Goal: Task Accomplishment & Management: Manage account settings

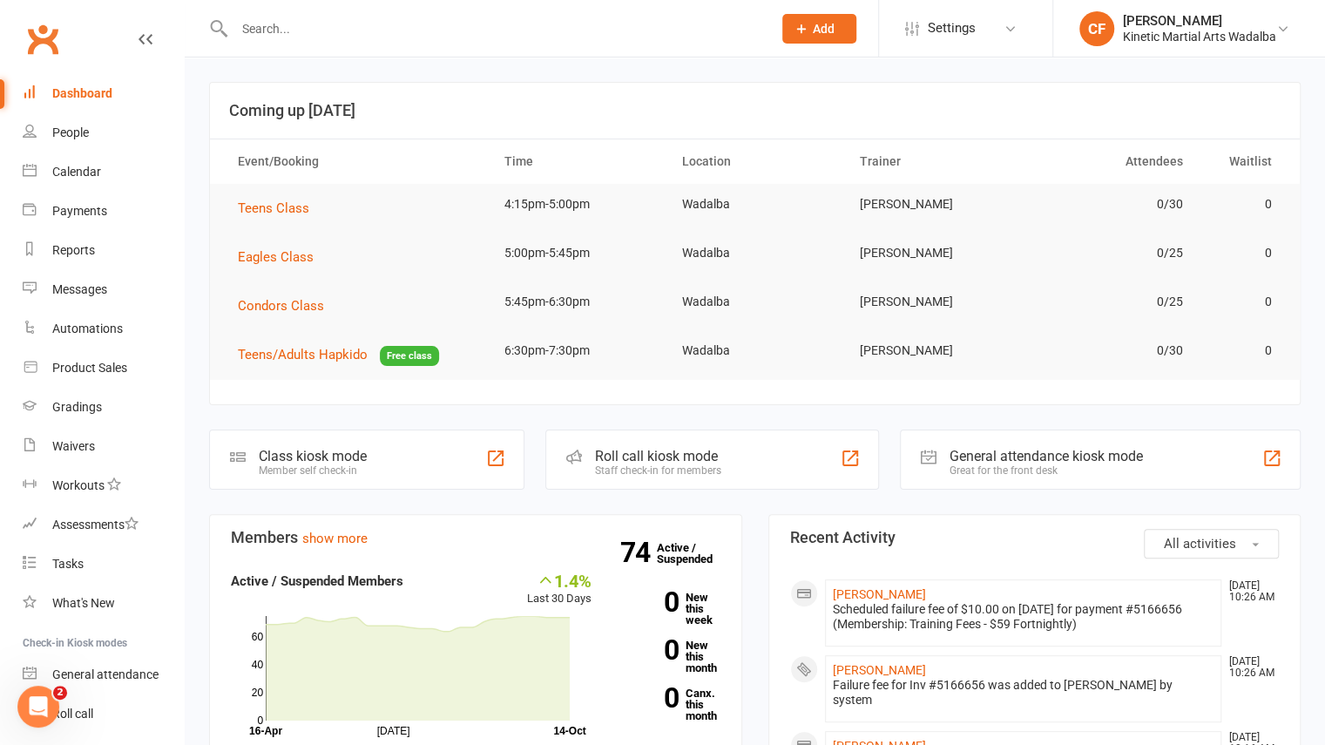
click at [381, 39] on input "text" at bounding box center [494, 29] width 530 height 24
type input "c"
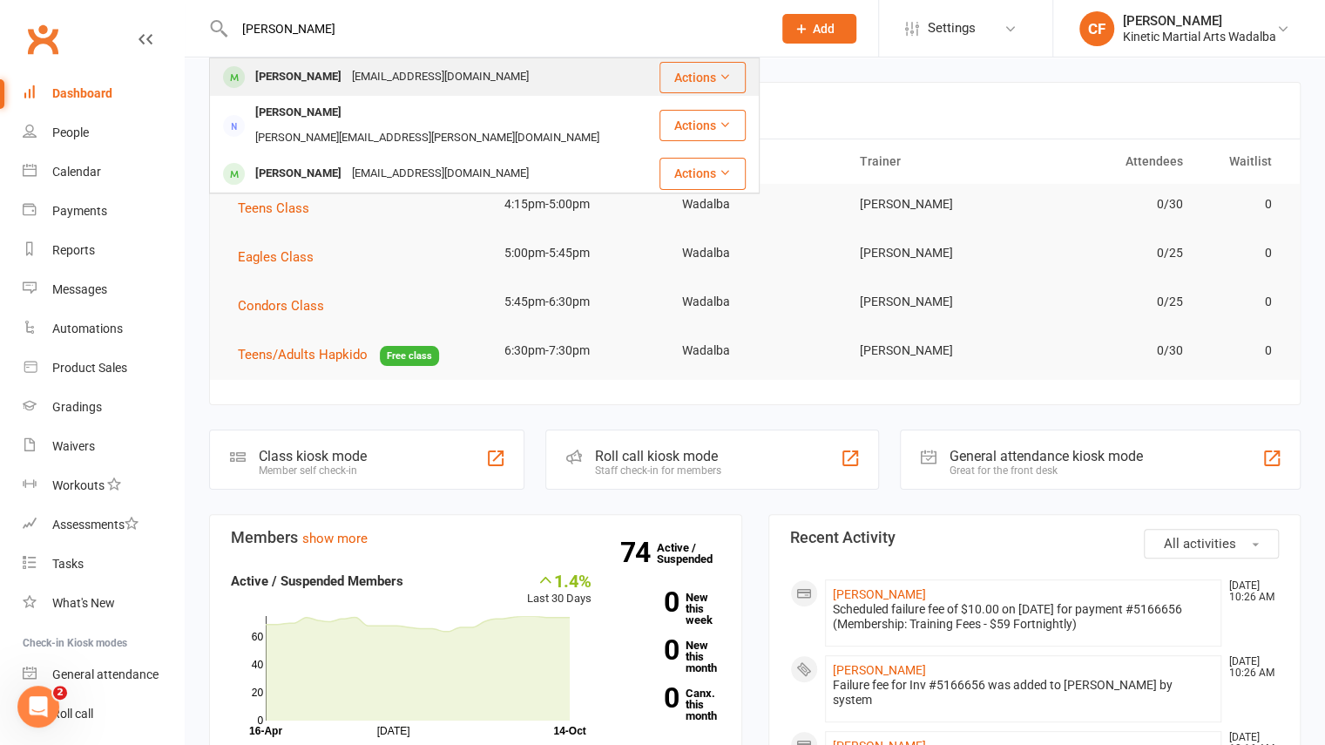
type input "abel"
click at [296, 73] on div "Abel Binil" at bounding box center [298, 76] width 97 height 25
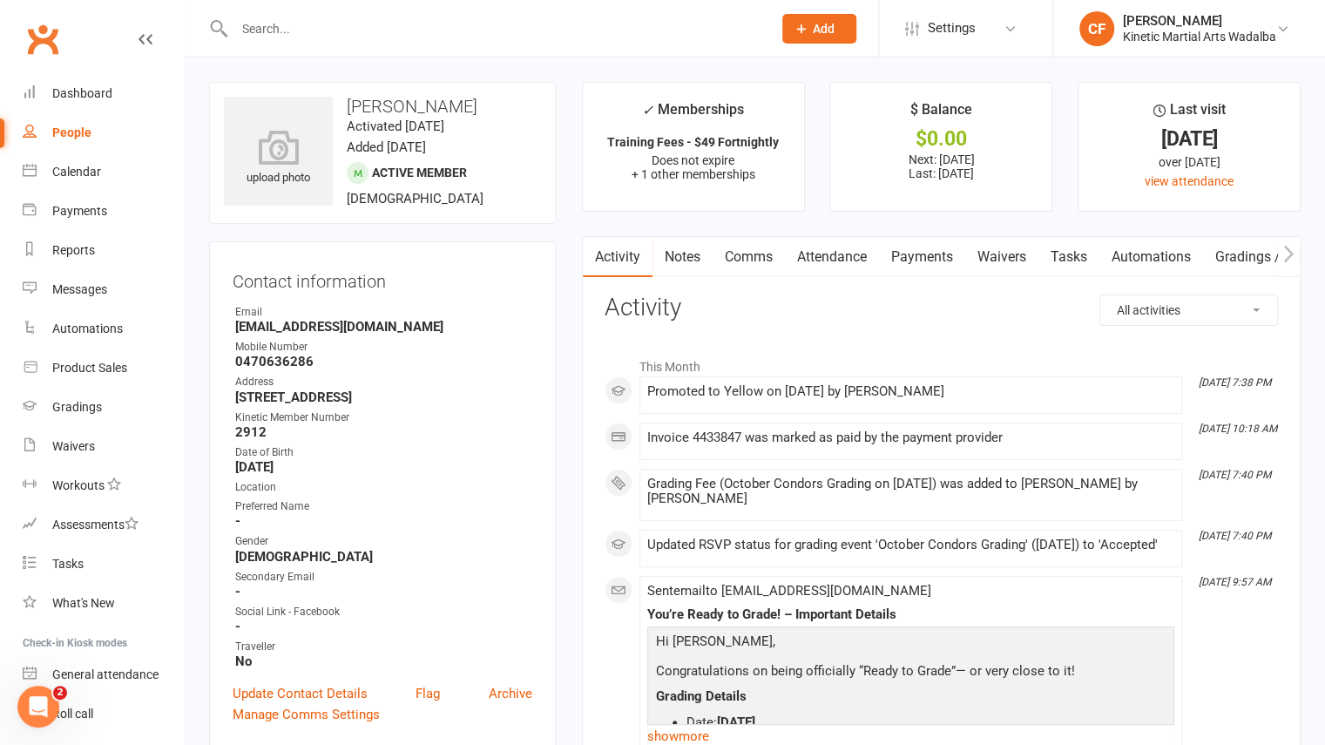
click at [919, 262] on link "Payments" at bounding box center [922, 257] width 86 height 40
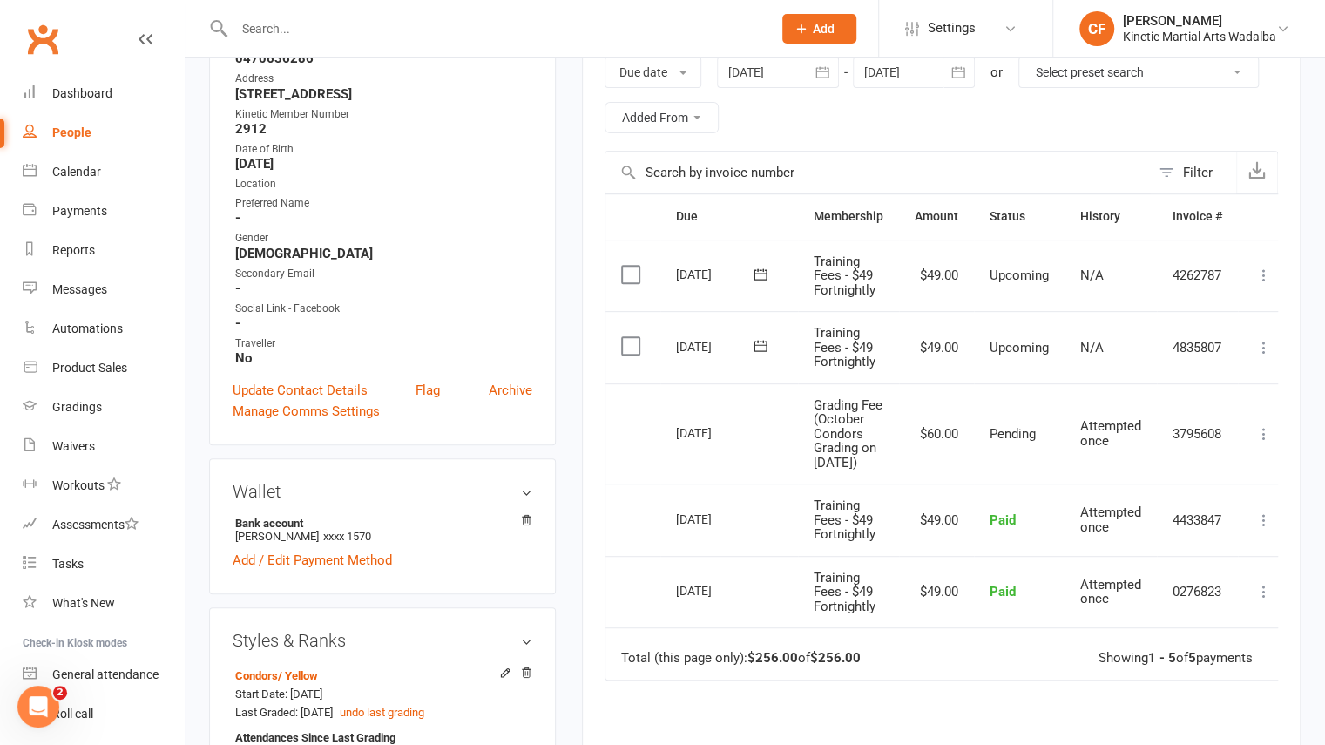
scroll to position [307, 0]
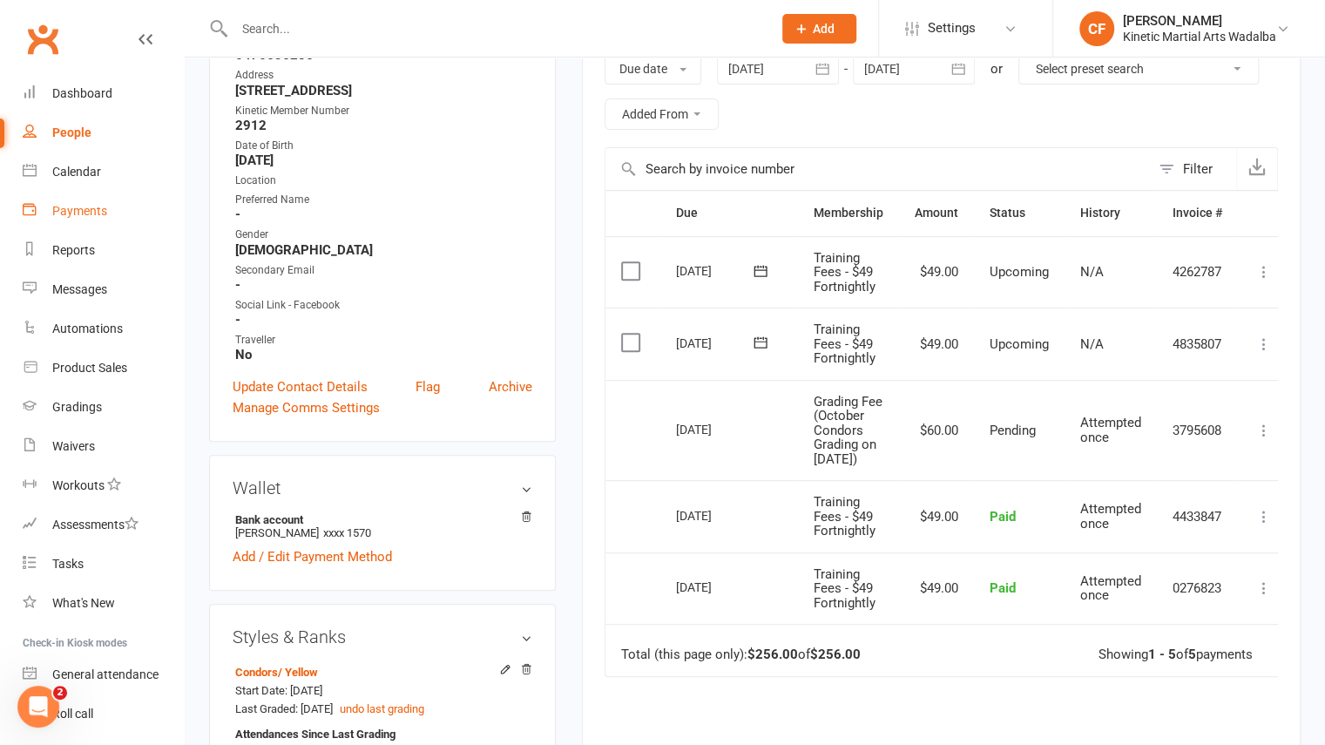
click at [72, 213] on div "Payments" at bounding box center [79, 211] width 55 height 14
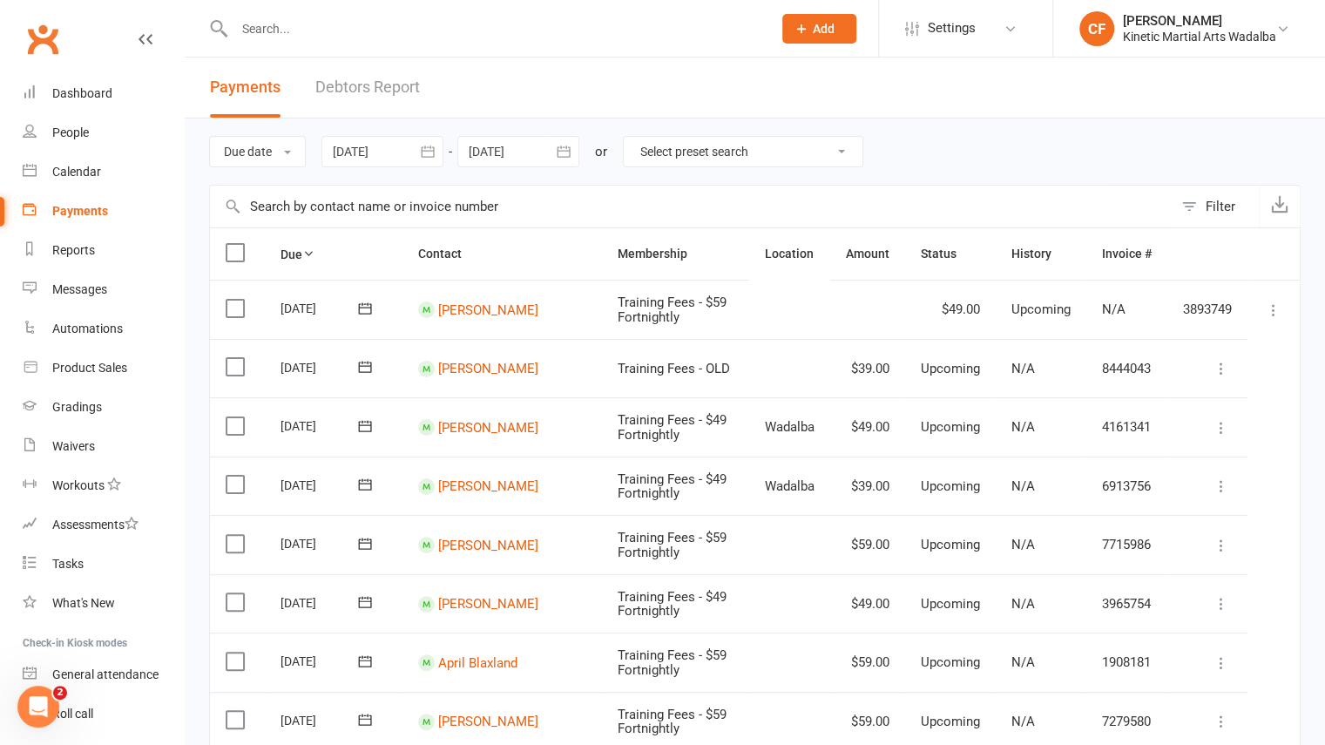
click at [378, 85] on link "Debtors Report" at bounding box center [367, 87] width 105 height 60
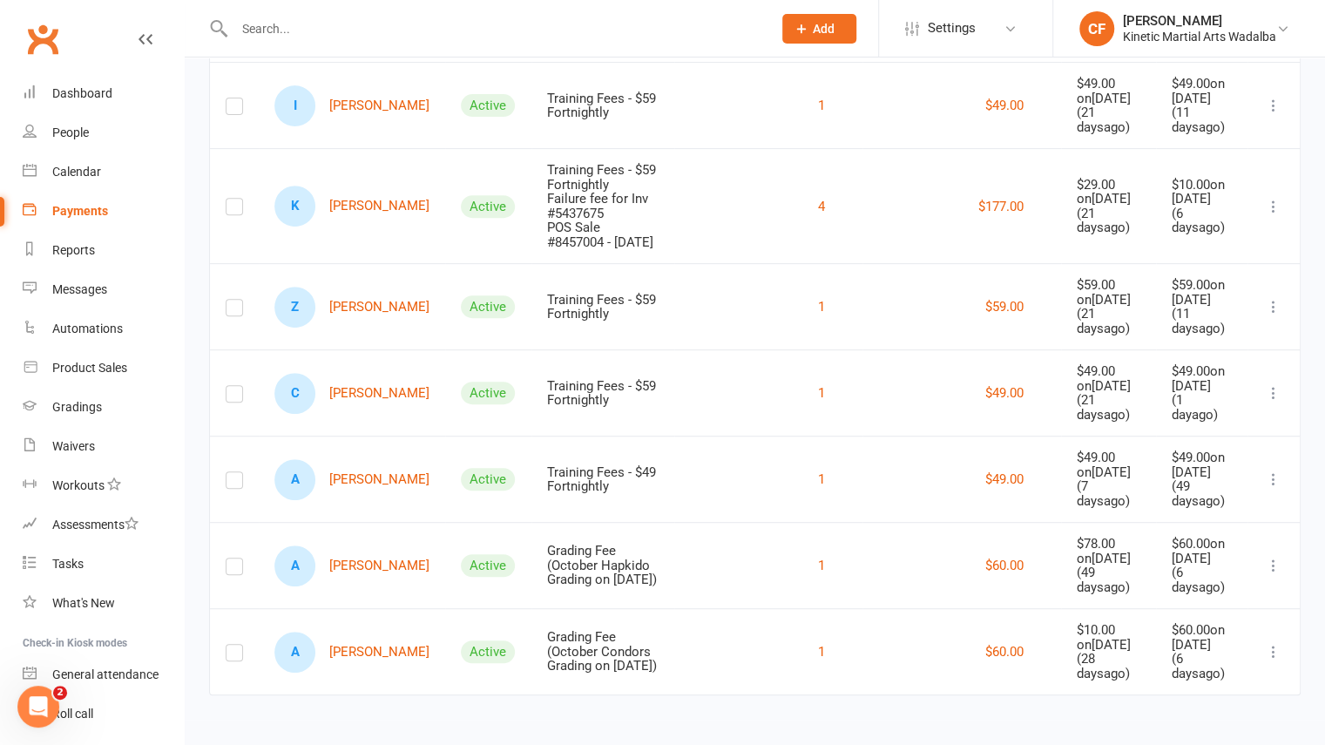
scroll to position [420, 0]
click at [355, 550] on link "A Amarisa Harrison" at bounding box center [351, 565] width 155 height 41
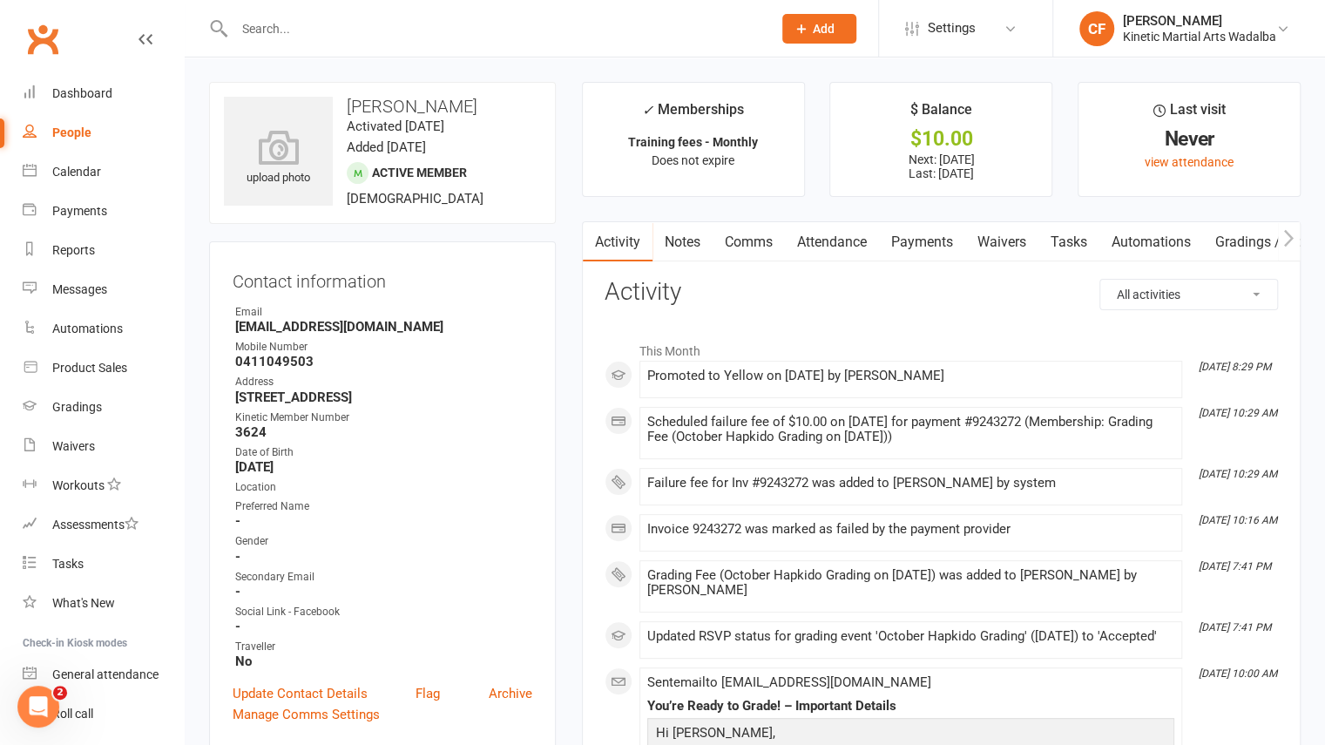
click at [907, 248] on link "Payments" at bounding box center [922, 242] width 86 height 40
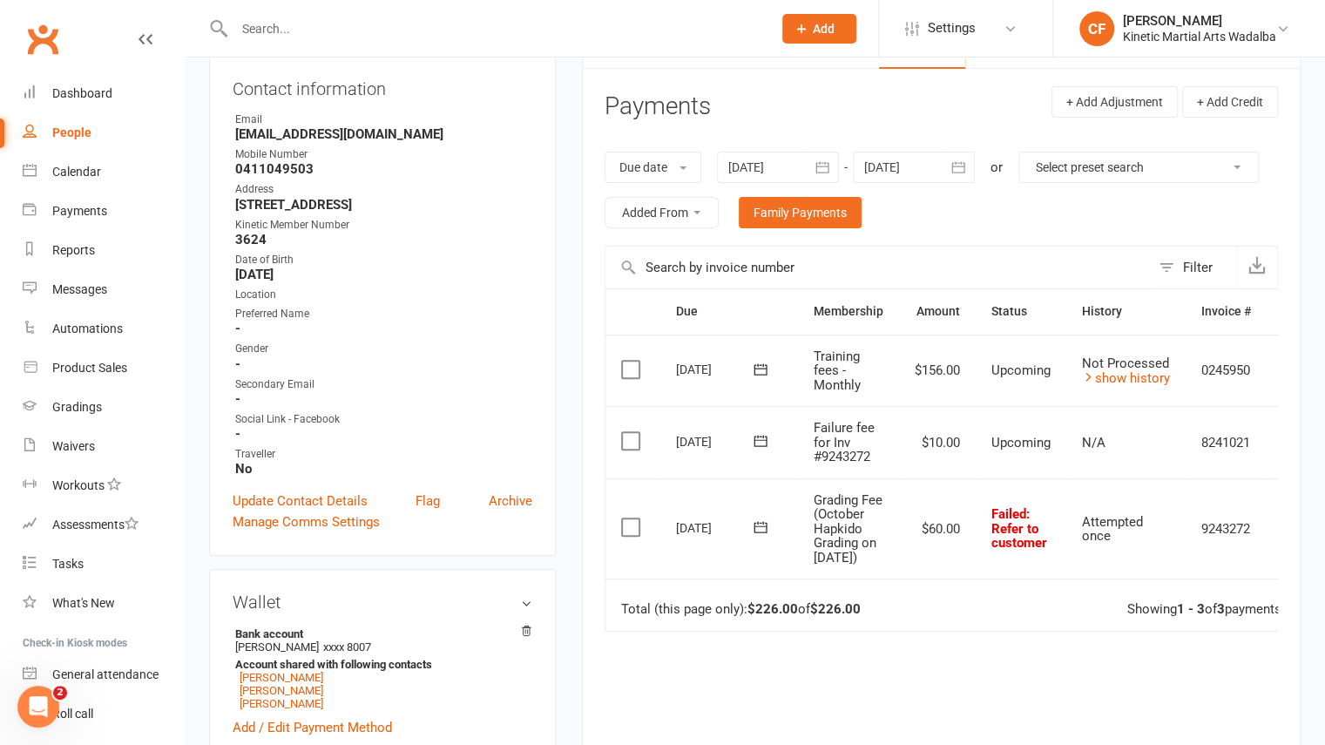
scroll to position [193, 0]
click at [861, 224] on link "Family Payments" at bounding box center [800, 211] width 123 height 31
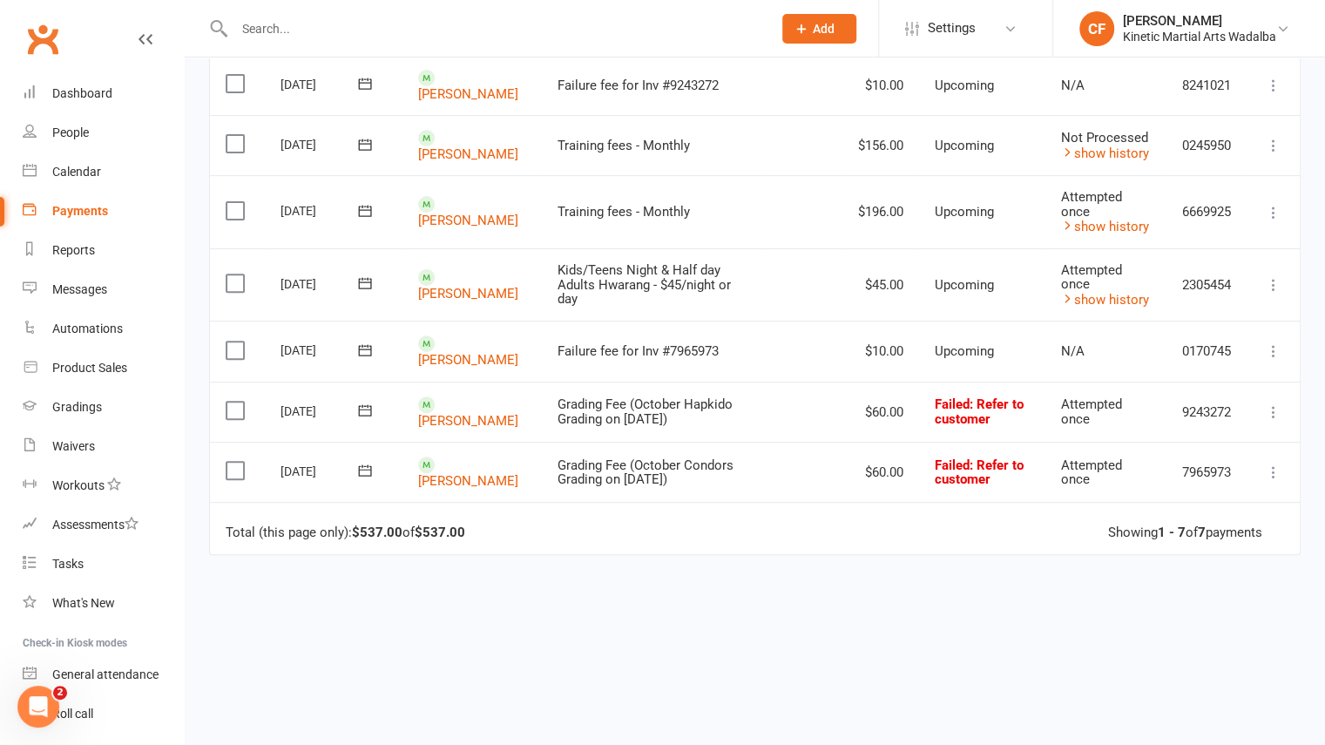
scroll to position [140, 0]
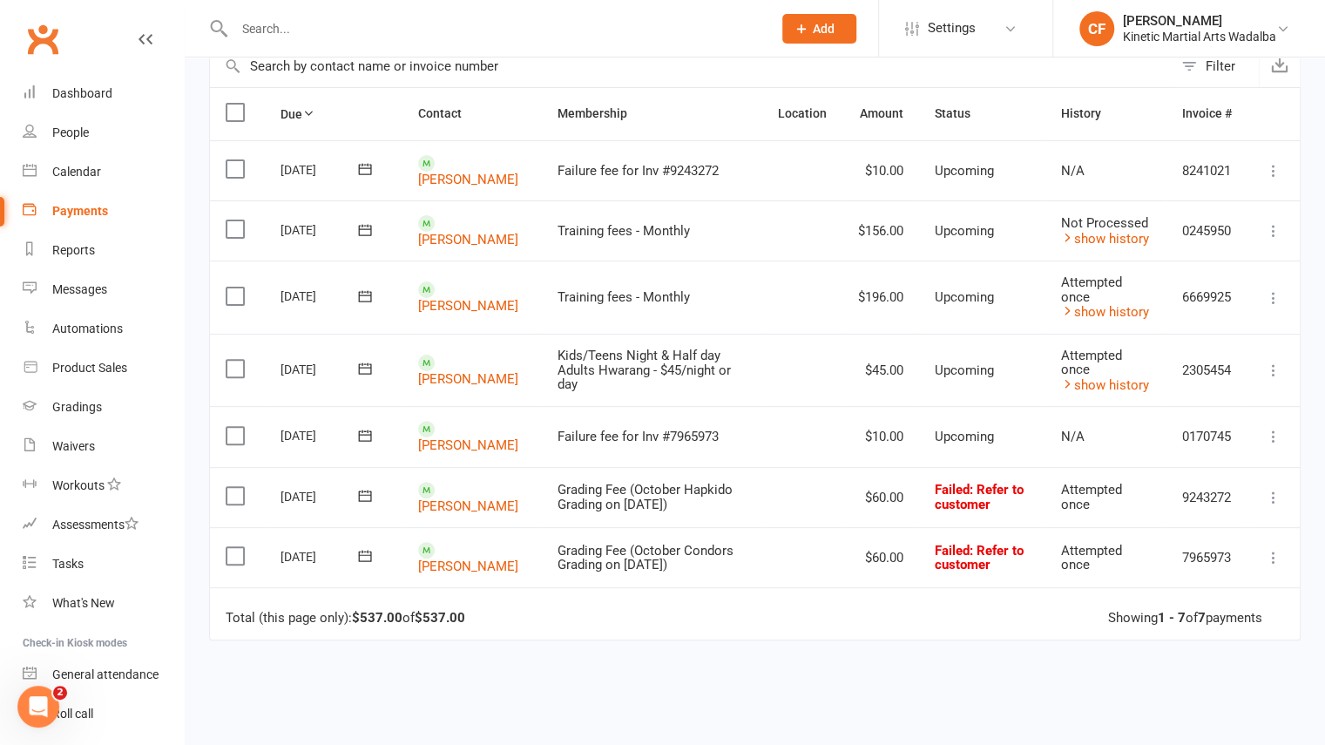
click at [364, 492] on icon at bounding box center [364, 495] width 17 height 17
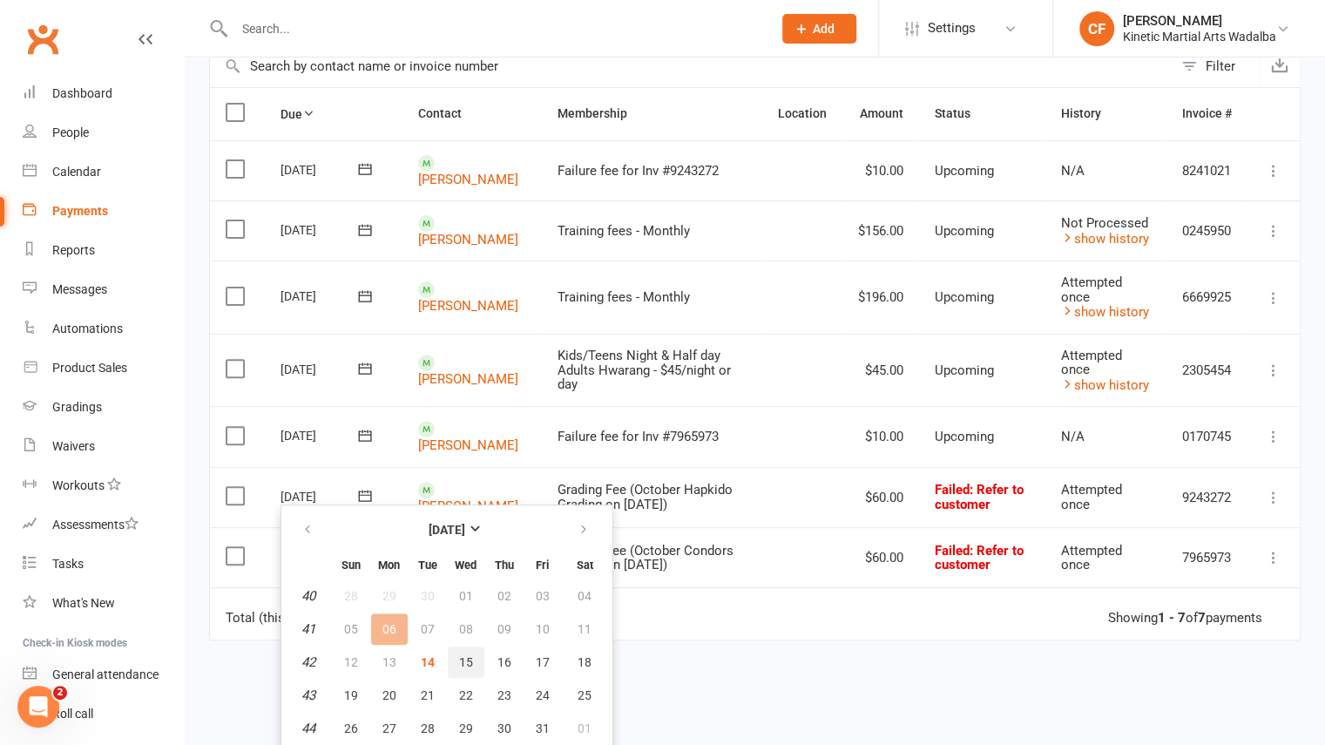
click at [462, 661] on span "15" at bounding box center [466, 662] width 14 height 14
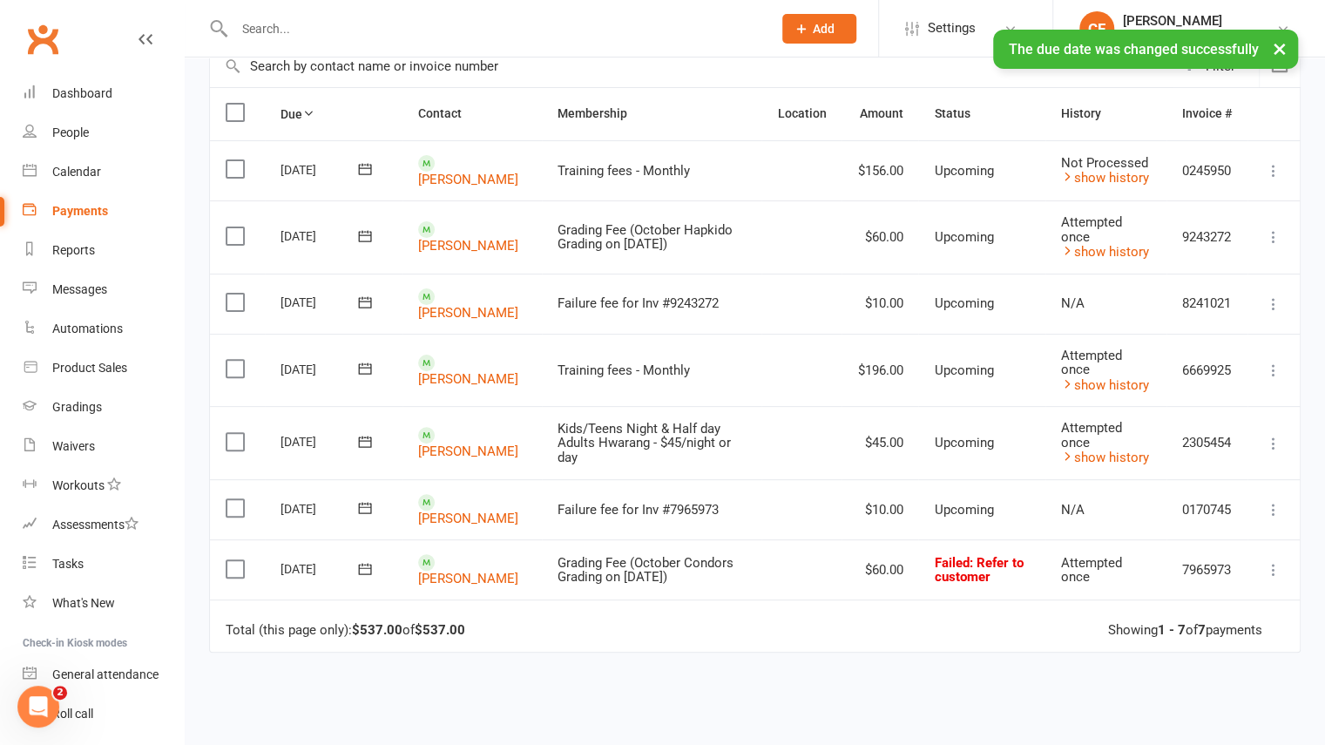
click at [362, 560] on icon at bounding box center [364, 568] width 17 height 17
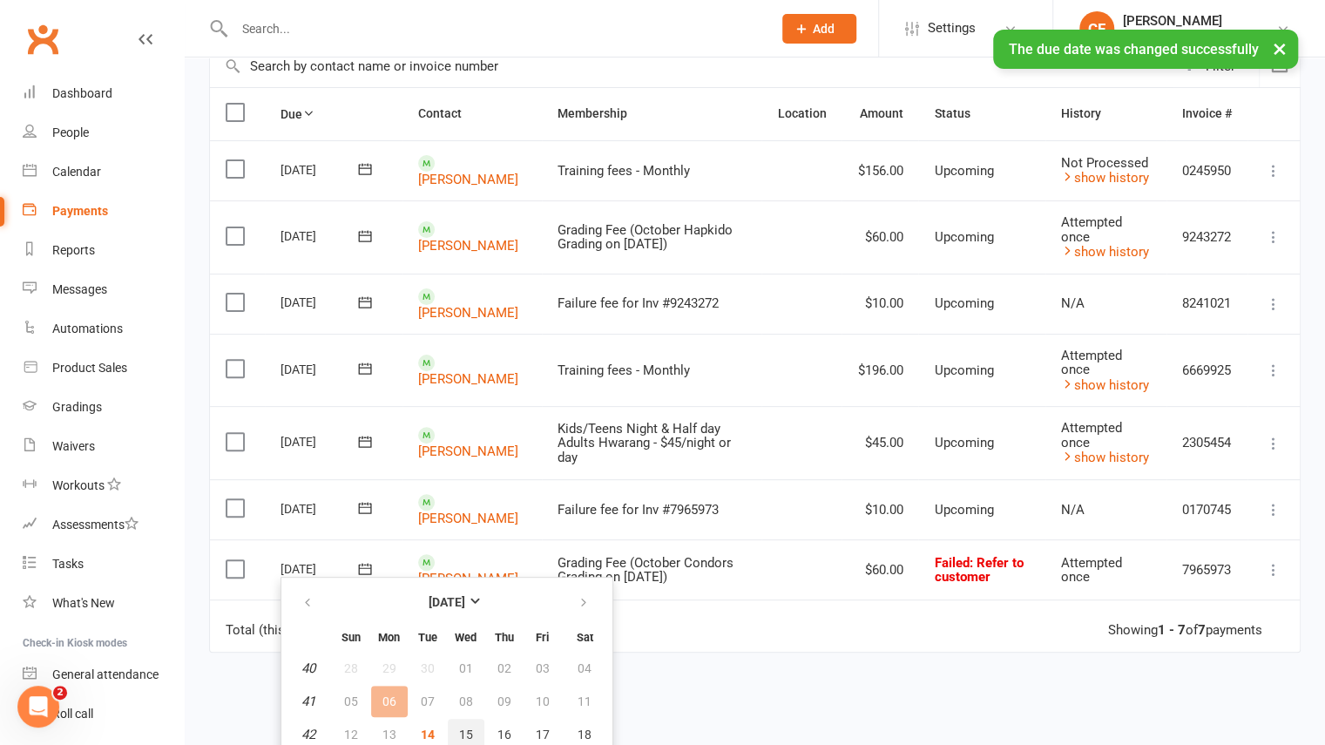
click at [471, 734] on span "15" at bounding box center [466, 734] width 14 height 14
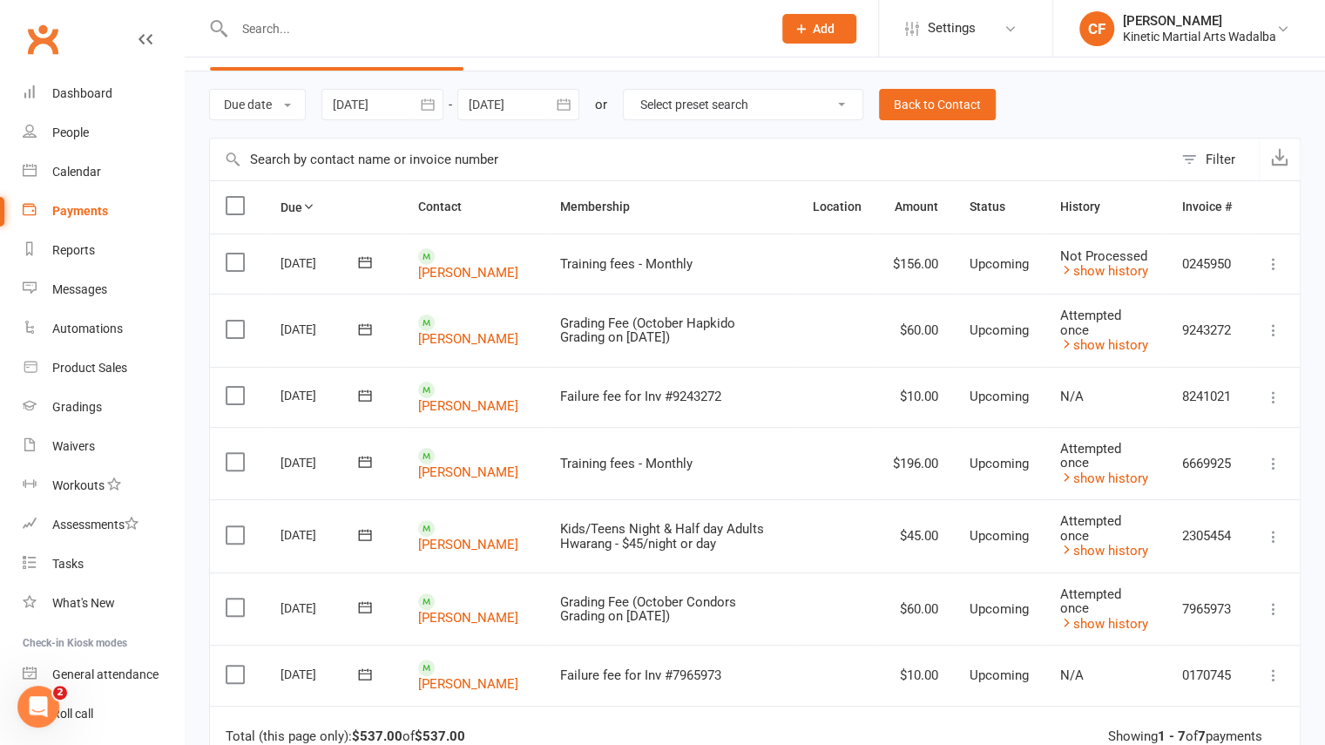
scroll to position [0, 0]
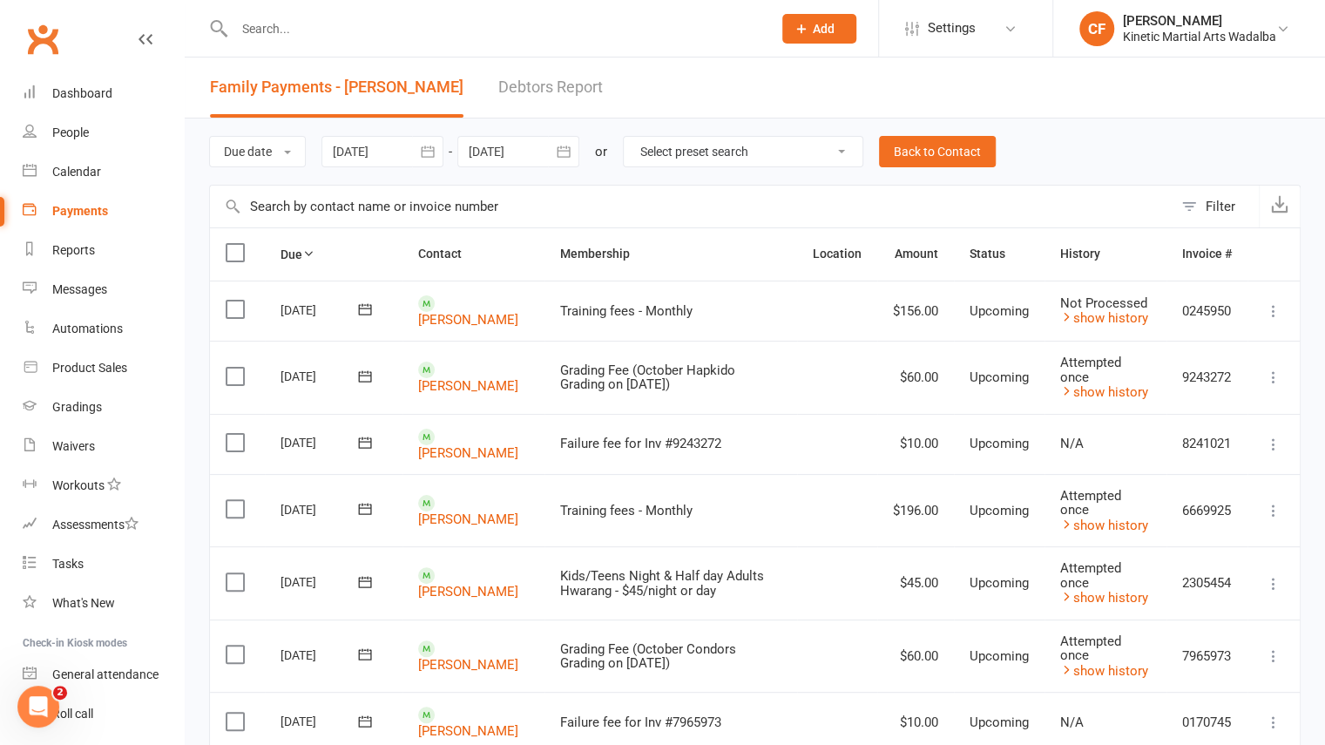
click at [564, 156] on icon "button" at bounding box center [563, 151] width 13 height 11
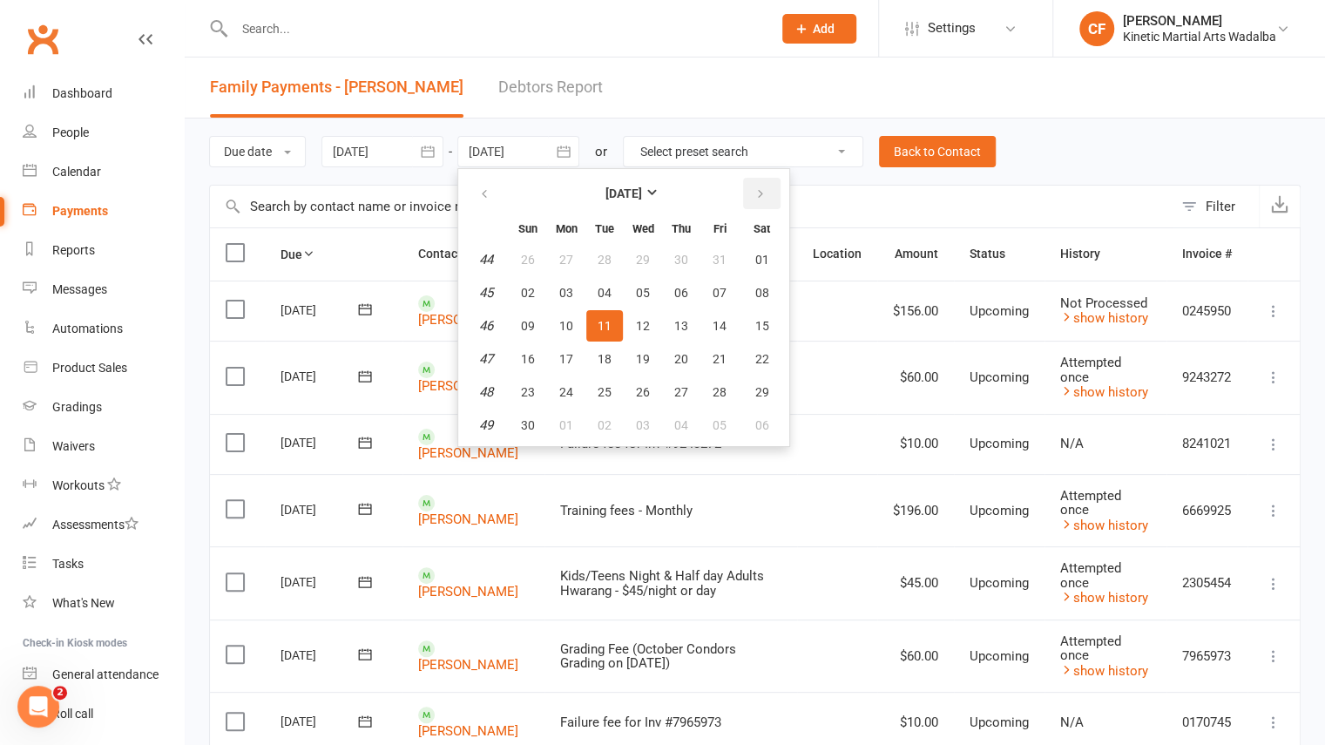
click at [766, 195] on icon "button" at bounding box center [760, 194] width 12 height 14
click at [644, 365] on button "21" at bounding box center [642, 358] width 37 height 31
type input "21 Jan 2026"
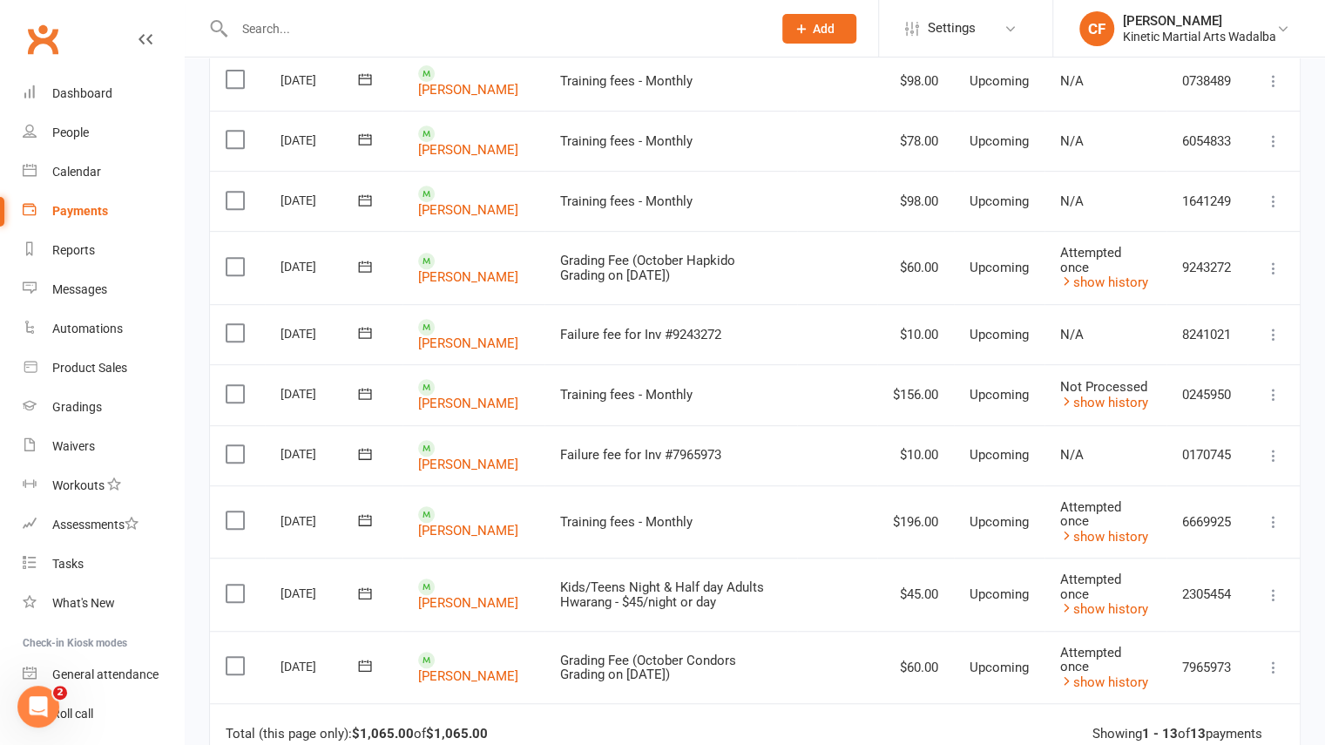
scroll to position [410, 0]
click at [1271, 327] on icon at bounding box center [1273, 335] width 17 height 17
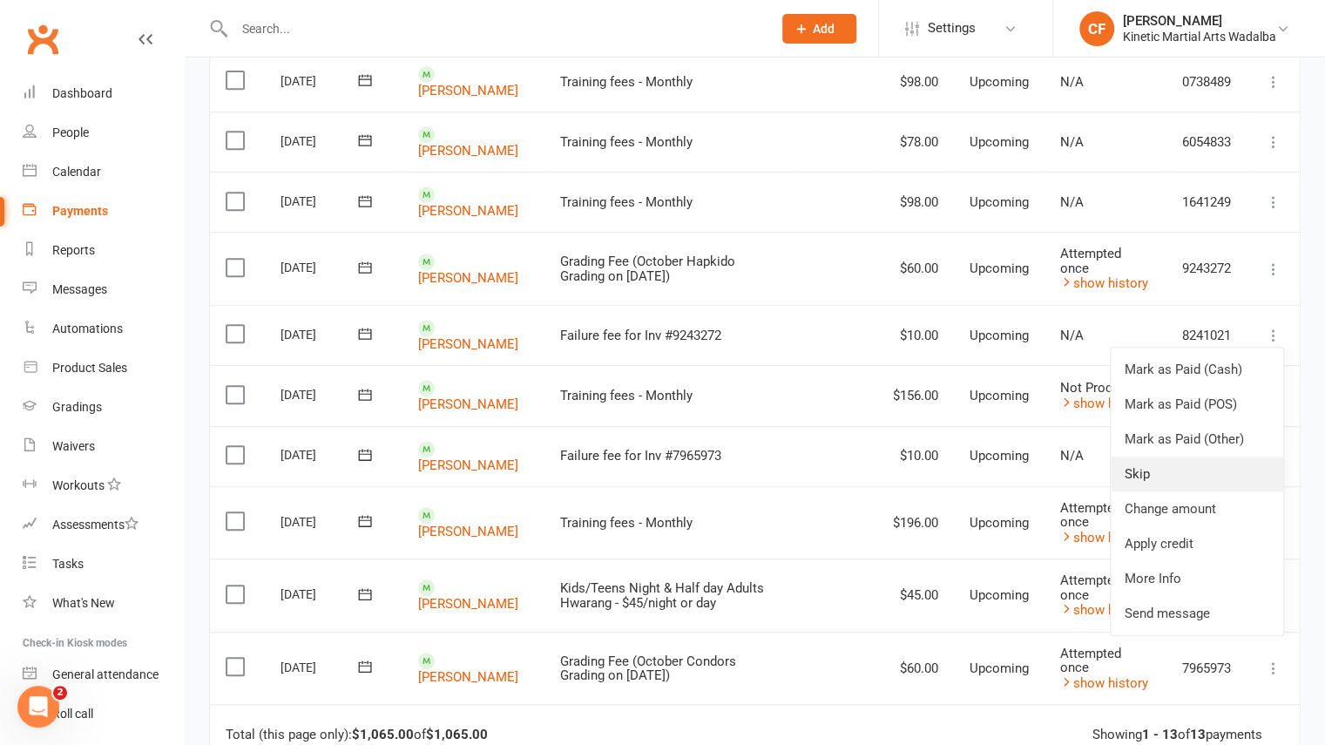
click at [1131, 459] on link "Skip" at bounding box center [1196, 473] width 172 height 35
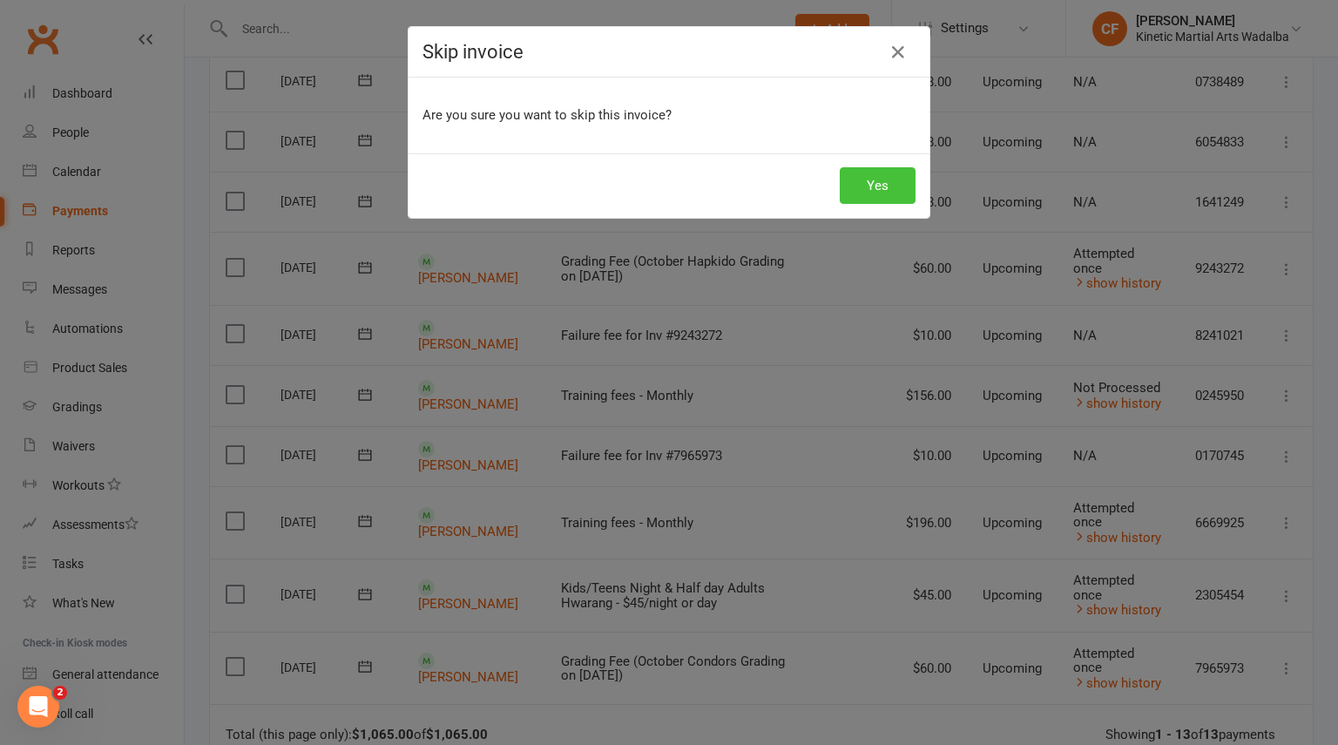
click at [867, 185] on button "Yes" at bounding box center [878, 185] width 76 height 37
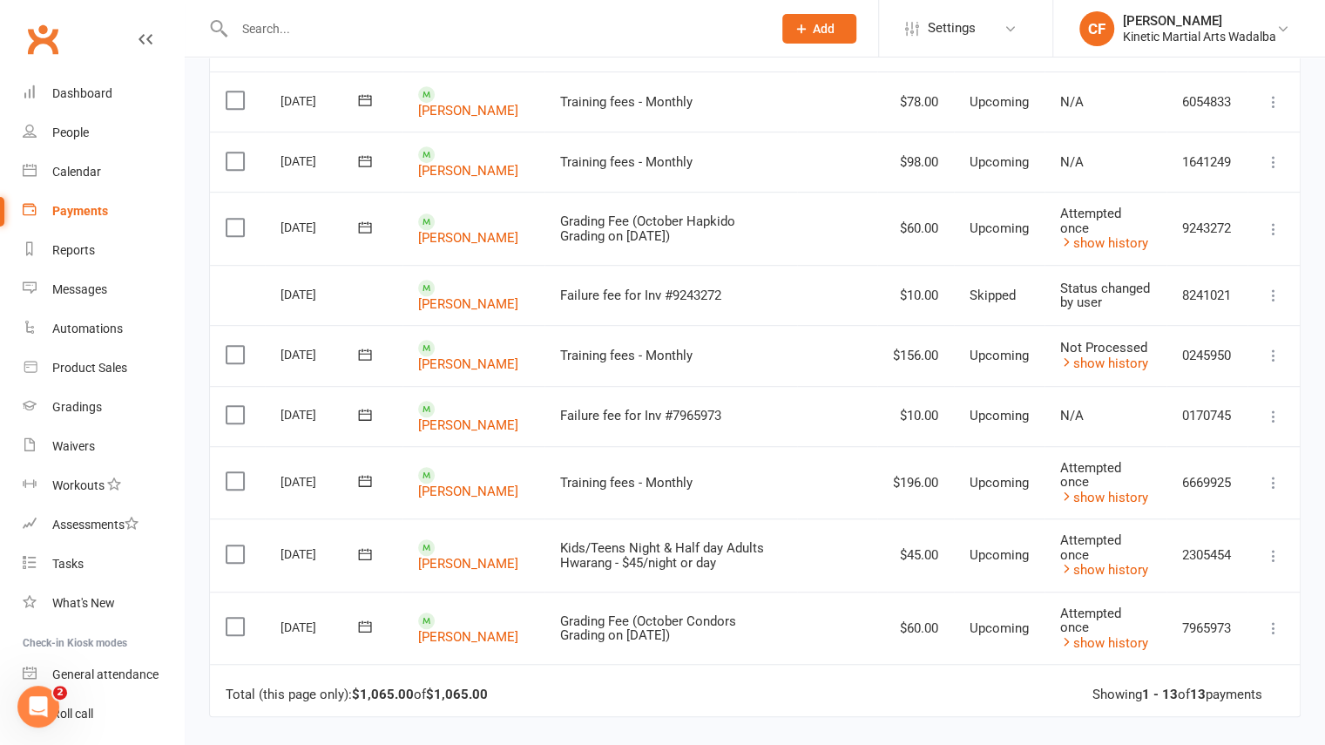
scroll to position [443, 0]
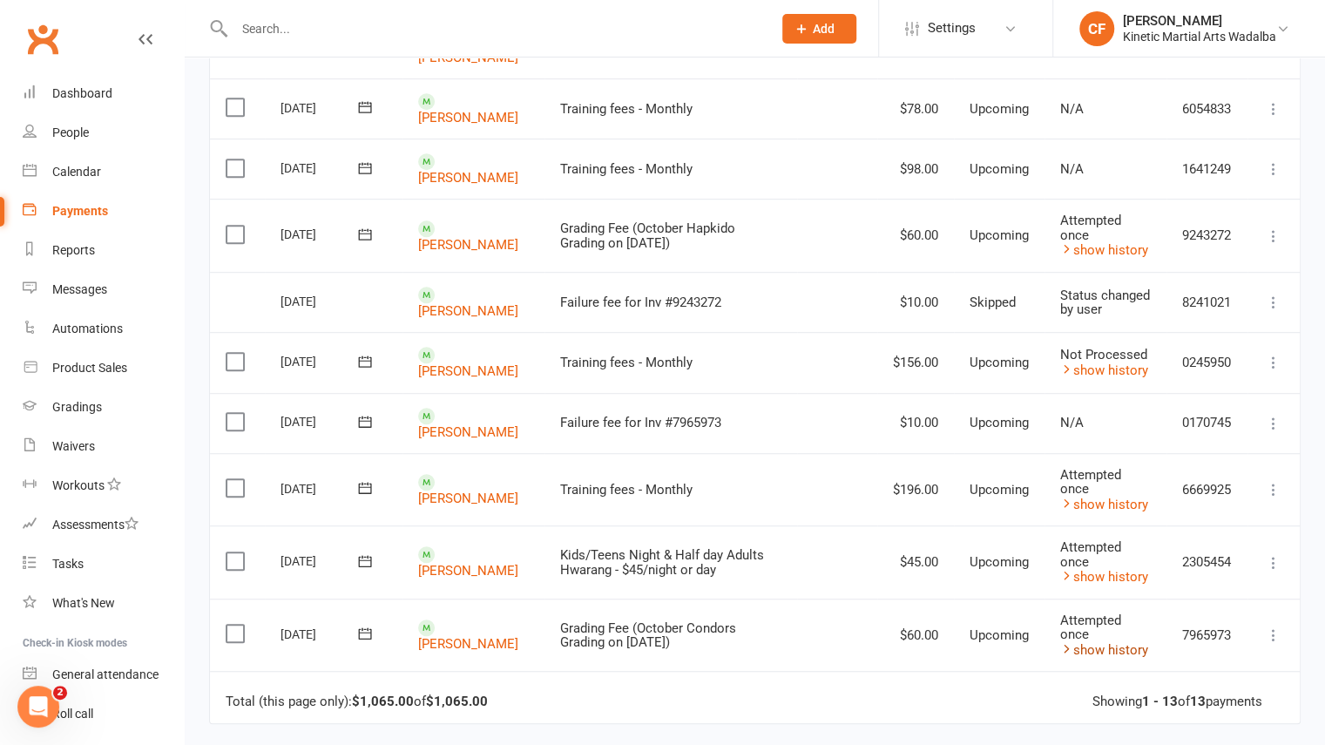
click at [1117, 642] on link "show history" at bounding box center [1104, 650] width 88 height 16
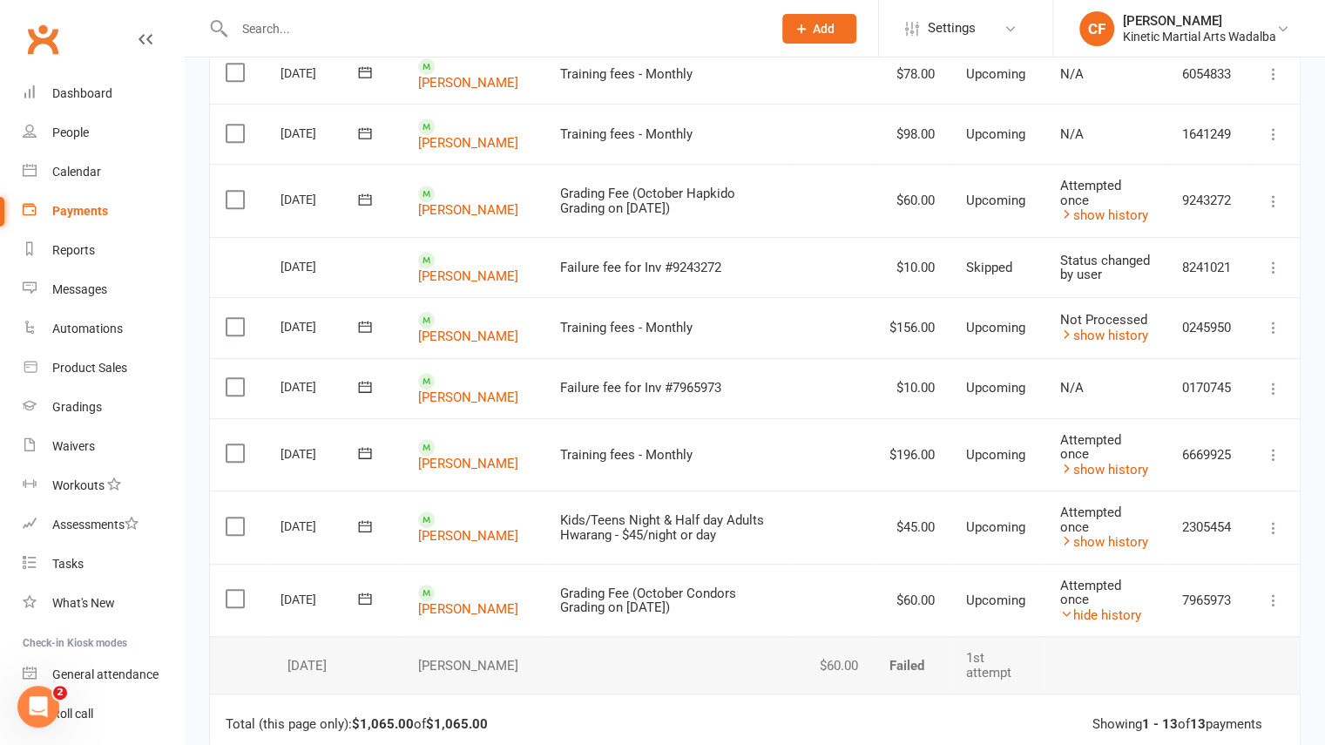
scroll to position [461, 0]
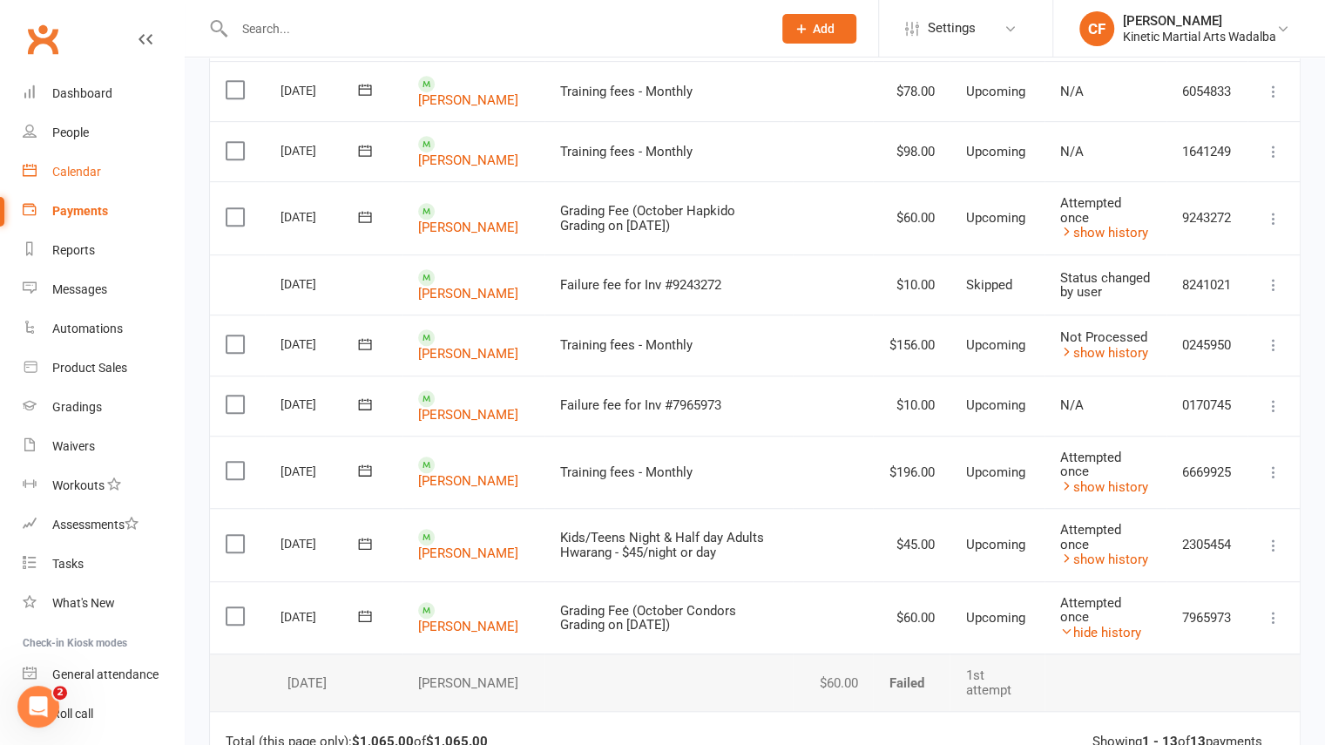
click at [75, 182] on link "Calendar" at bounding box center [103, 171] width 161 height 39
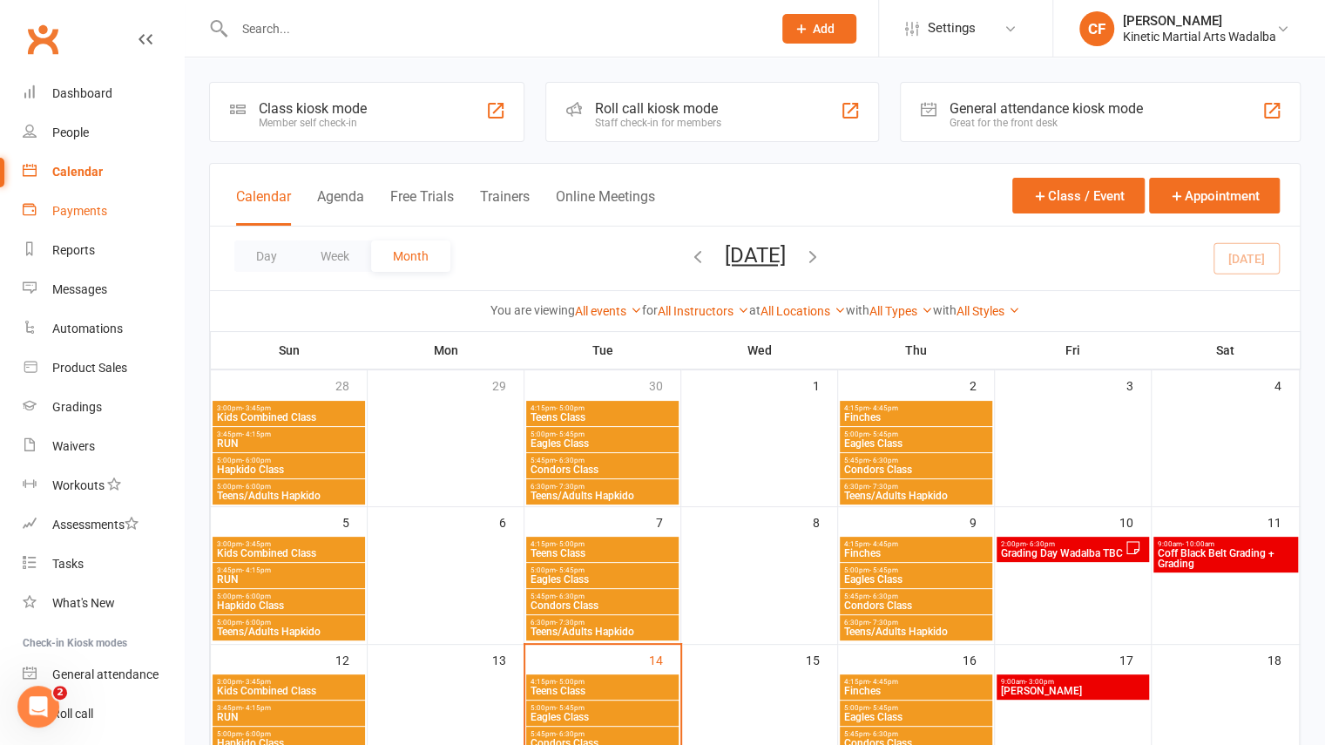
click at [78, 206] on div "Payments" at bounding box center [79, 211] width 55 height 14
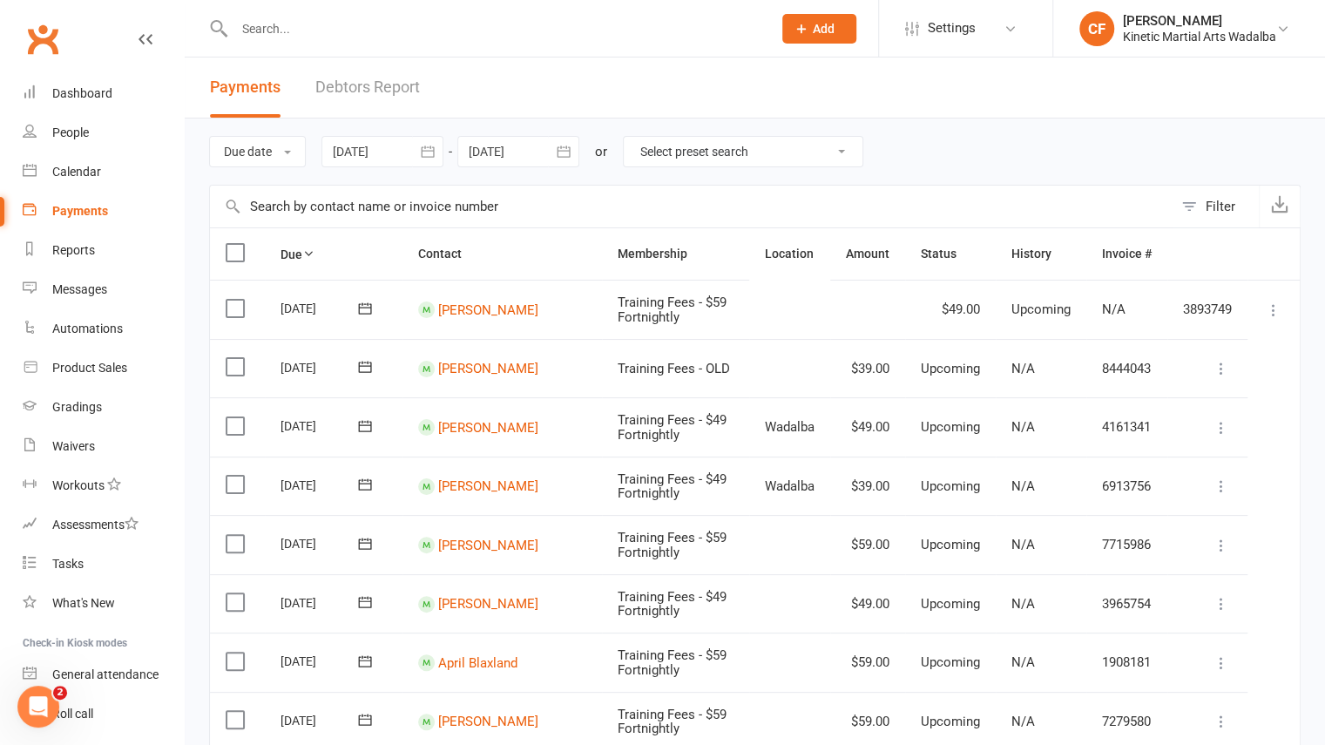
click at [356, 84] on link "Debtors Report" at bounding box center [367, 87] width 105 height 60
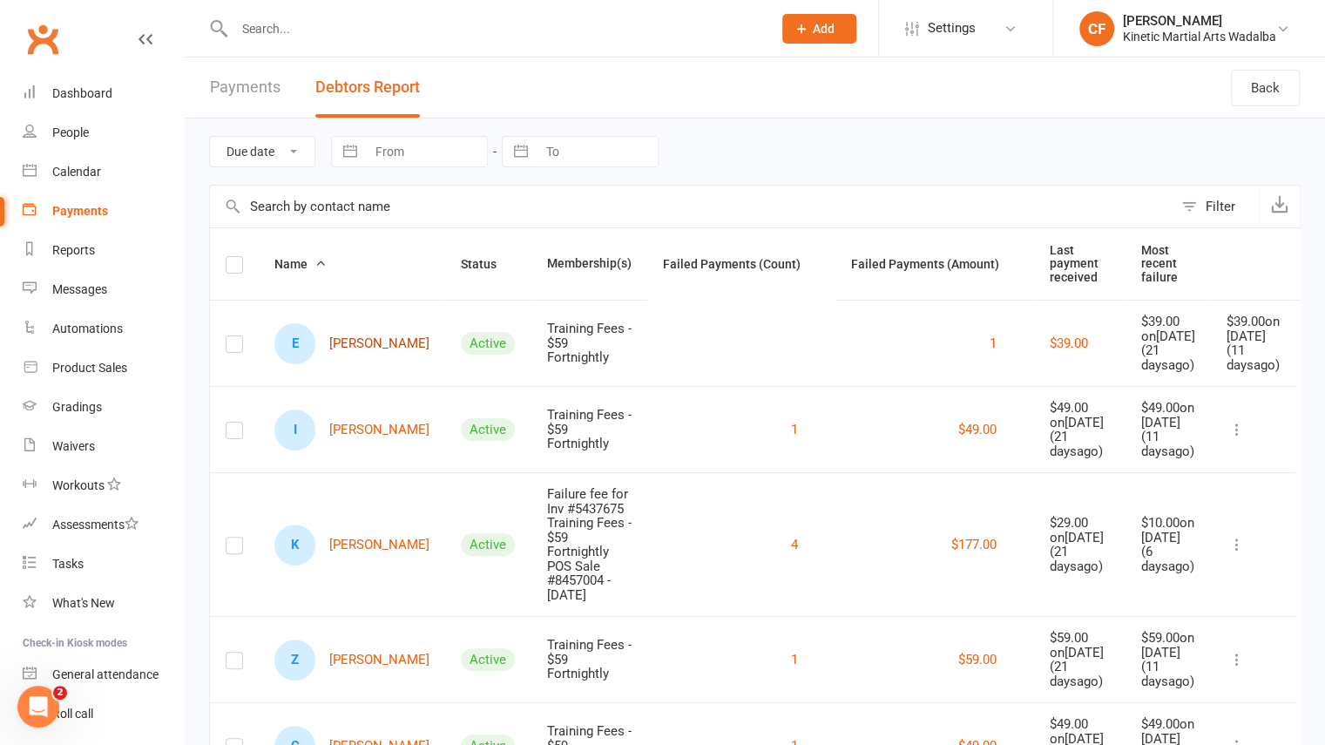
click at [334, 364] on link "E Emma Ardle" at bounding box center [351, 343] width 155 height 41
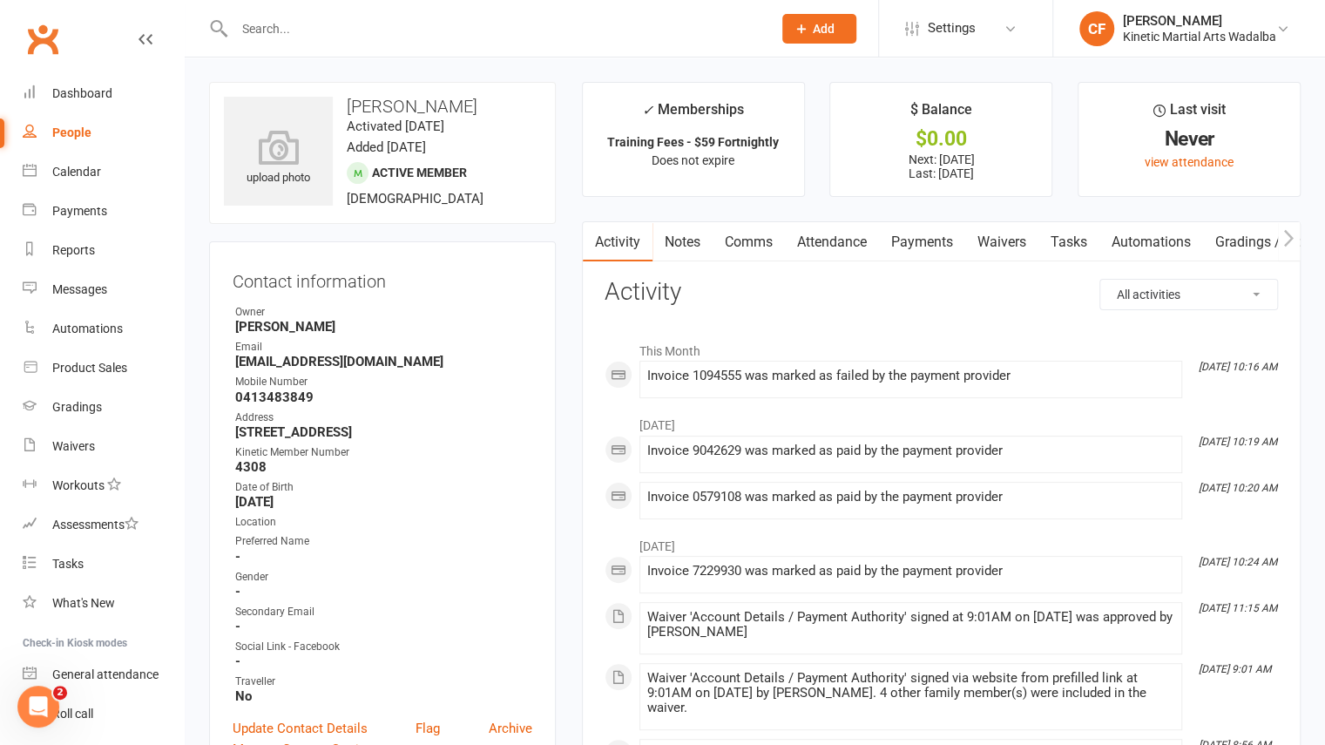
click at [920, 243] on link "Payments" at bounding box center [922, 242] width 86 height 40
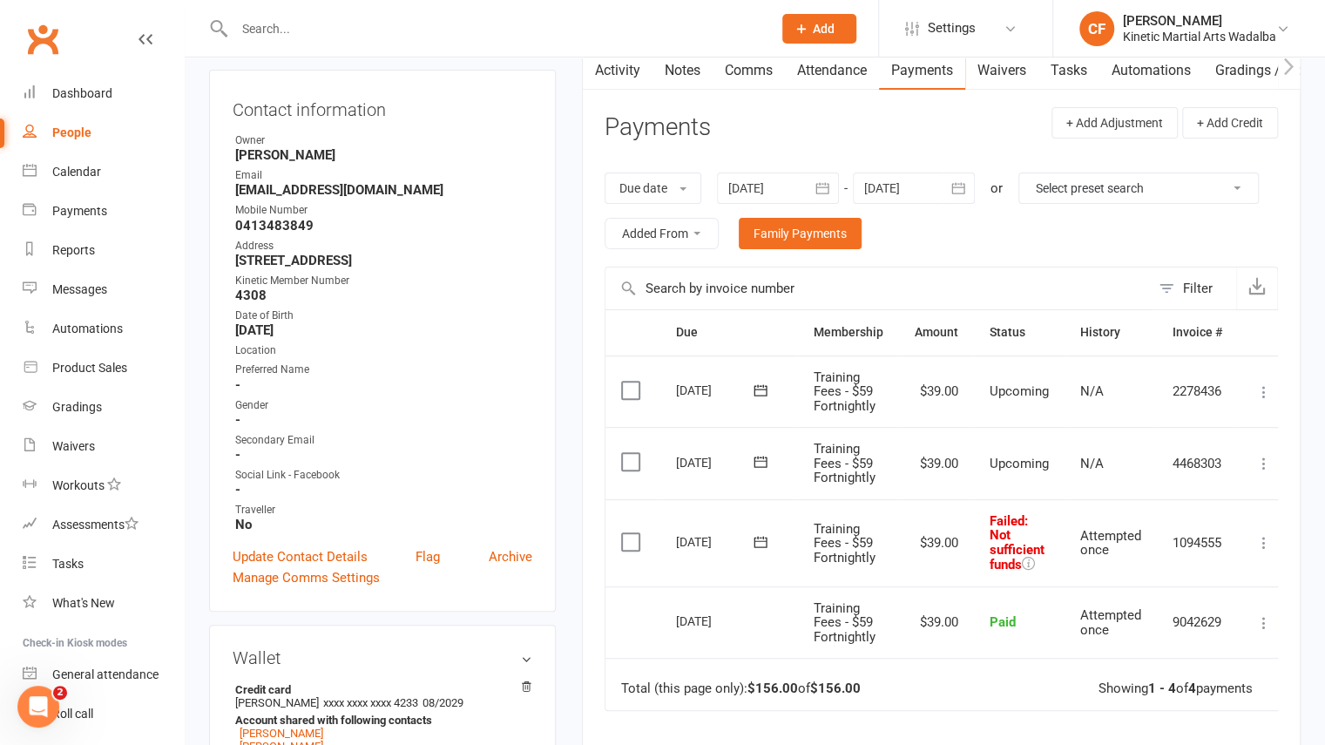
scroll to position [172, 0]
click at [861, 245] on link "Family Payments" at bounding box center [800, 232] width 123 height 31
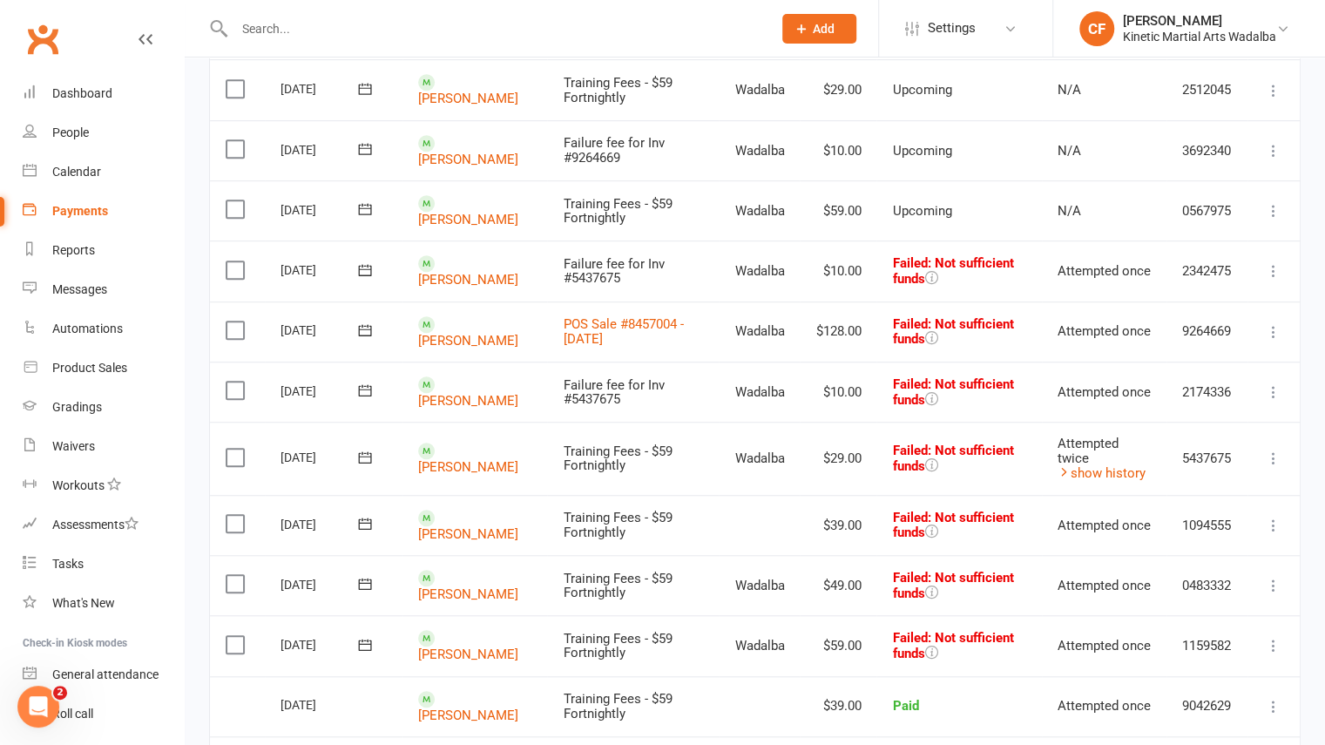
scroll to position [590, 0]
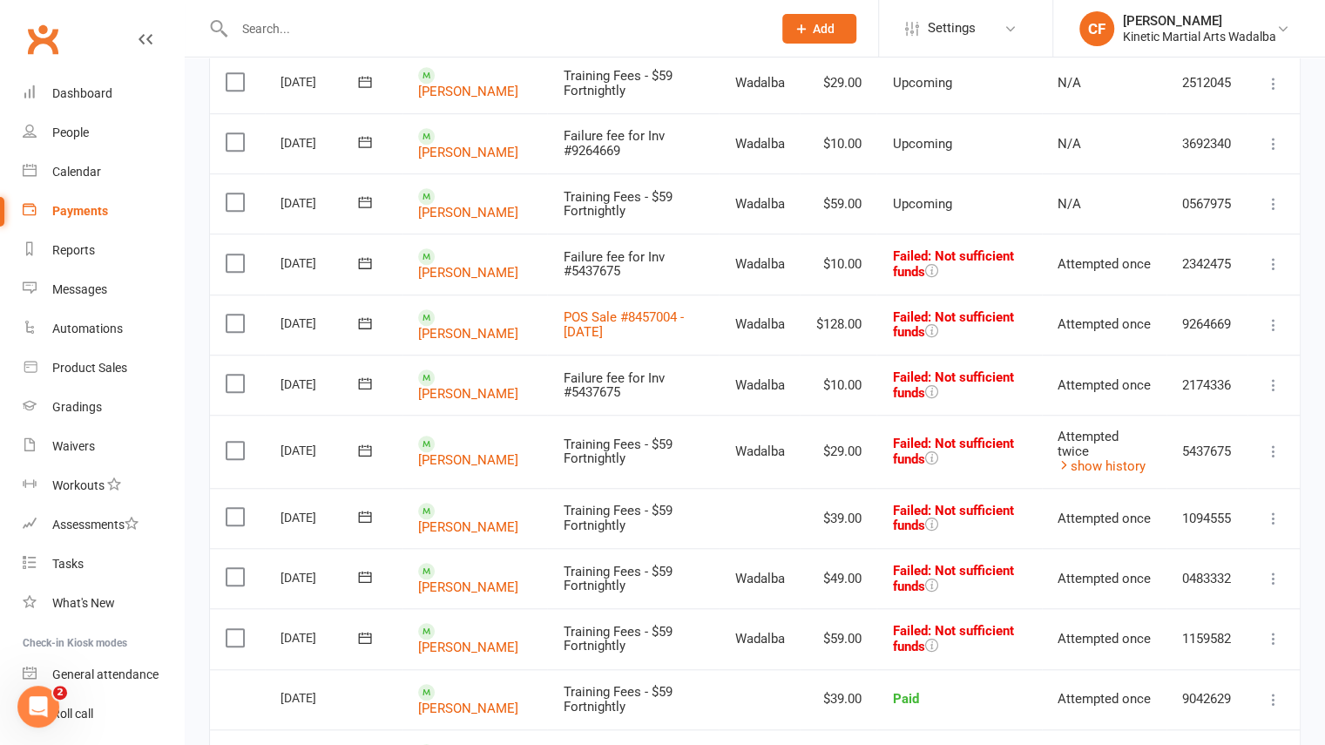
click at [843, 532] on td "$39.00" at bounding box center [837, 518] width 77 height 60
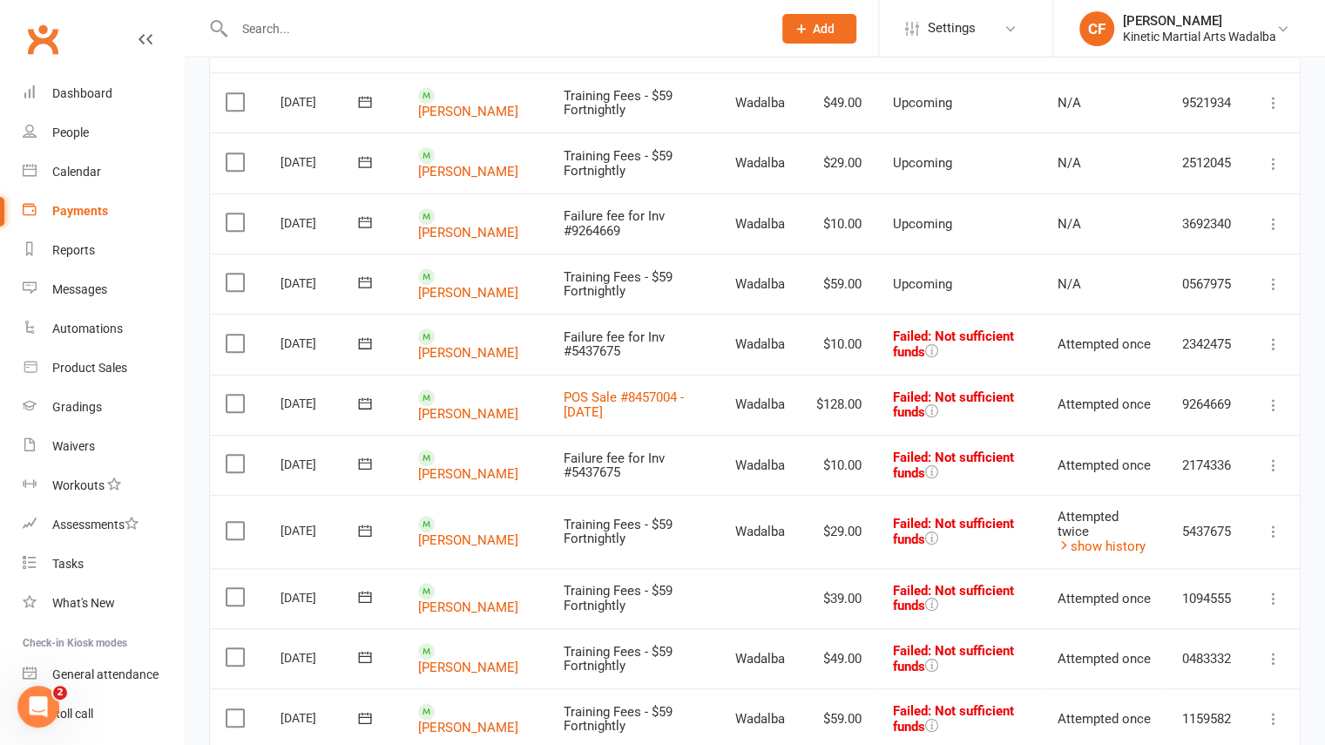
scroll to position [500, 0]
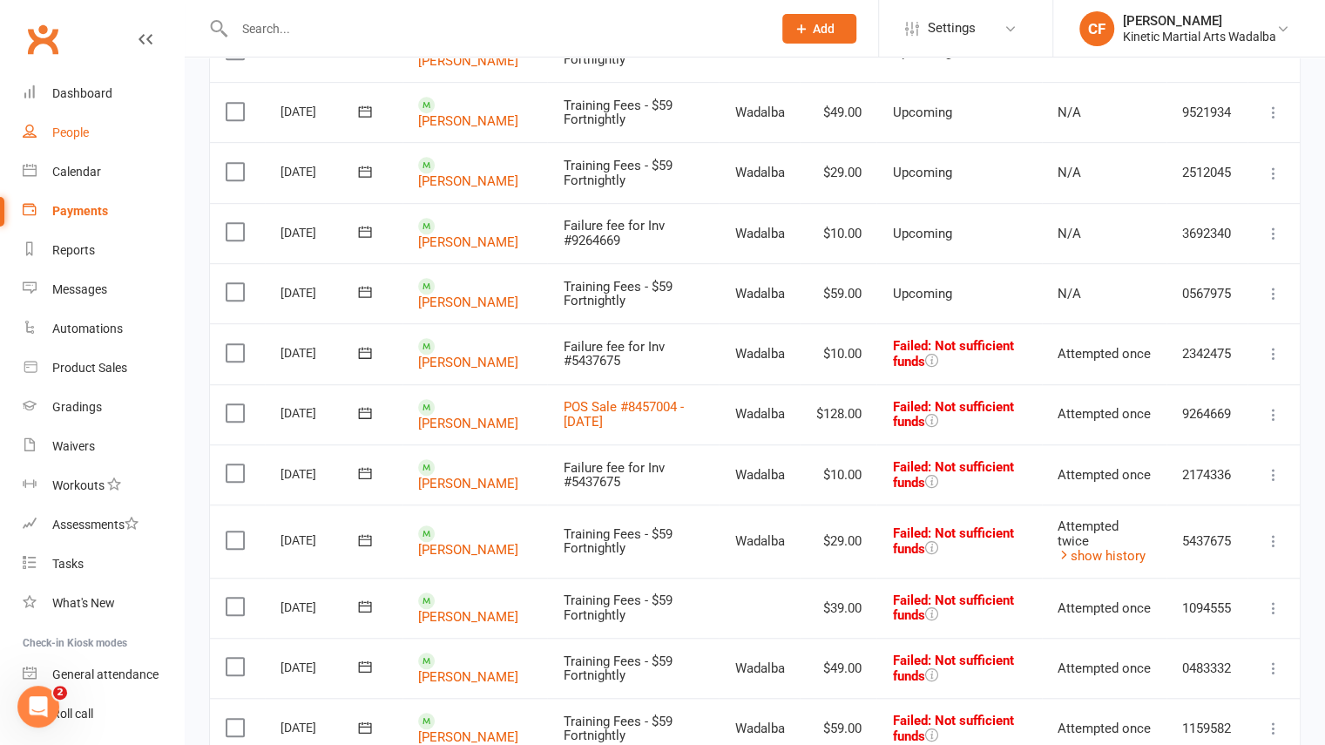
click at [80, 140] on link "People" at bounding box center [103, 132] width 161 height 39
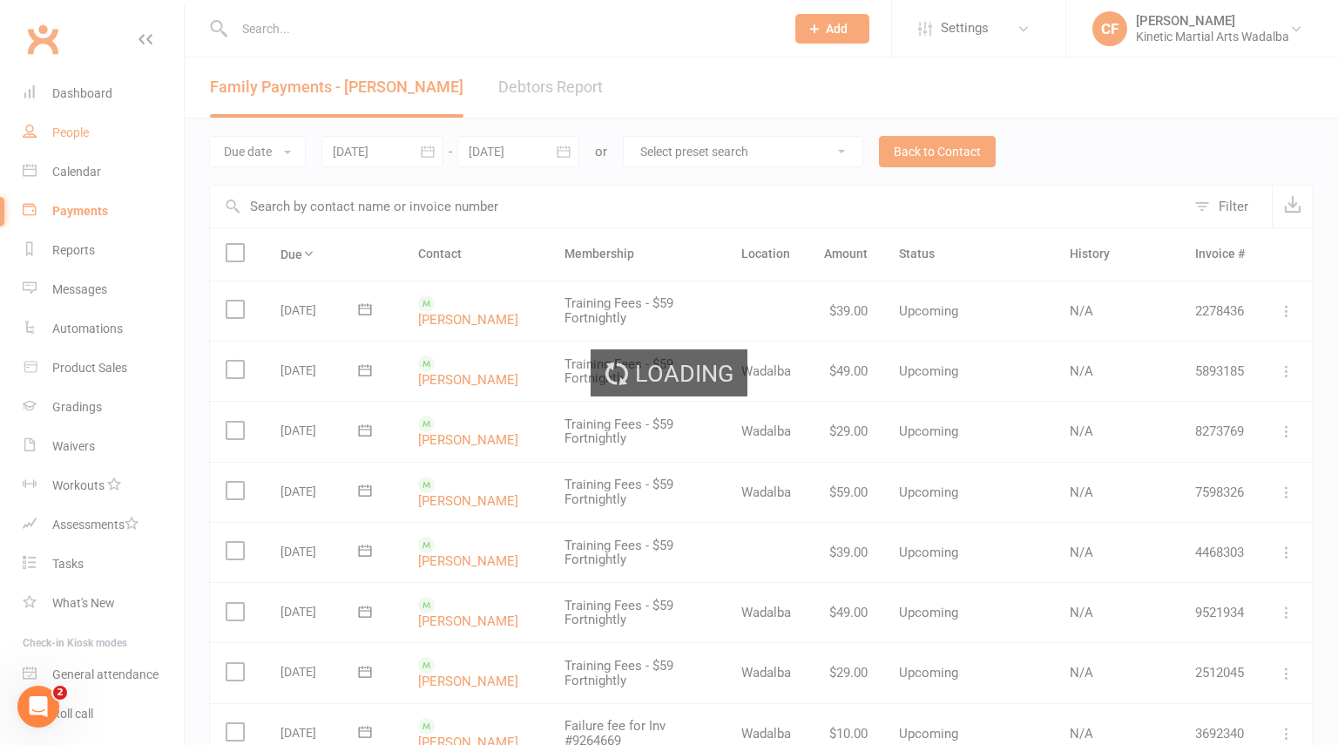
select select "100"
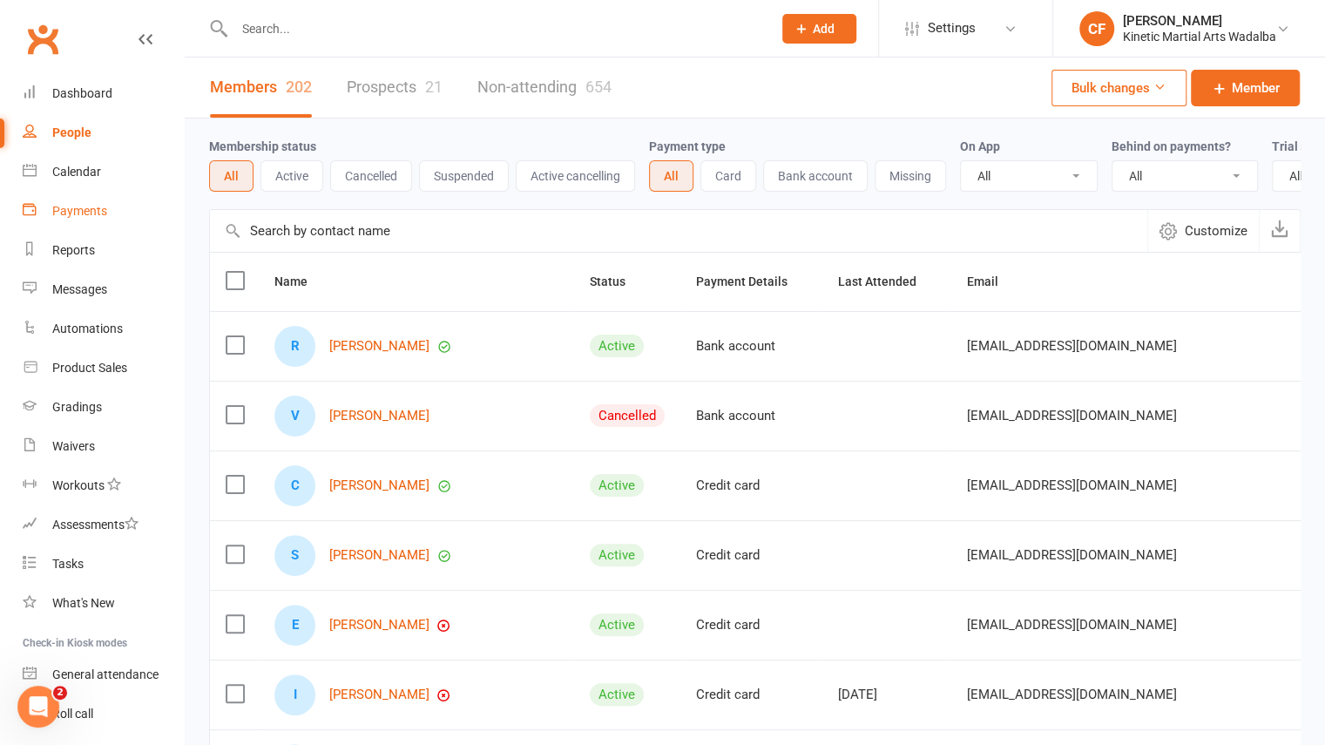
click at [78, 213] on div "Payments" at bounding box center [79, 211] width 55 height 14
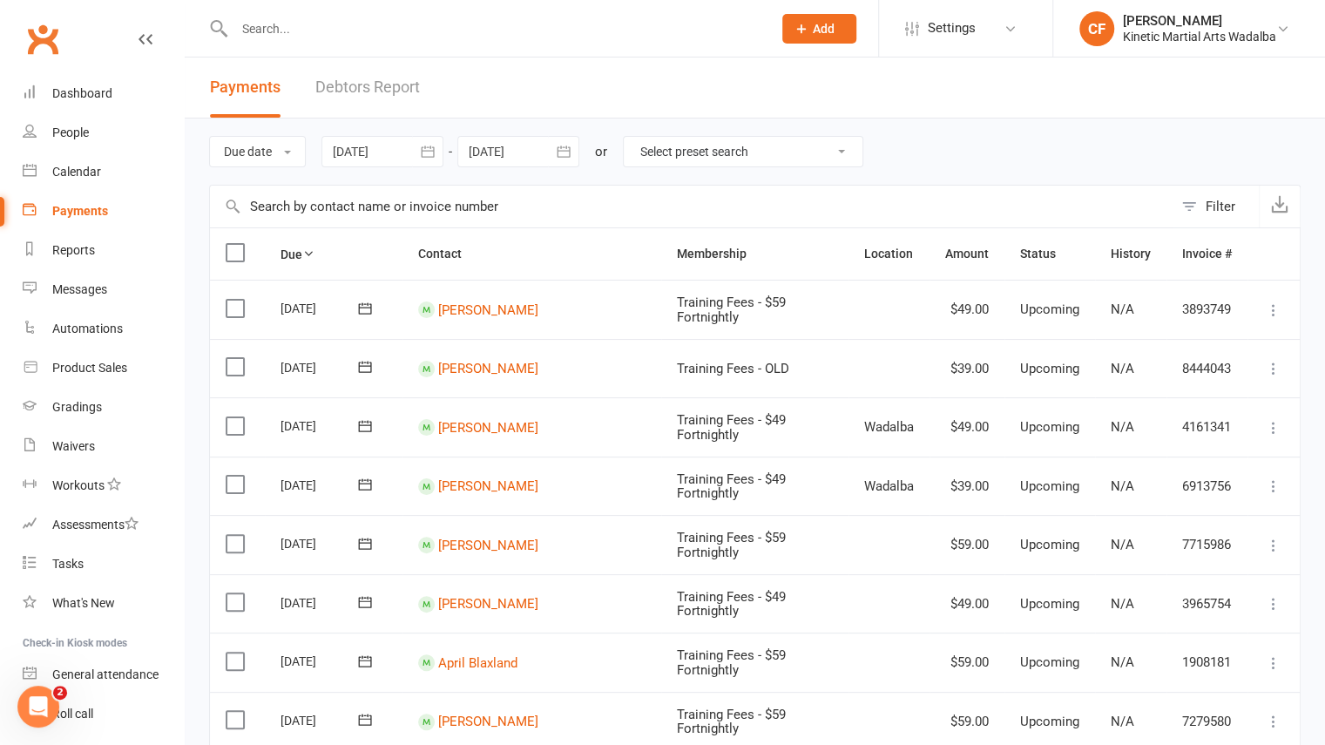
click at [295, 36] on input "text" at bounding box center [494, 29] width 530 height 24
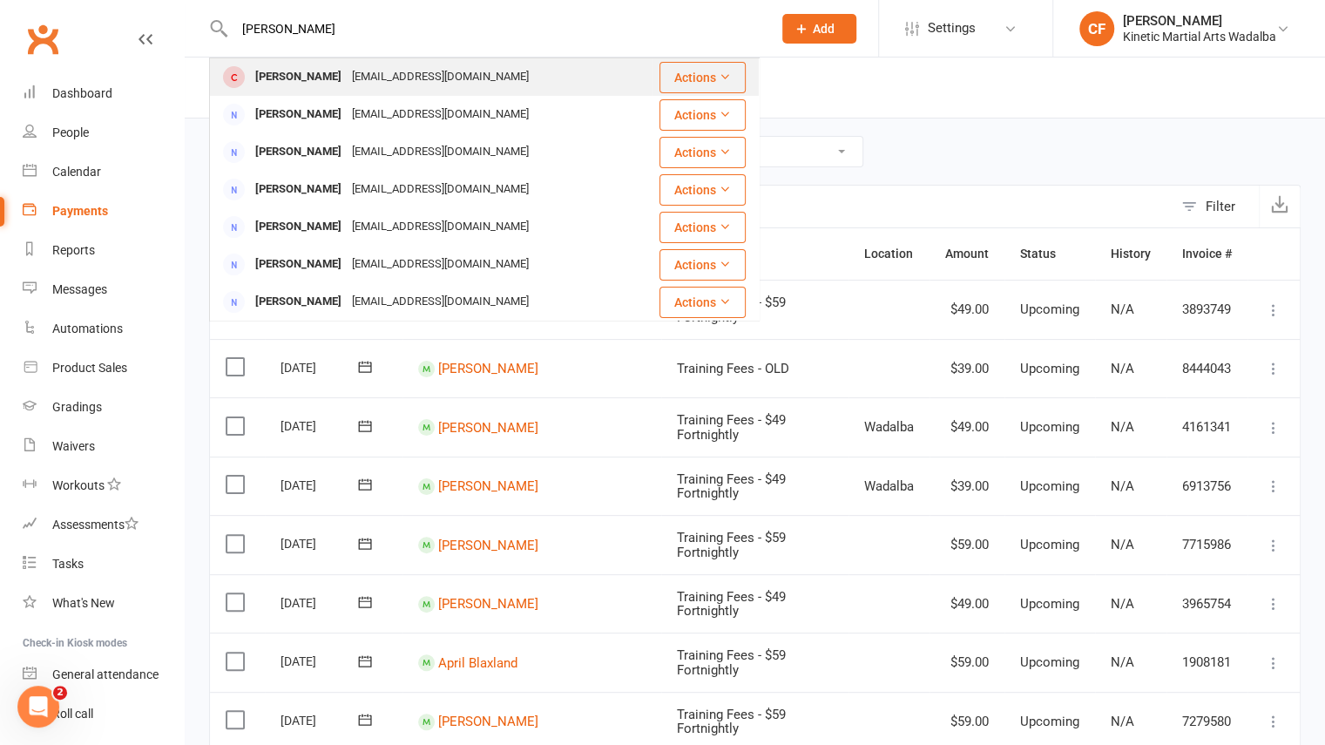
type input "daniel"
click at [283, 88] on div "Daniel Harrison" at bounding box center [298, 76] width 97 height 25
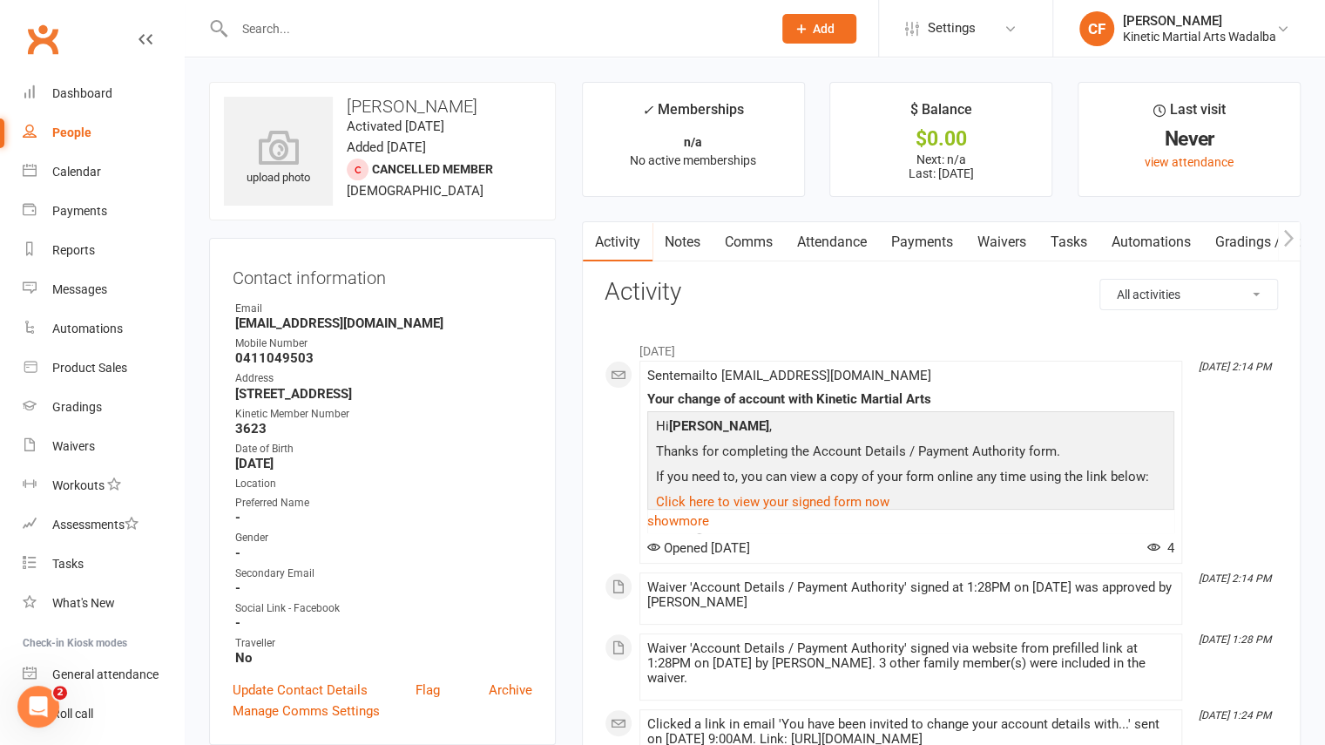
click at [923, 246] on link "Payments" at bounding box center [922, 242] width 86 height 40
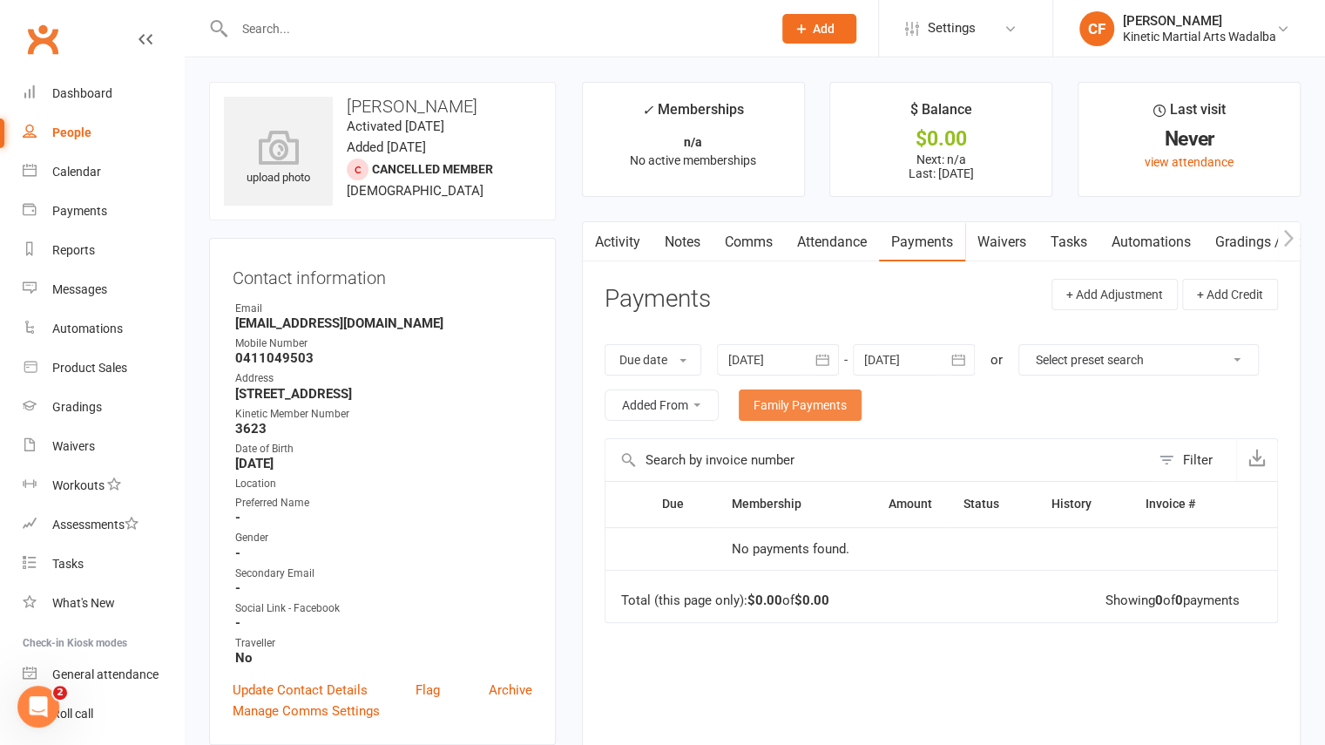
click at [861, 407] on link "Family Payments" at bounding box center [800, 404] width 123 height 31
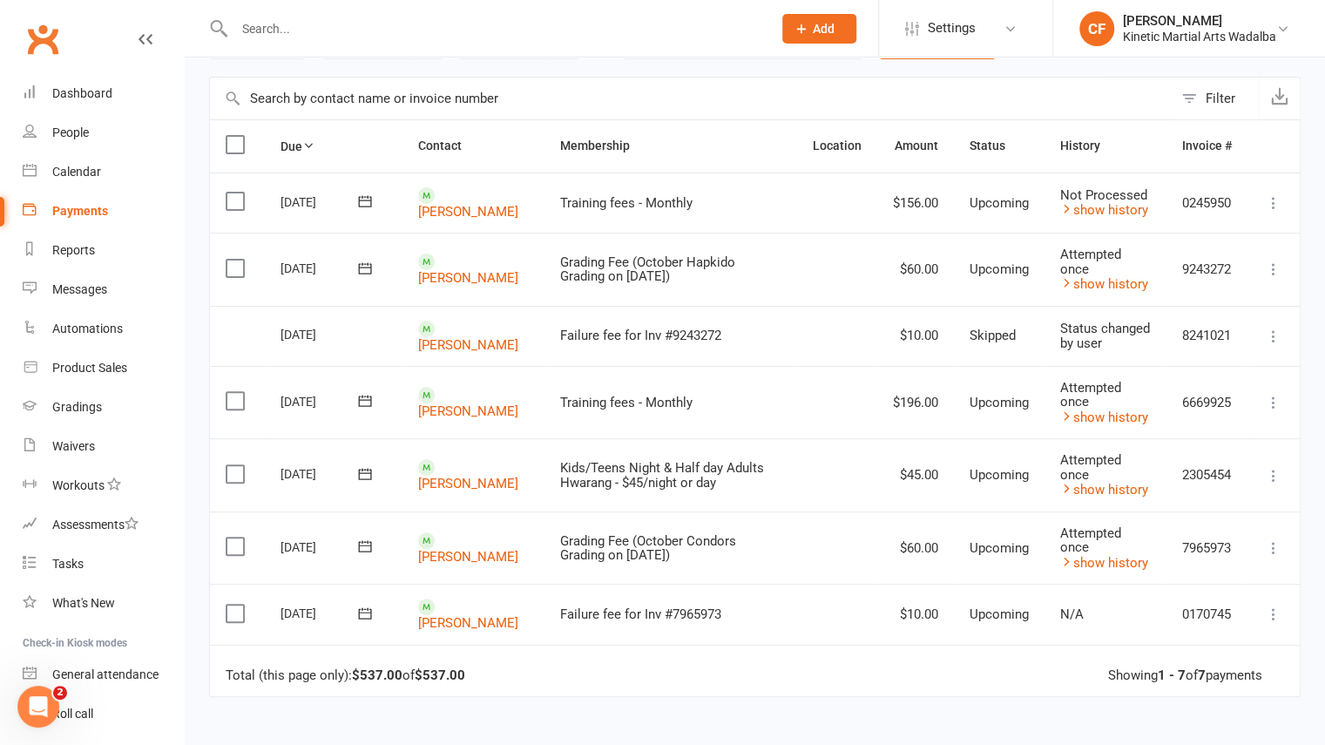
scroll to position [90, 0]
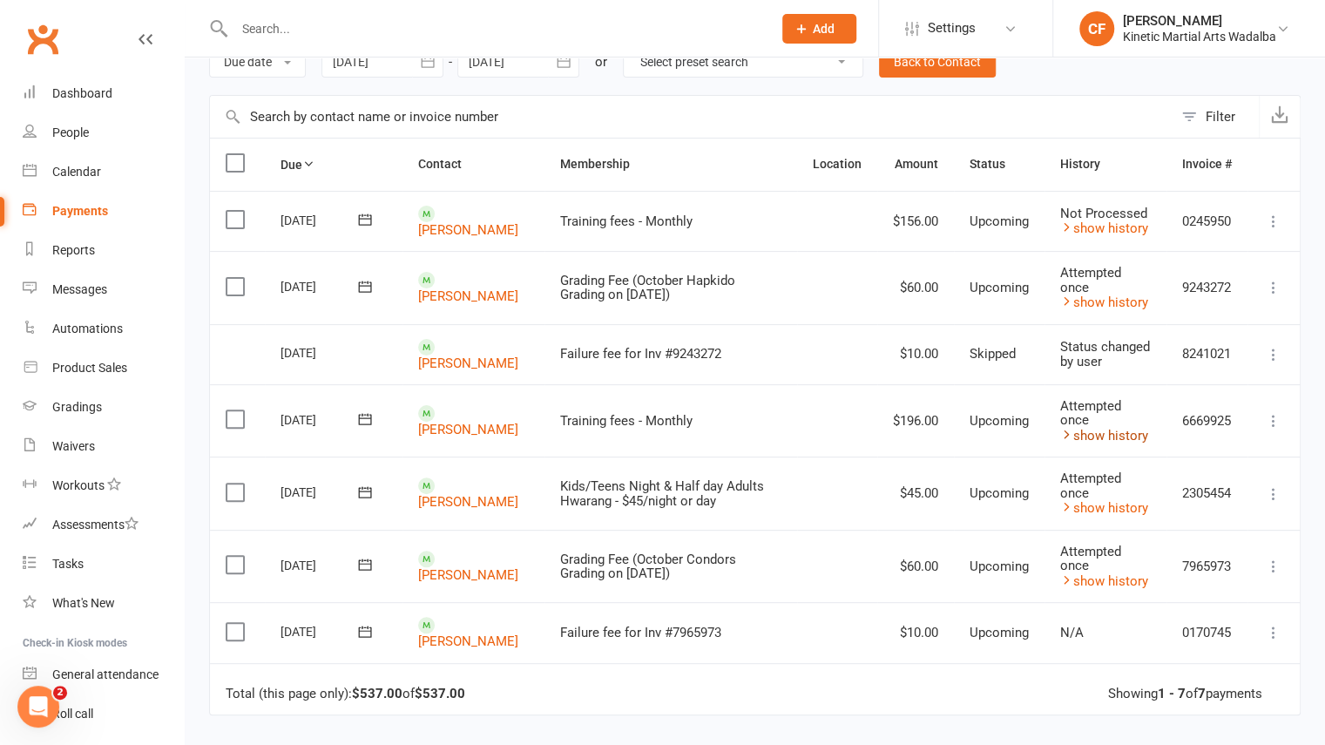
click at [1083, 429] on link "show history" at bounding box center [1104, 436] width 88 height 16
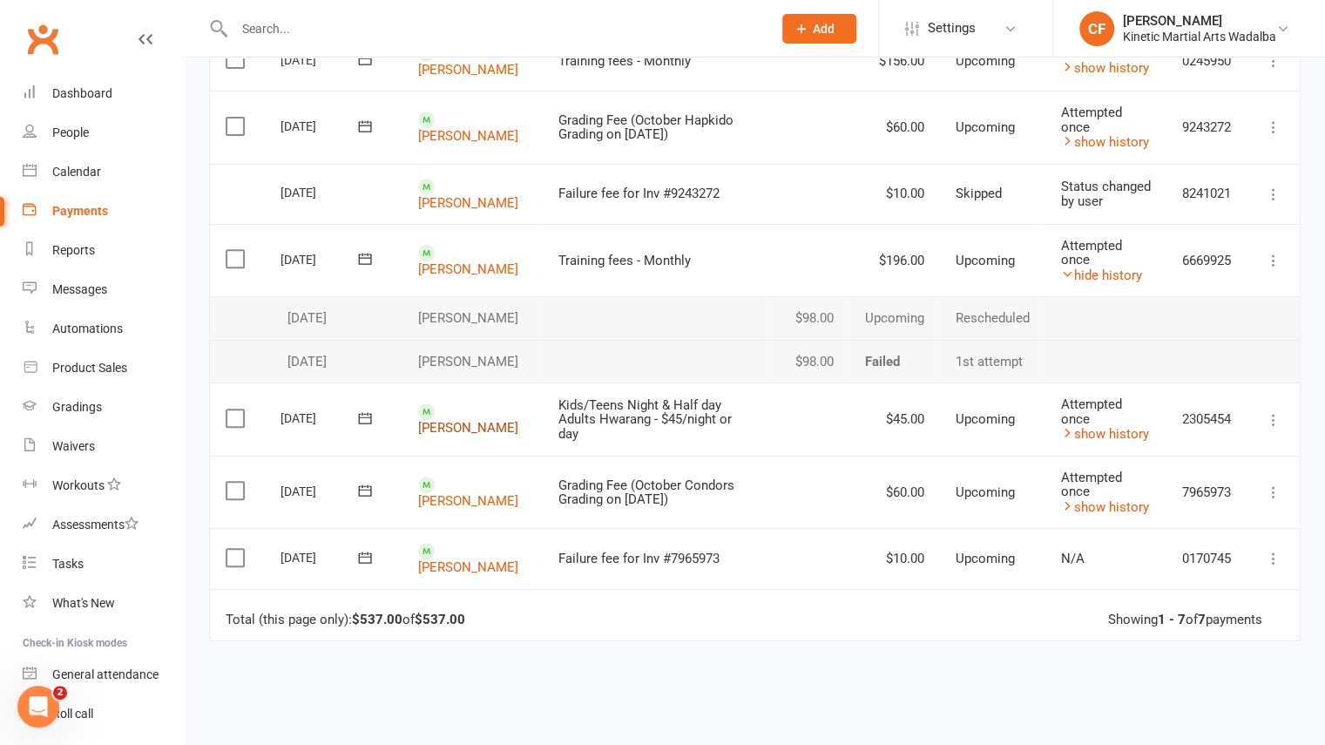
scroll to position [247, 0]
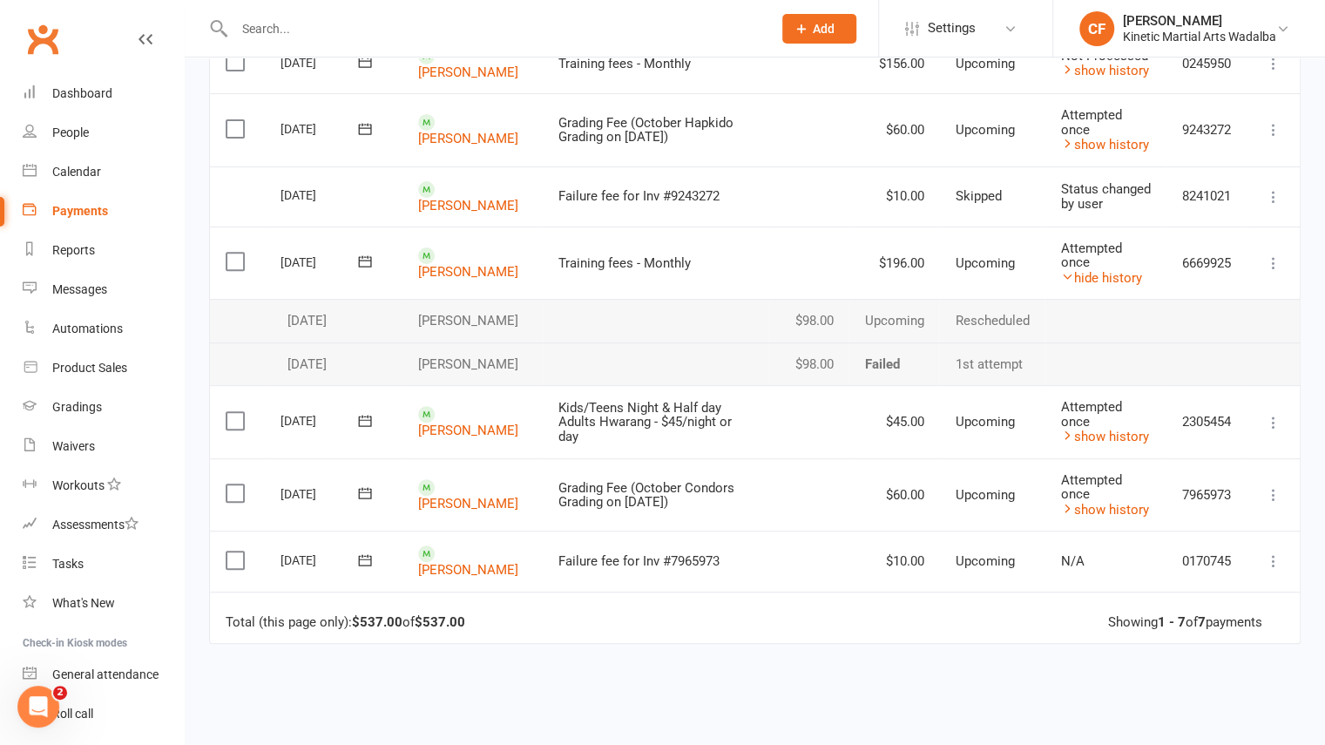
click at [364, 569] on icon at bounding box center [364, 559] width 17 height 17
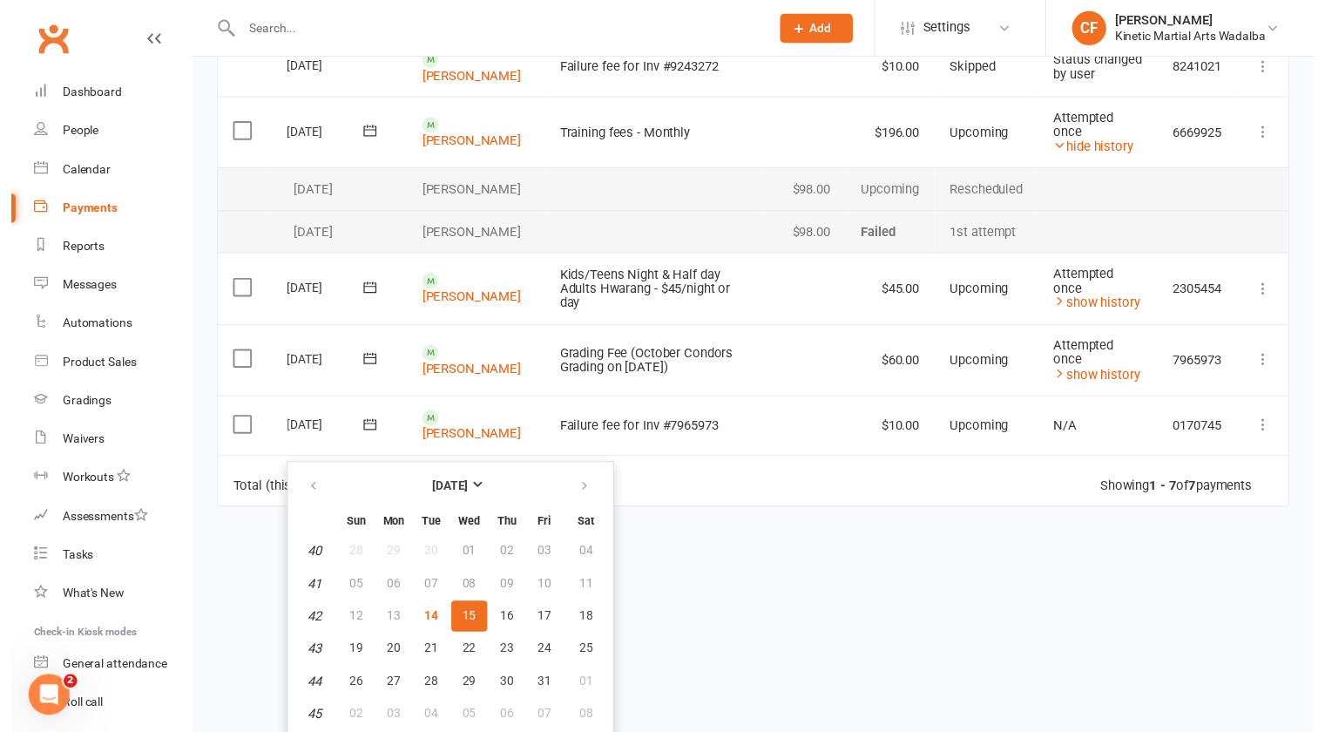
scroll to position [378, 0]
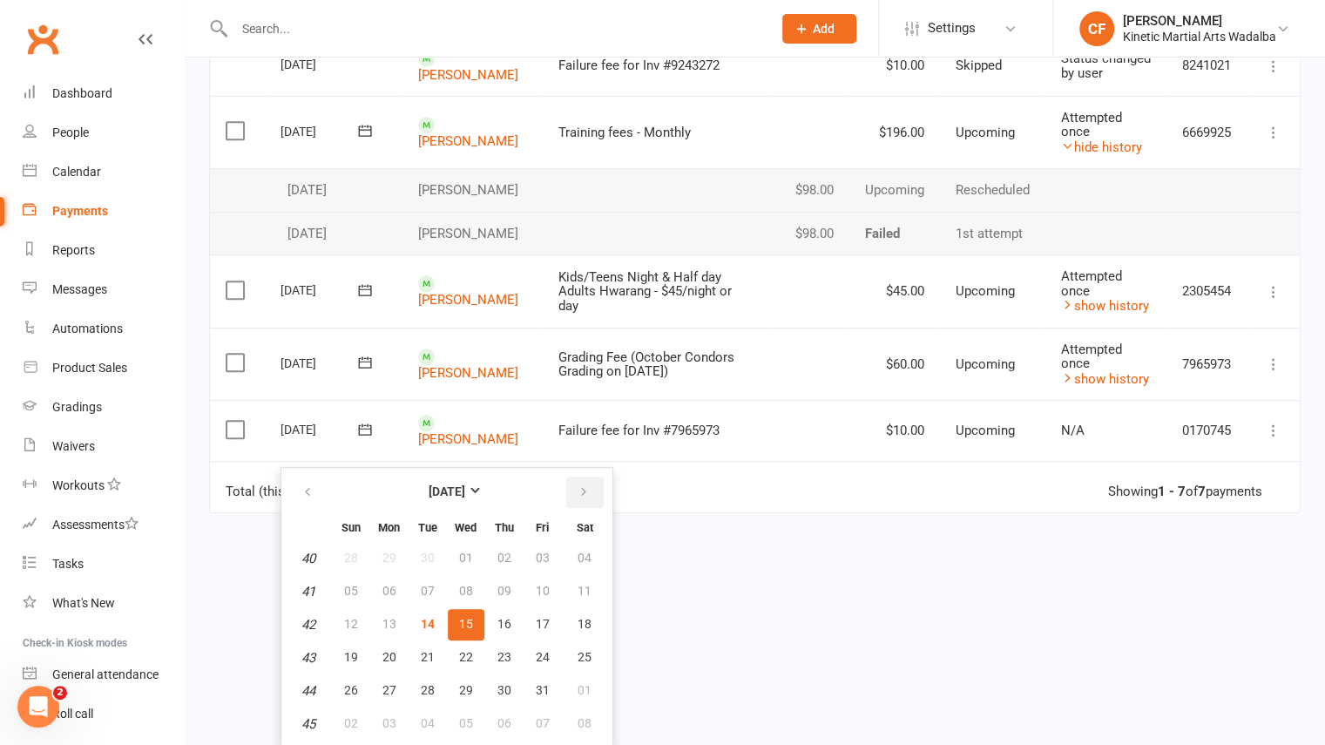
click at [582, 494] on icon "button" at bounding box center [583, 492] width 12 height 14
click at [584, 623] on span "15" at bounding box center [584, 624] width 14 height 14
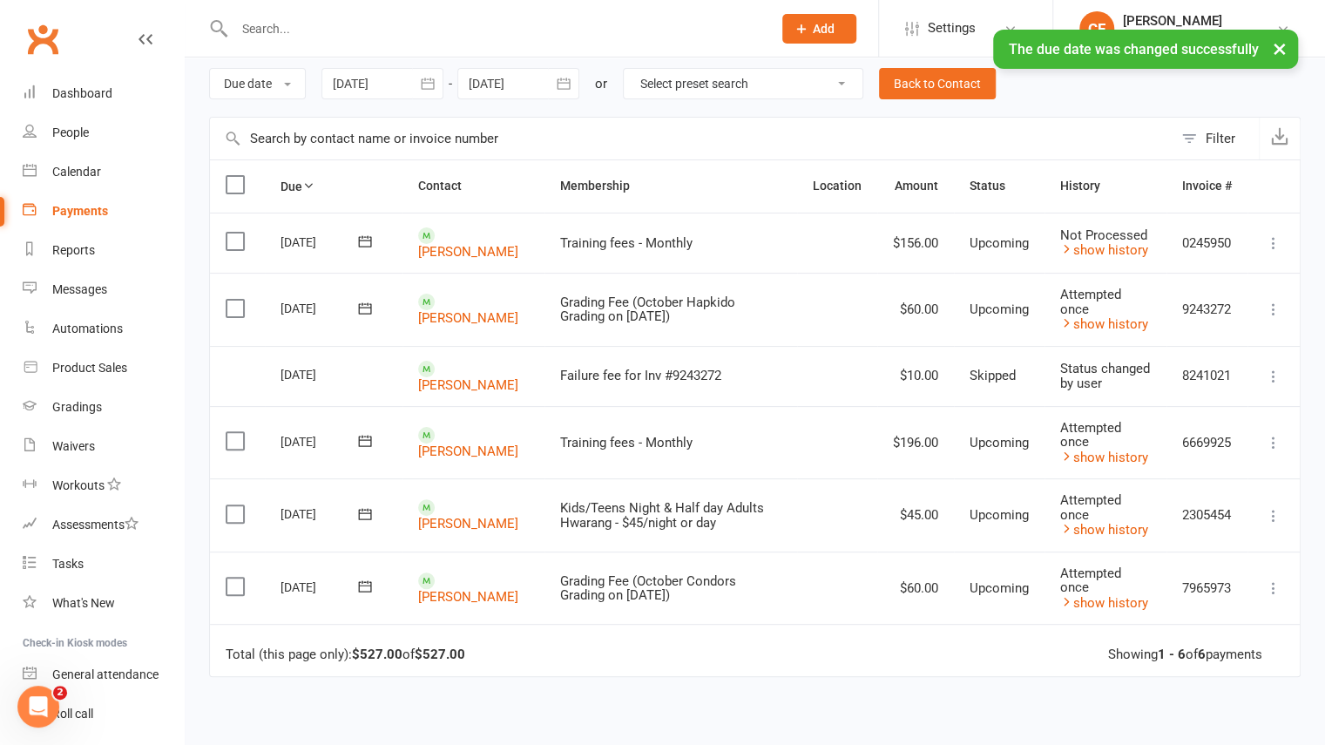
scroll to position [66, 0]
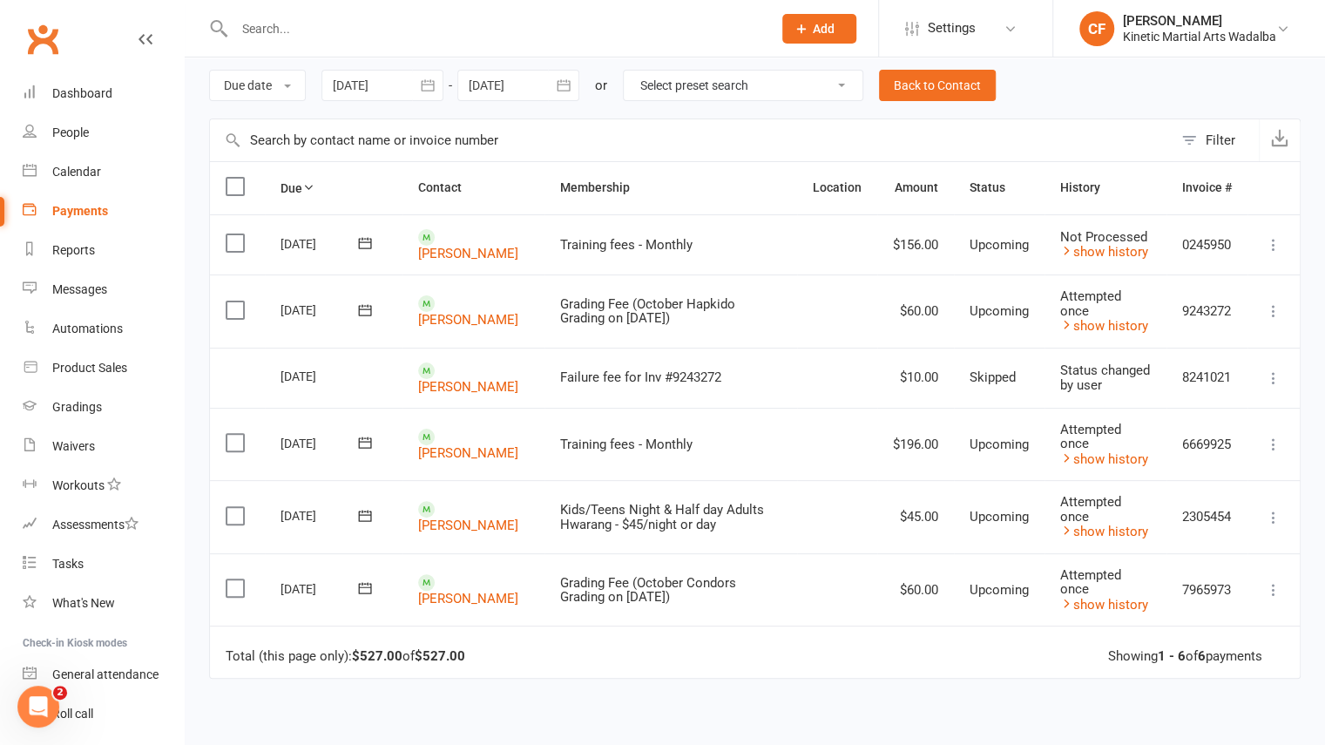
click at [1272, 435] on icon at bounding box center [1273, 443] width 17 height 17
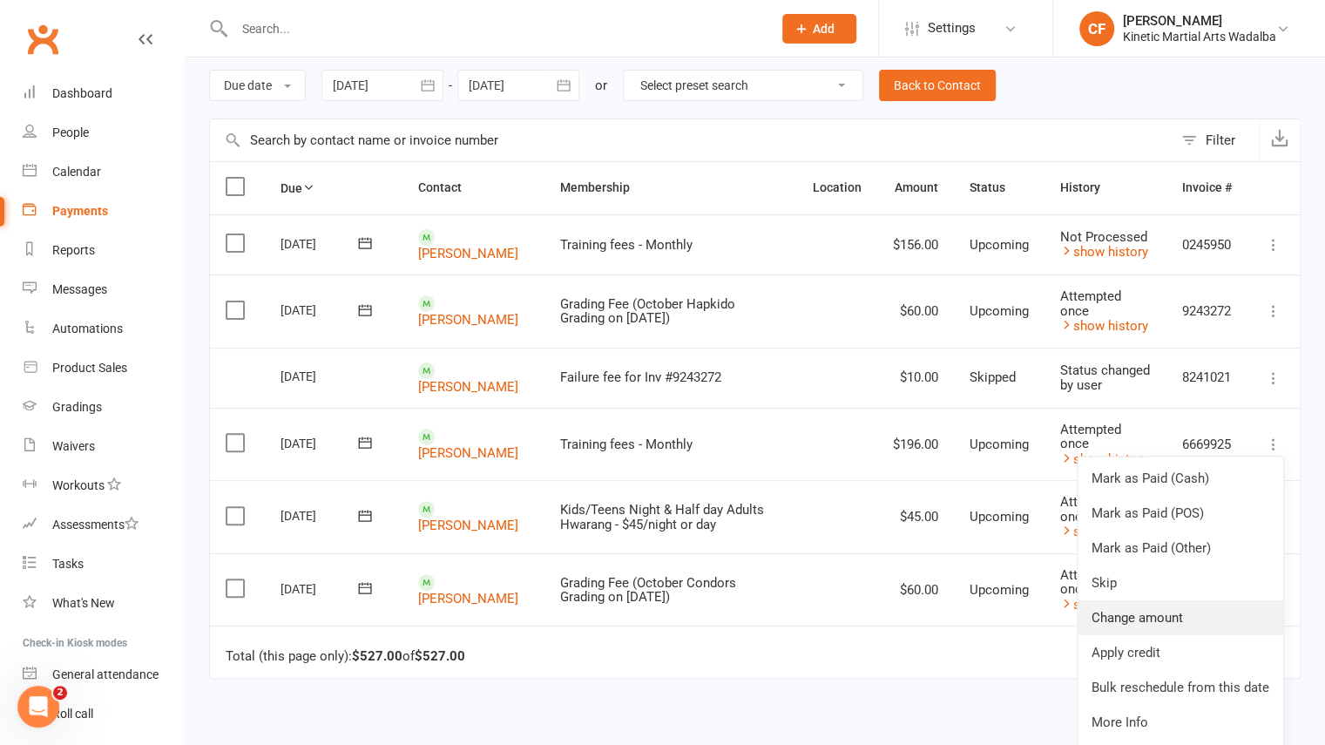
click at [1144, 617] on link "Change amount" at bounding box center [1180, 617] width 206 height 35
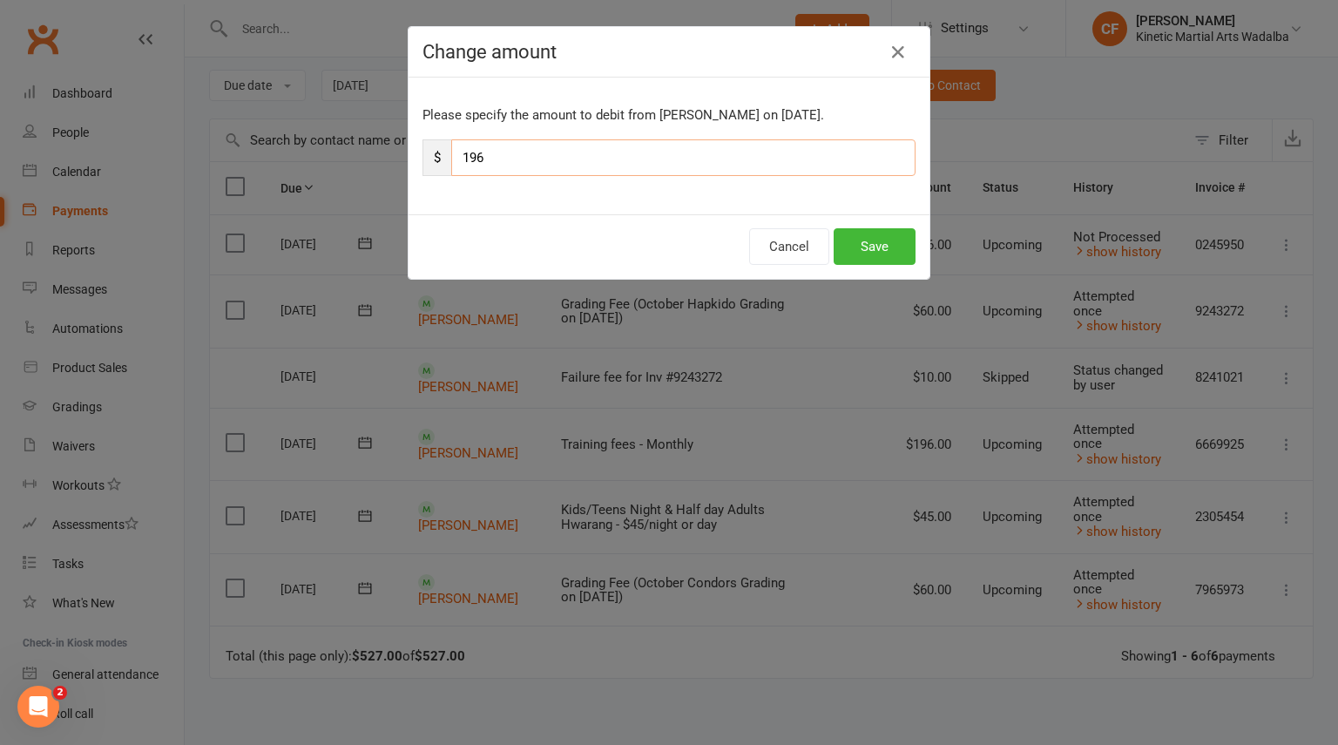
drag, startPoint x: 519, startPoint y: 156, endPoint x: 397, endPoint y: 154, distance: 121.9
click at [397, 154] on div "Change amount Please specify the amount to debit from Ataliah Harrison on Oct 1…" at bounding box center [669, 372] width 1338 height 745
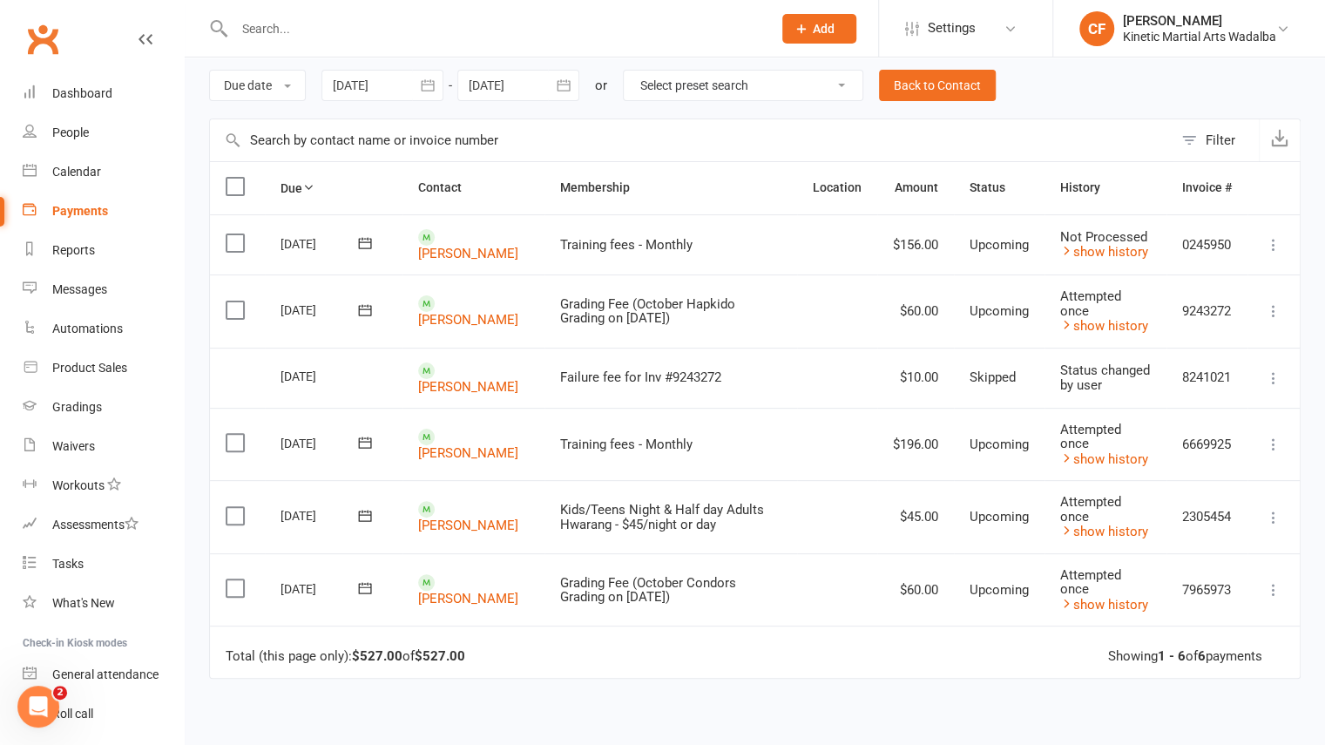
click at [1272, 445] on icon at bounding box center [1273, 443] width 17 height 17
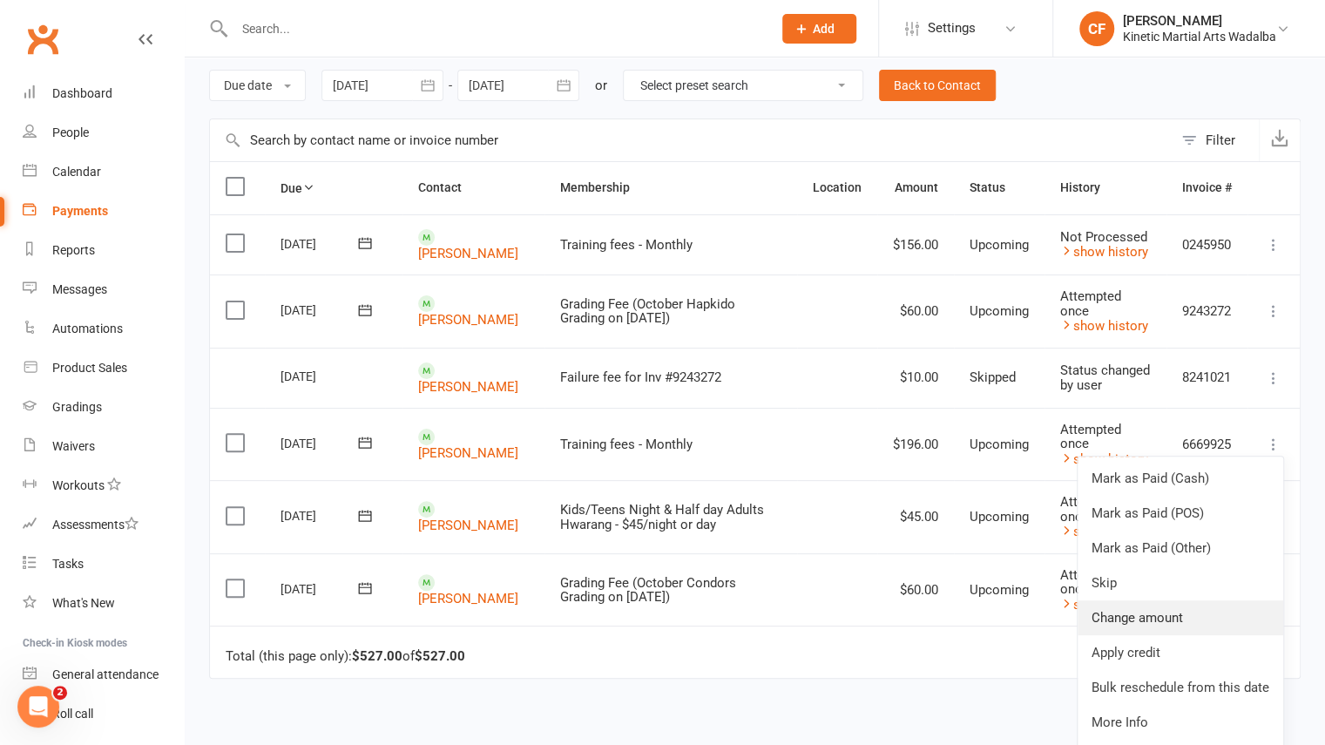
click at [1134, 611] on link "Change amount" at bounding box center [1180, 617] width 206 height 35
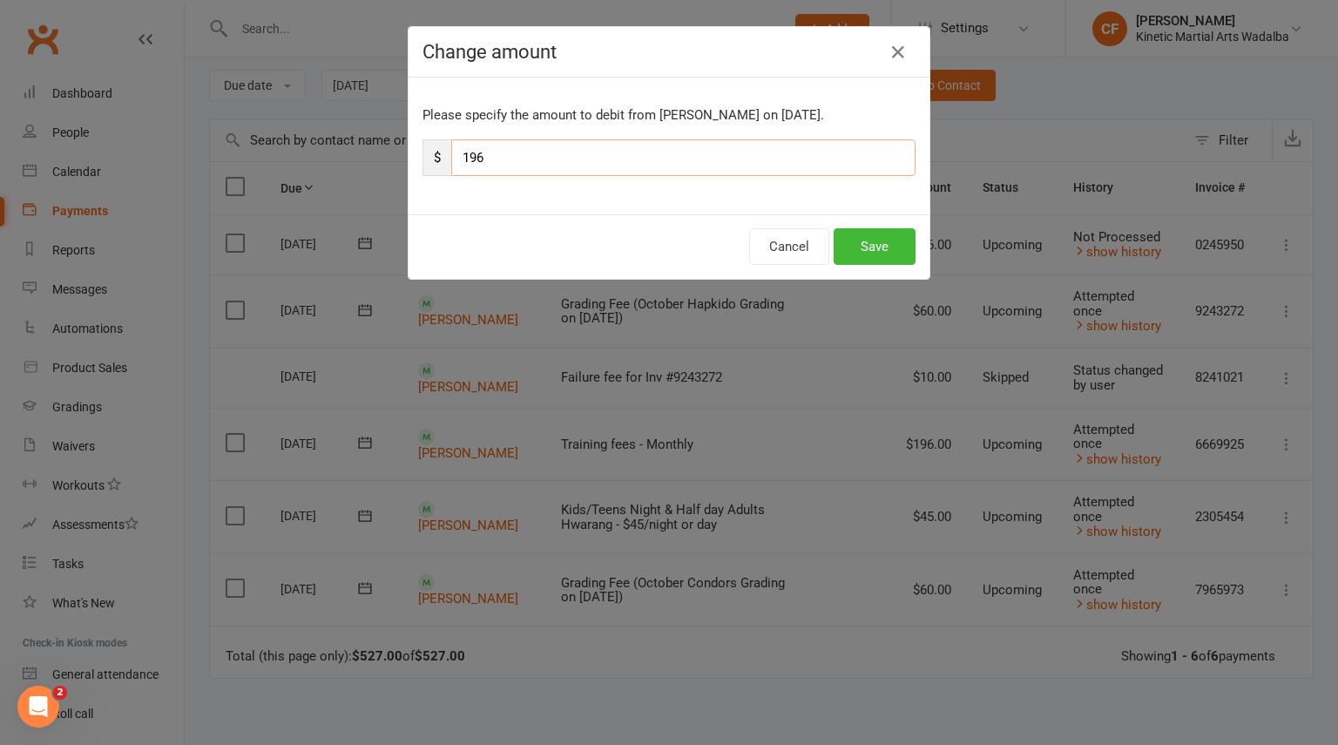
drag, startPoint x: 575, startPoint y: 154, endPoint x: 448, endPoint y: 153, distance: 127.2
click at [451, 153] on input "196" at bounding box center [683, 157] width 464 height 37
type input "29"
click at [869, 253] on button "Save" at bounding box center [874, 246] width 82 height 37
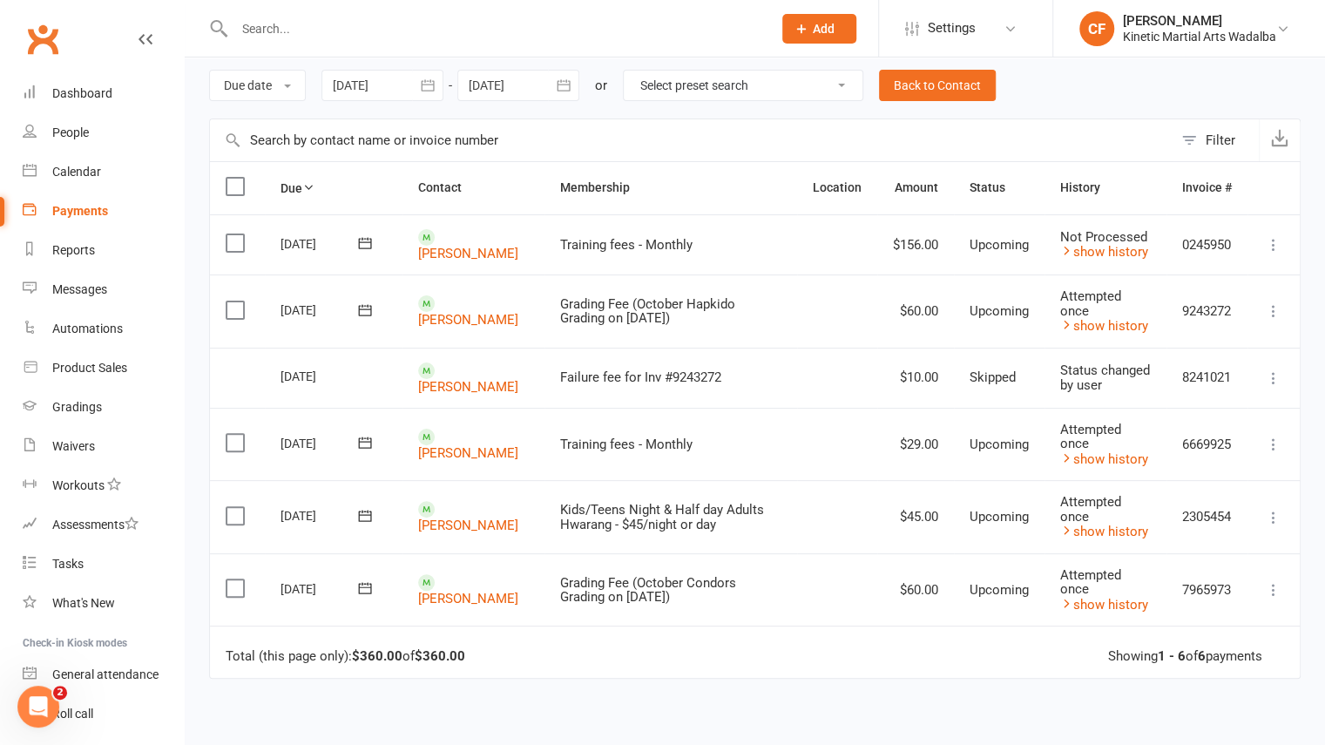
scroll to position [0, 0]
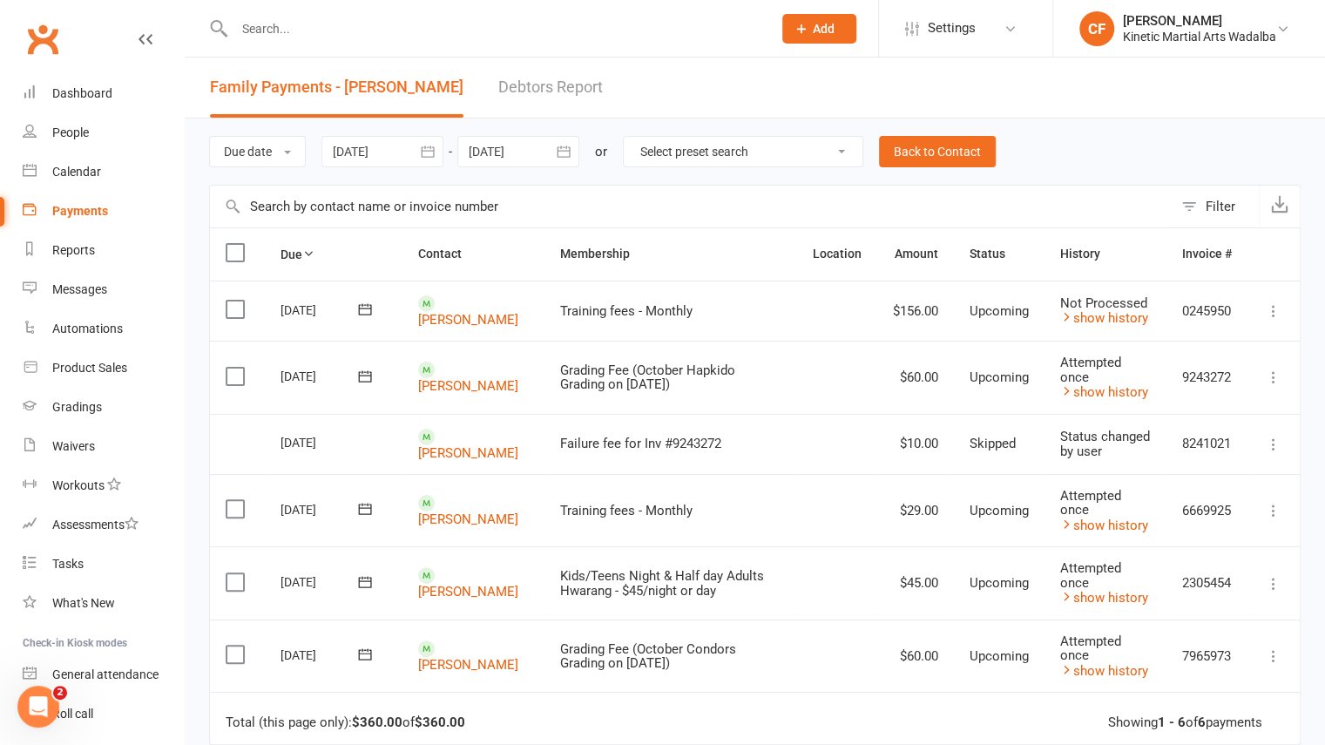
click at [570, 154] on icon "button" at bounding box center [563, 151] width 13 height 11
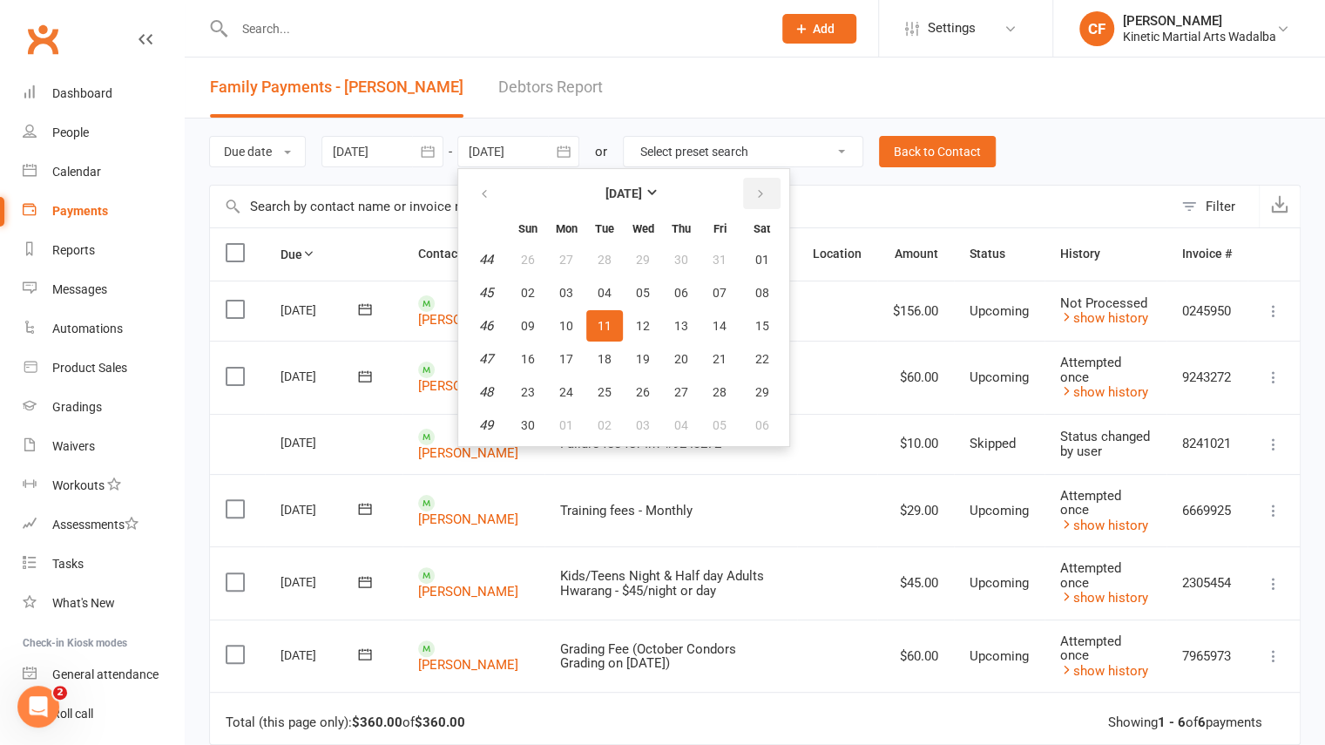
click at [770, 204] on button "button" at bounding box center [761, 193] width 37 height 31
click at [603, 366] on button "23" at bounding box center [604, 358] width 37 height 31
type input "23 Dec 2025"
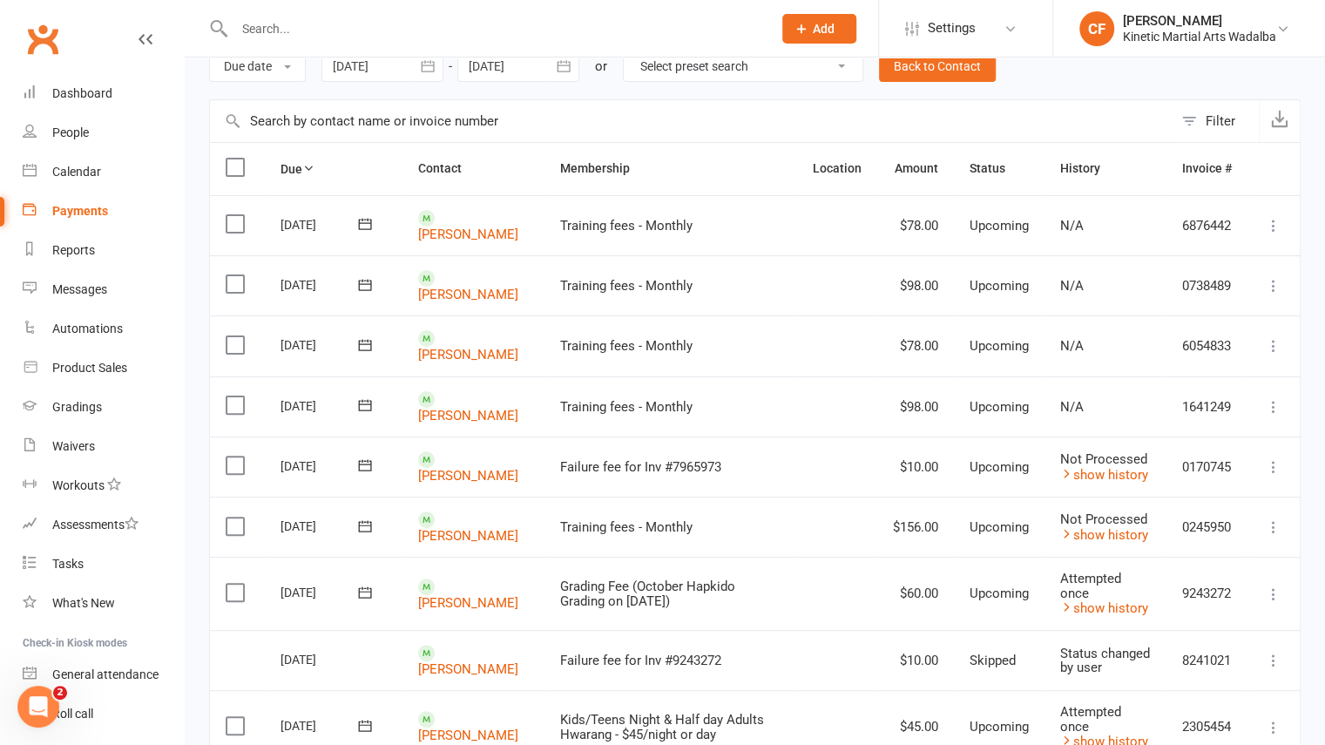
scroll to position [83, 0]
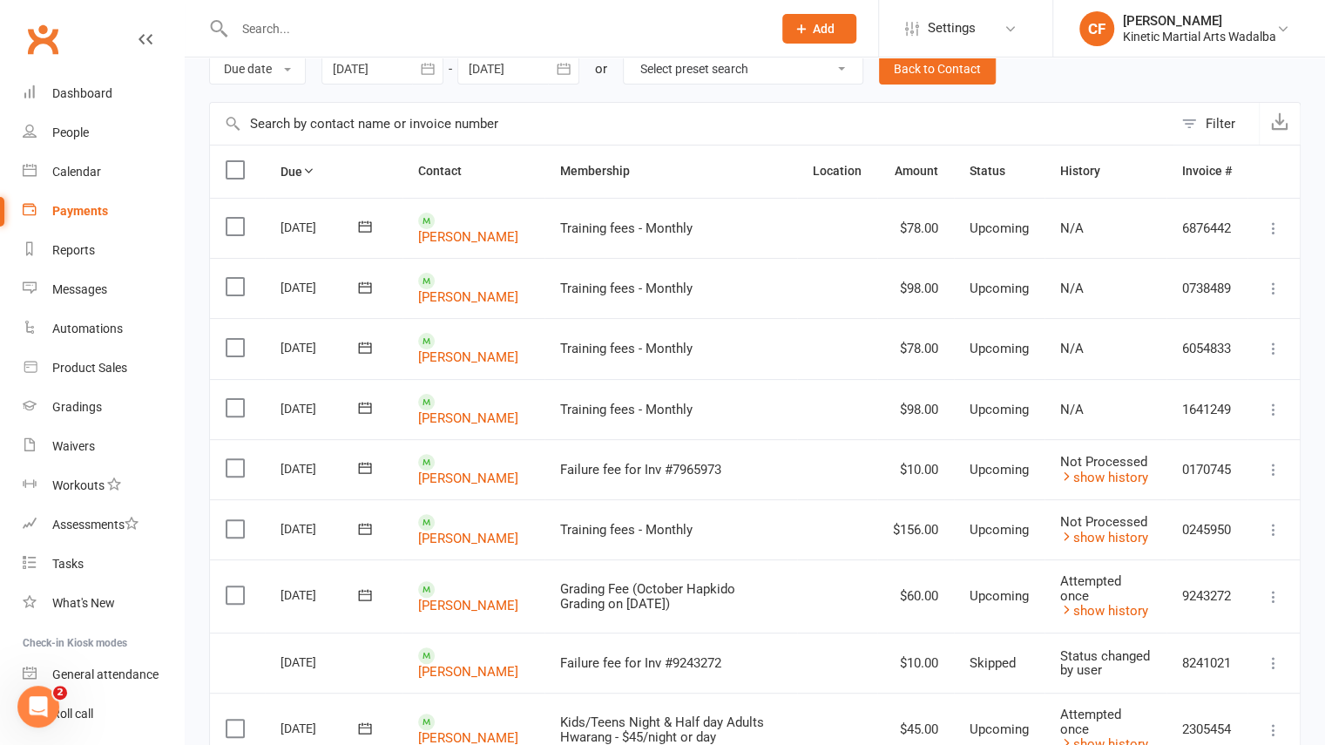
click at [1272, 408] on icon at bounding box center [1273, 409] width 17 height 17
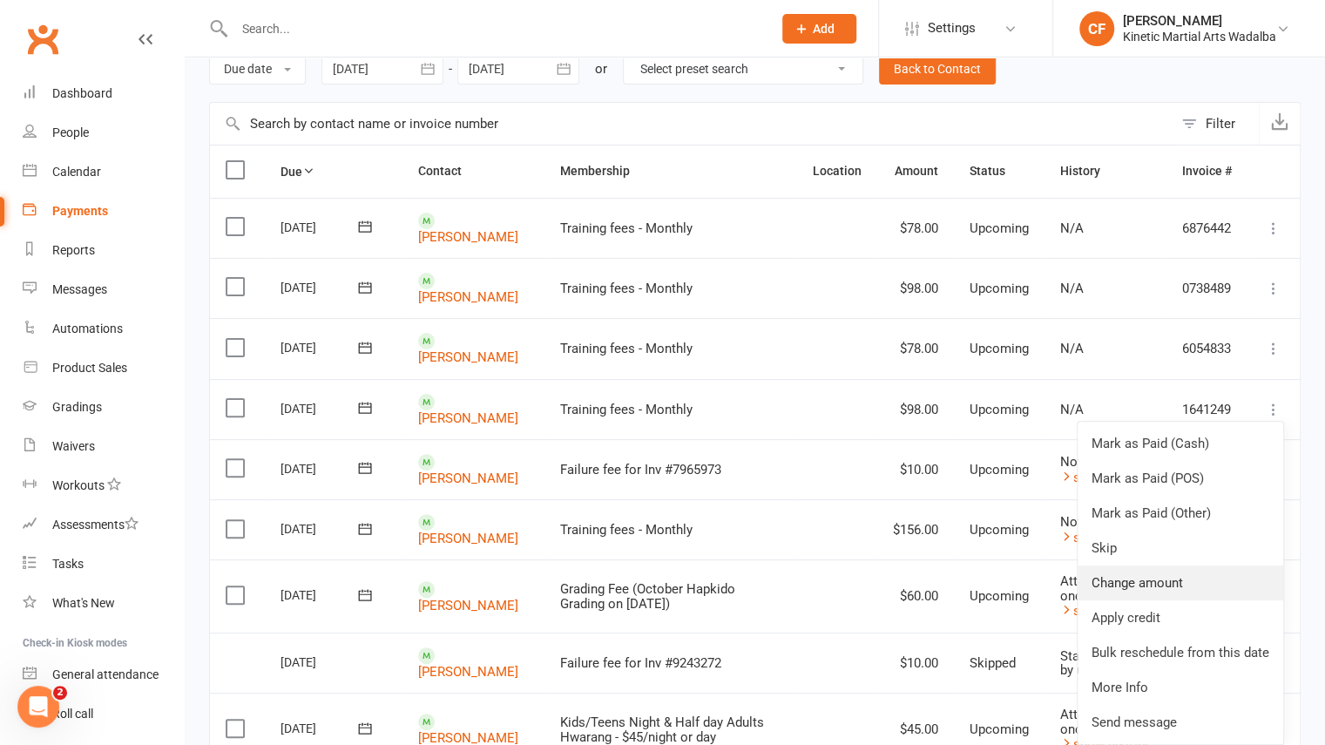
click at [1158, 569] on link "Change amount" at bounding box center [1180, 582] width 206 height 35
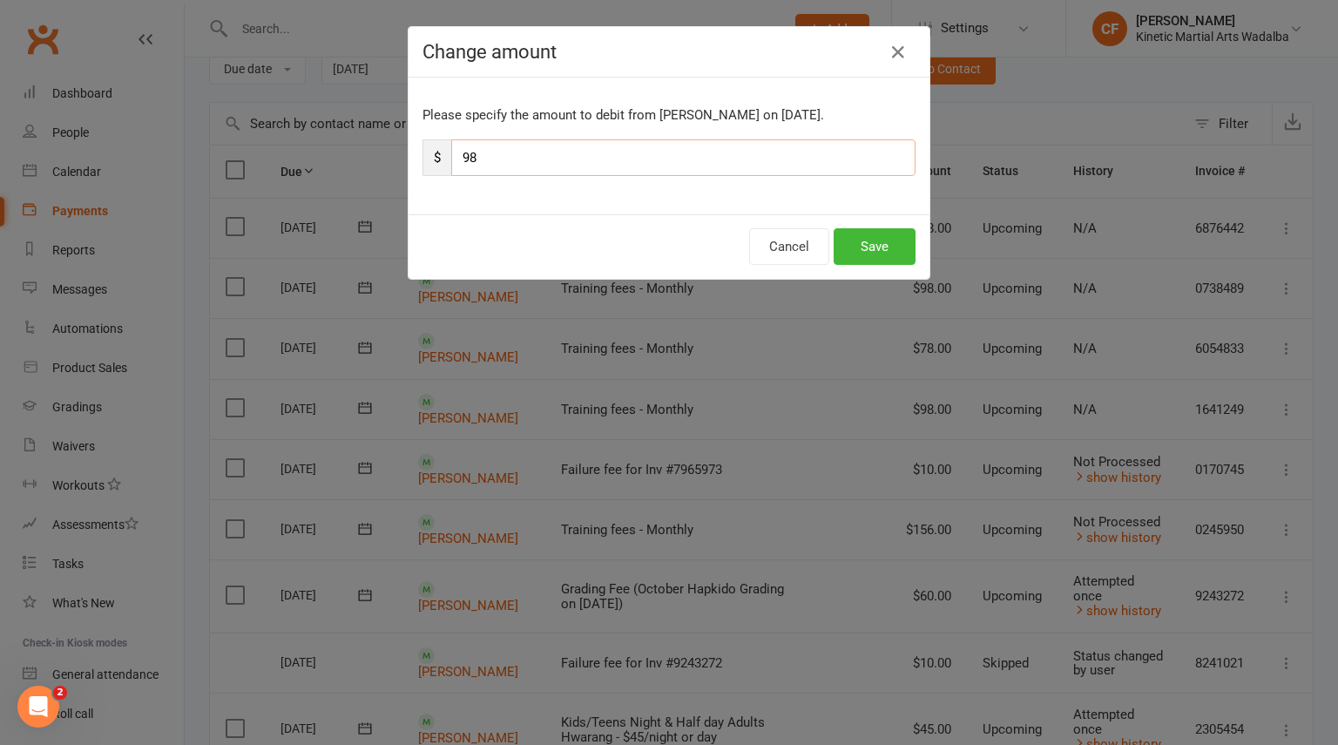
drag, startPoint x: 590, startPoint y: 164, endPoint x: 381, endPoint y: 142, distance: 209.3
click at [381, 142] on div "Change amount Please specify the amount to debit from Ataliah Harrison on Nov 1…" at bounding box center [669, 372] width 1338 height 745
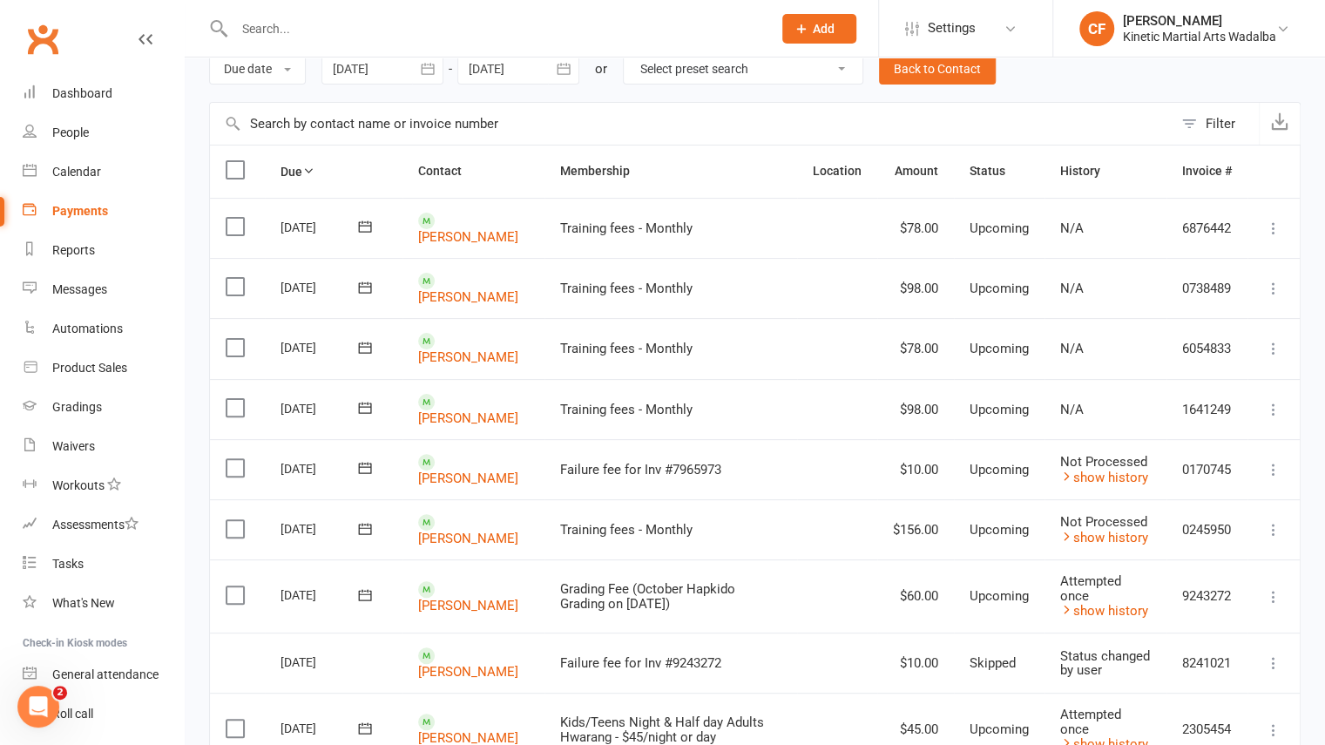
click at [1272, 408] on icon at bounding box center [1273, 409] width 17 height 17
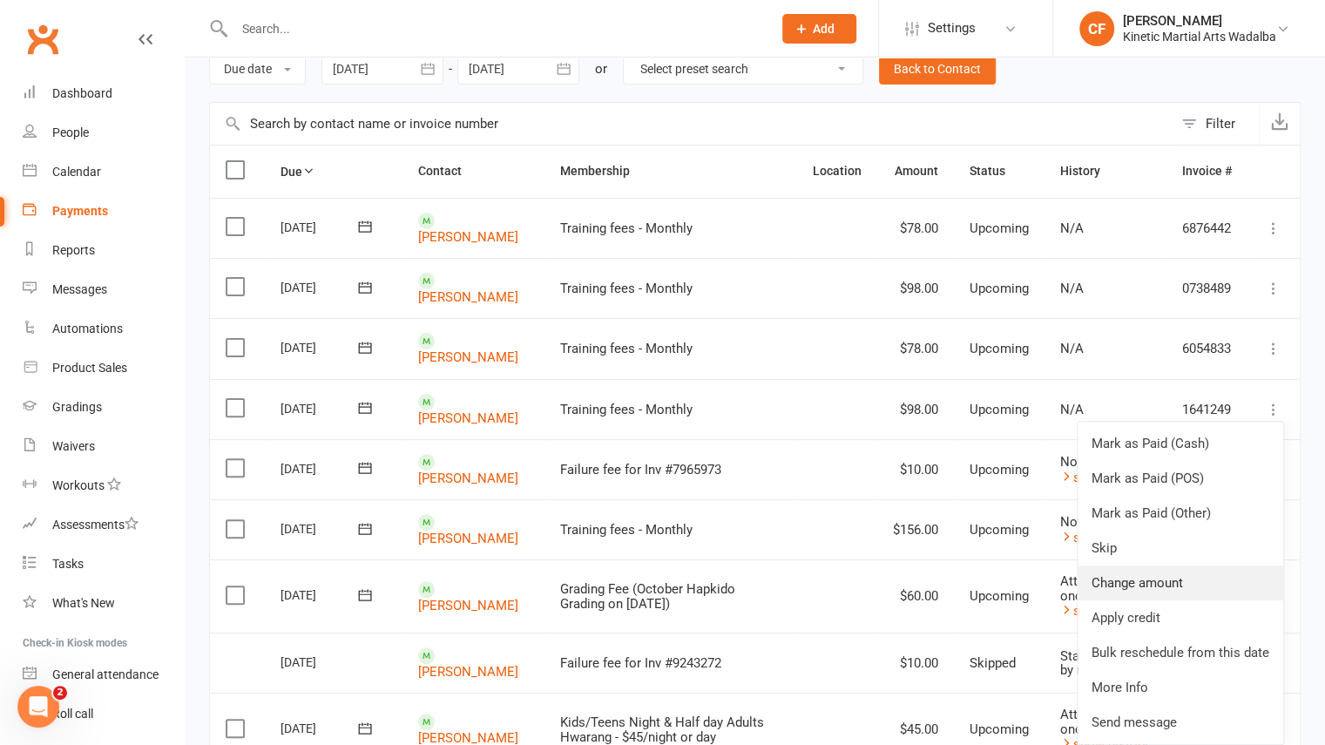
click at [1130, 574] on link "Change amount" at bounding box center [1180, 582] width 206 height 35
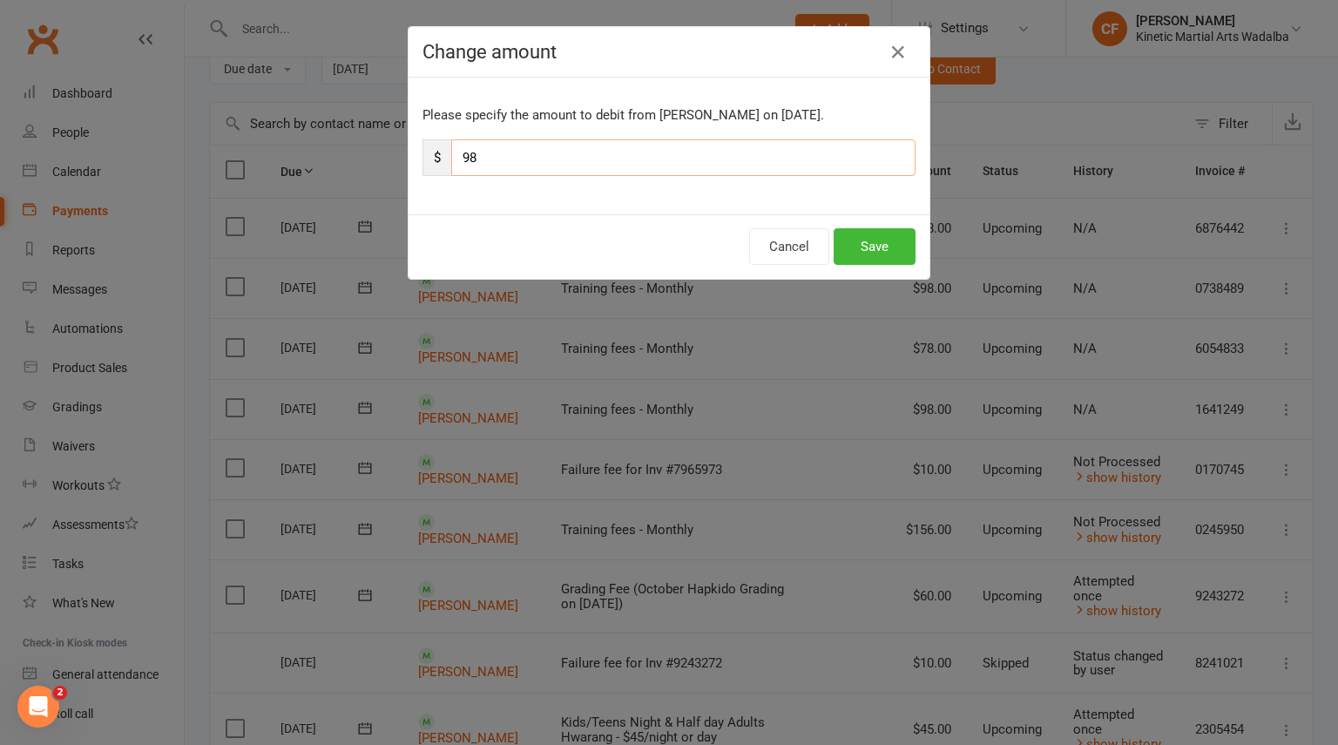
click at [606, 154] on input "98" at bounding box center [683, 157] width 464 height 37
type input "9"
type input "265"
click at [872, 247] on button "Save" at bounding box center [874, 246] width 82 height 37
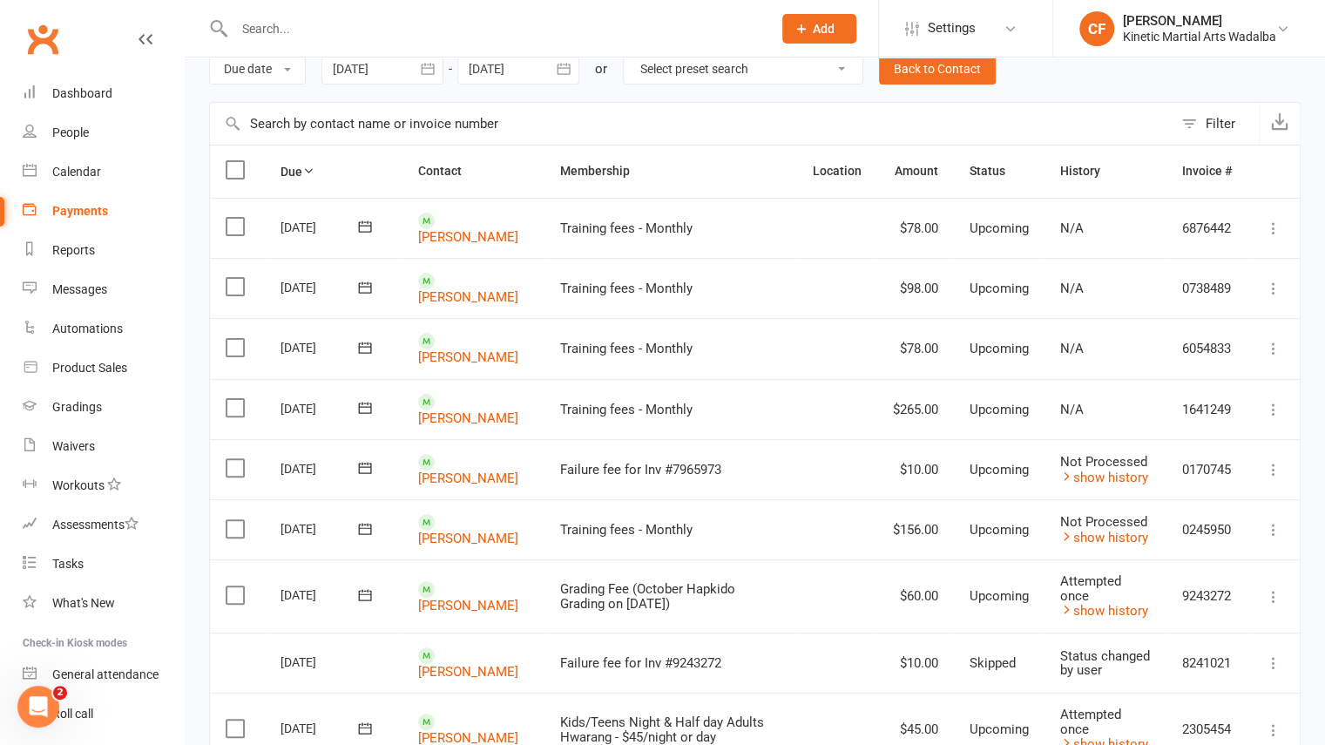
click at [364, 466] on icon at bounding box center [364, 467] width 17 height 17
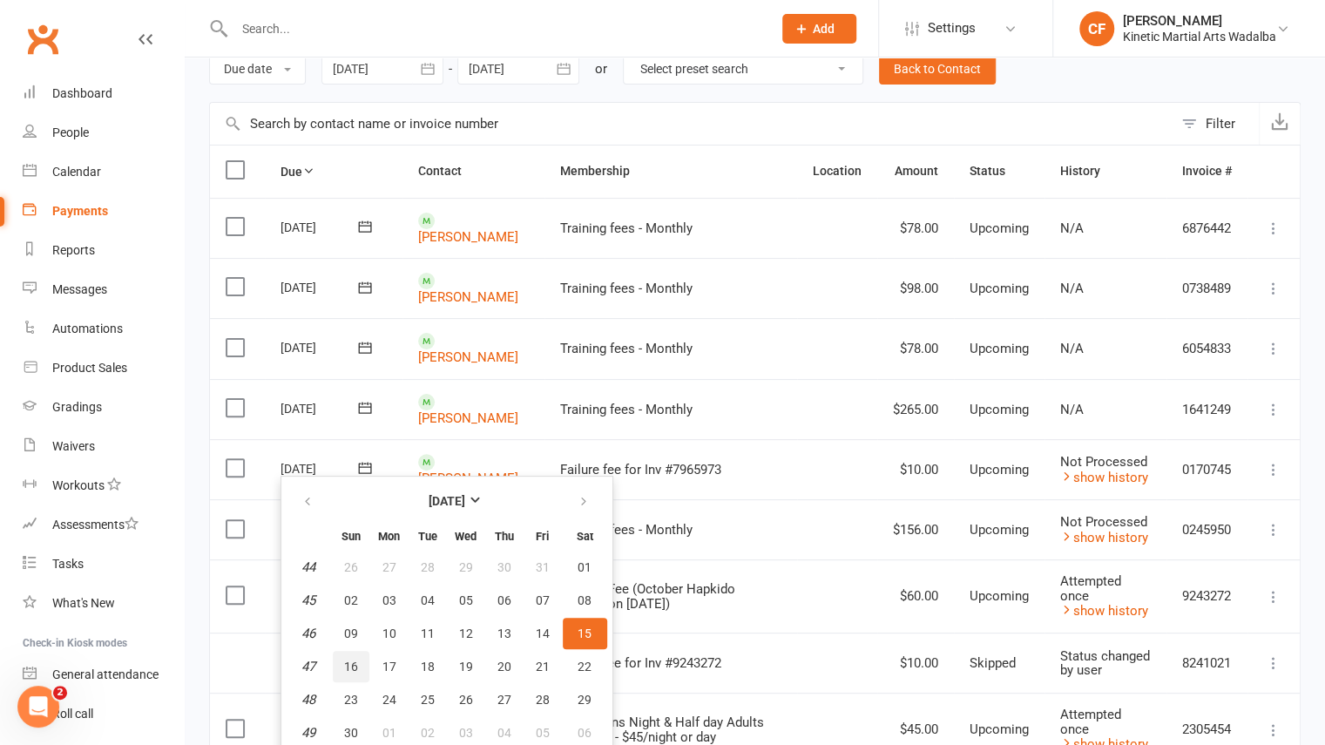
click at [354, 665] on span "16" at bounding box center [351, 666] width 14 height 14
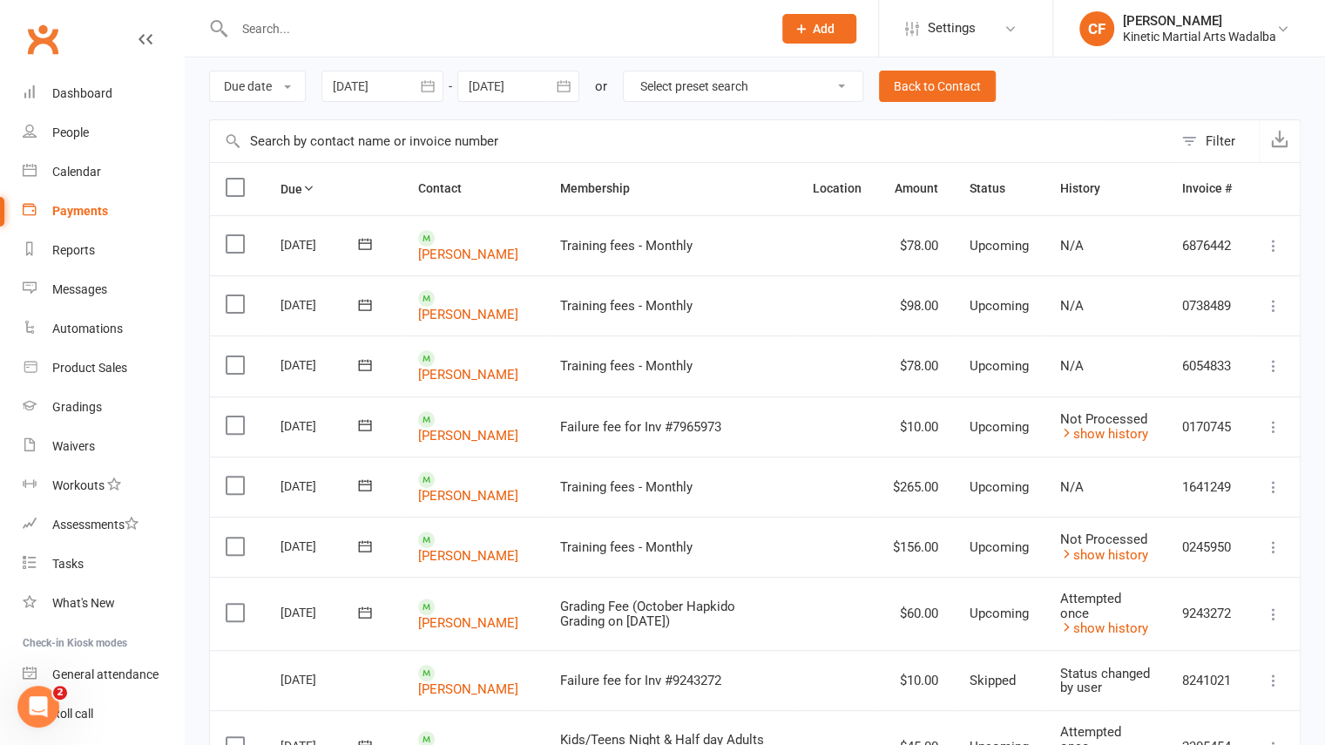
scroll to position [0, 0]
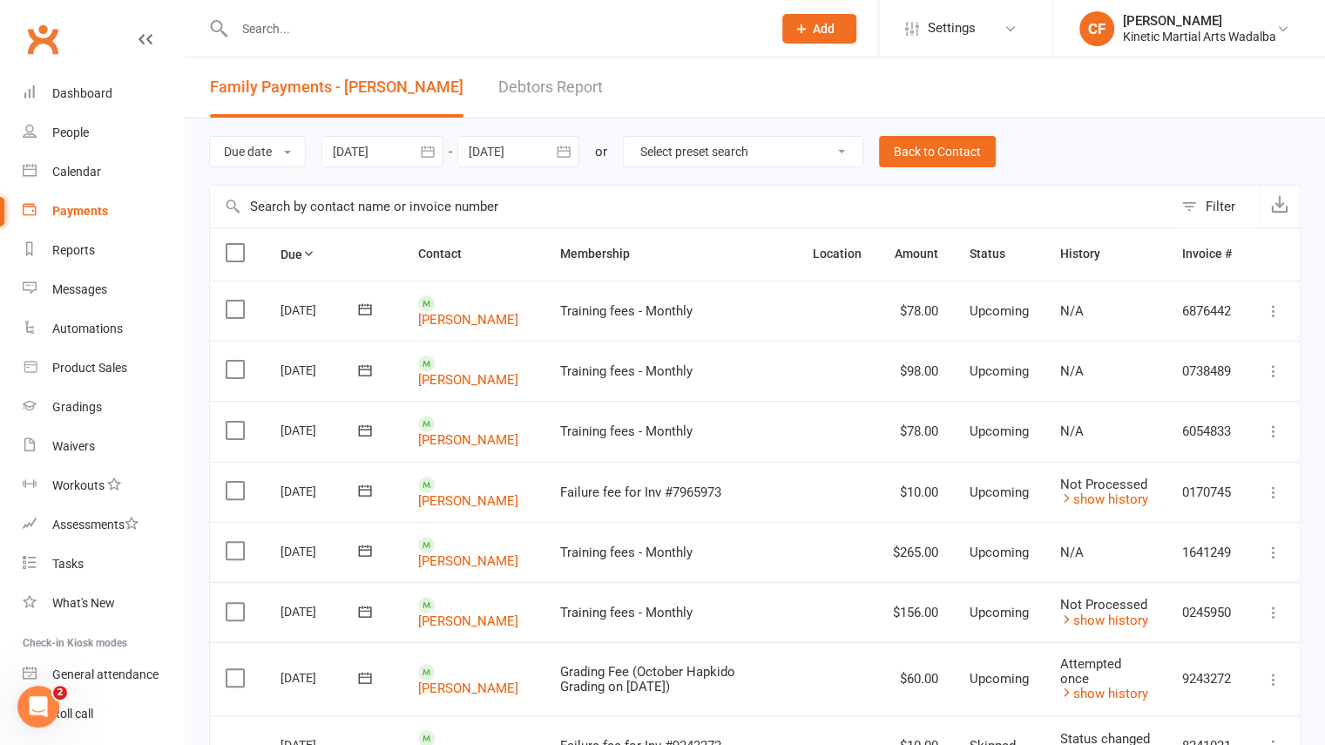
click at [89, 219] on link "Payments" at bounding box center [103, 211] width 161 height 39
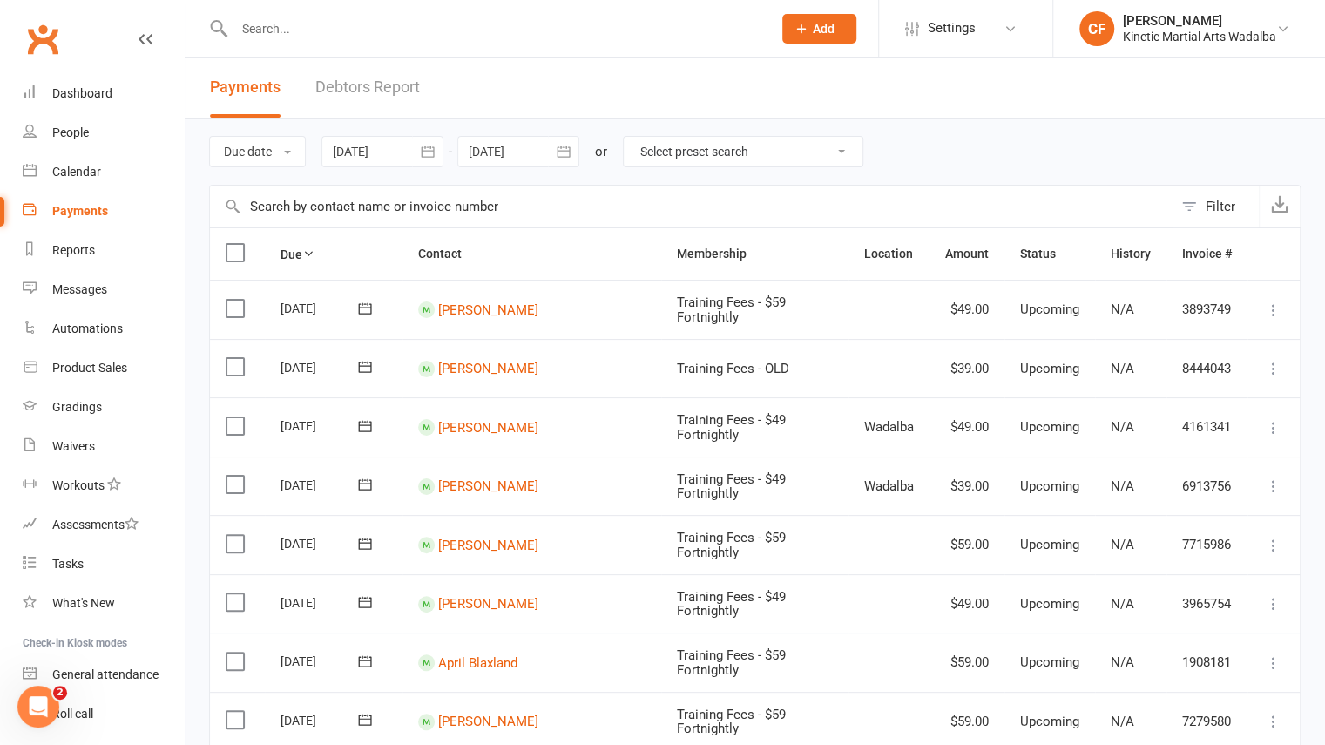
click at [324, 71] on link "Debtors Report" at bounding box center [367, 87] width 105 height 60
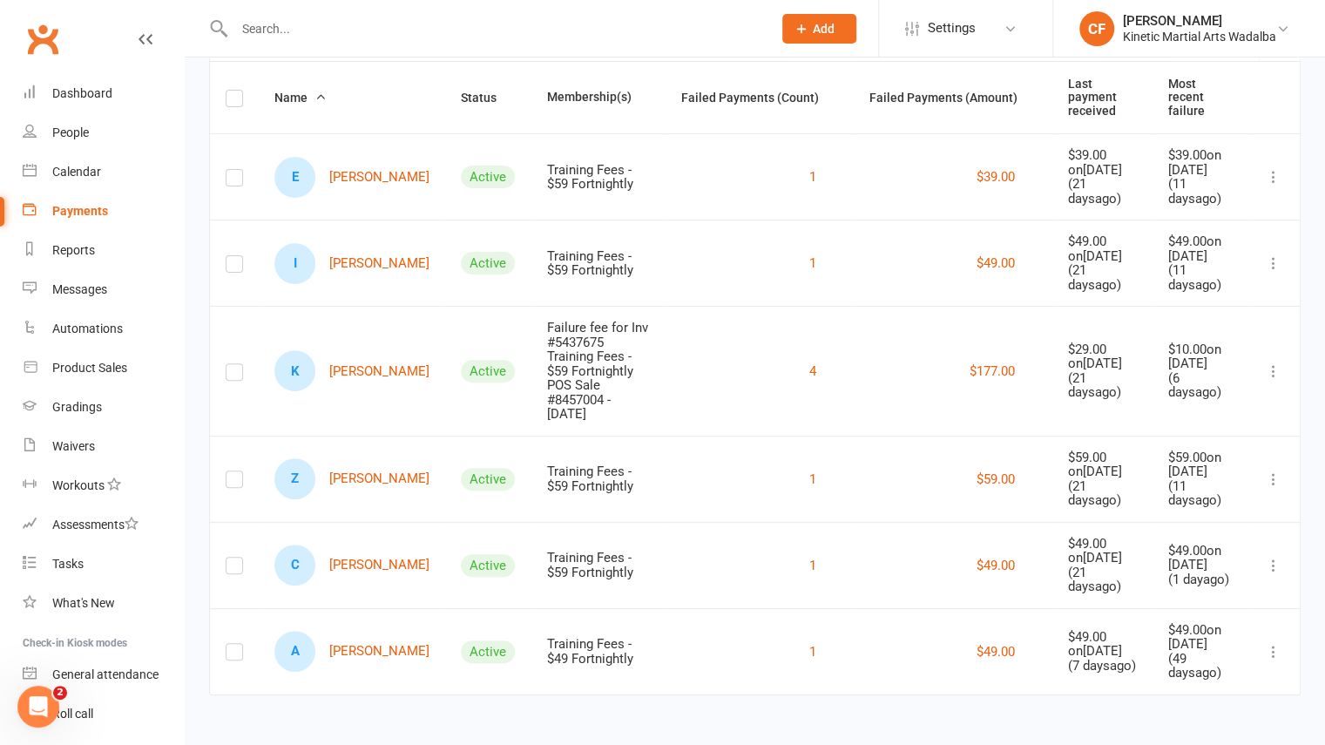
scroll to position [195, 0]
click at [346, 645] on link "A Aura Fanning" at bounding box center [351, 651] width 155 height 41
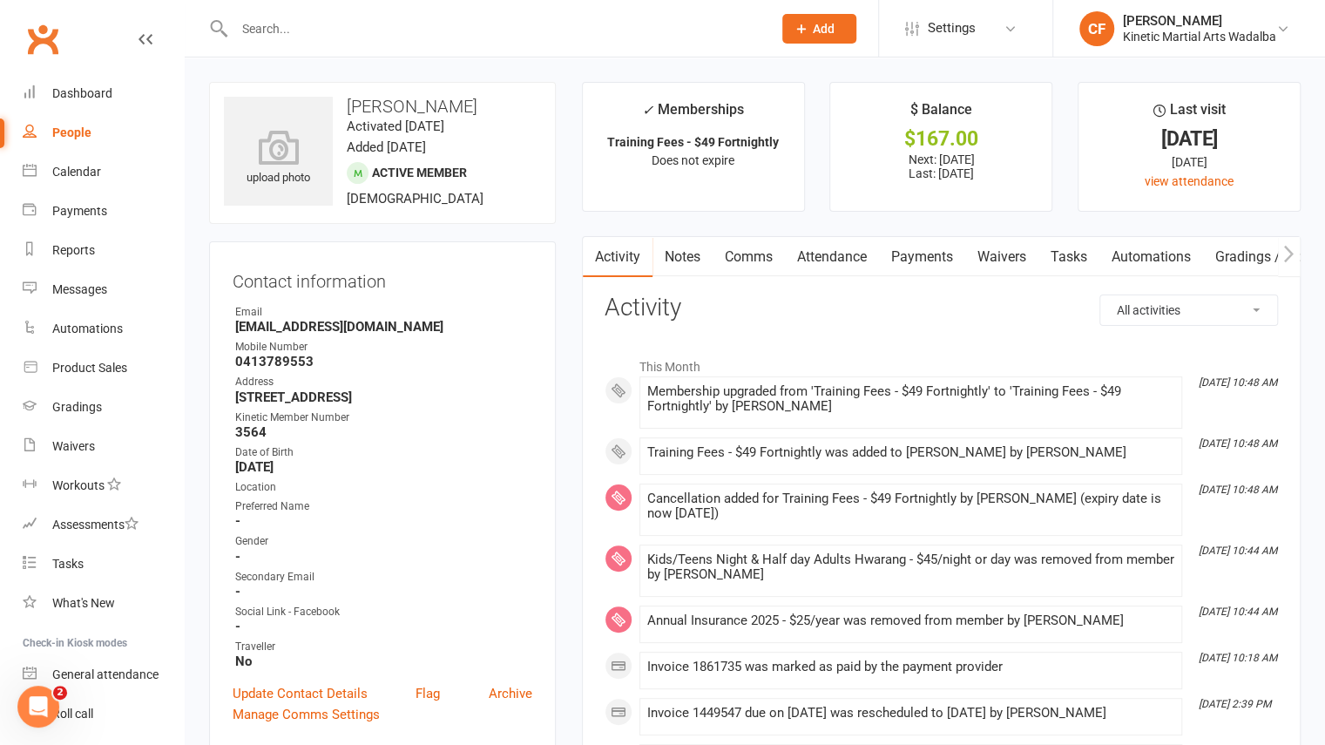
click at [934, 257] on link "Payments" at bounding box center [922, 257] width 86 height 40
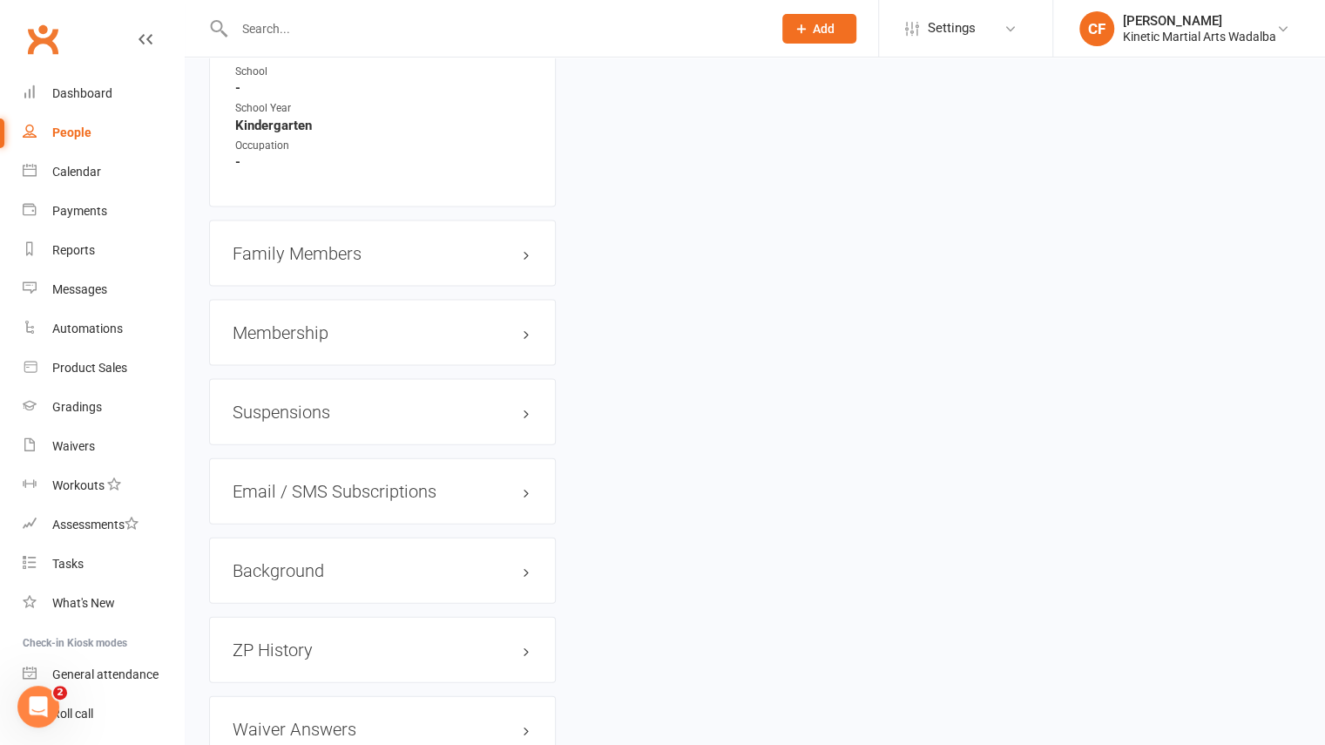
scroll to position [2070, 0]
click at [357, 365] on div "Membership" at bounding box center [382, 332] width 347 height 66
click at [340, 341] on h3 "Membership" at bounding box center [383, 331] width 300 height 19
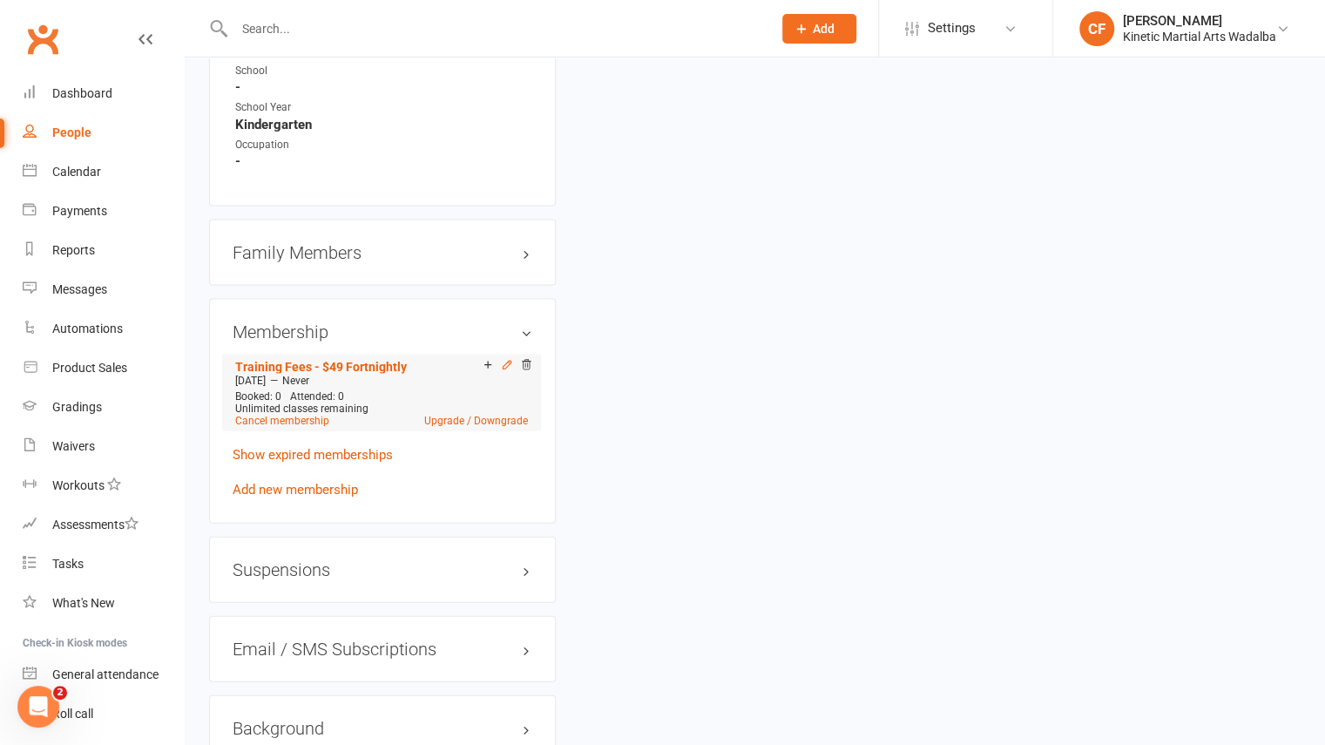
click at [509, 371] on icon at bounding box center [507, 365] width 12 height 12
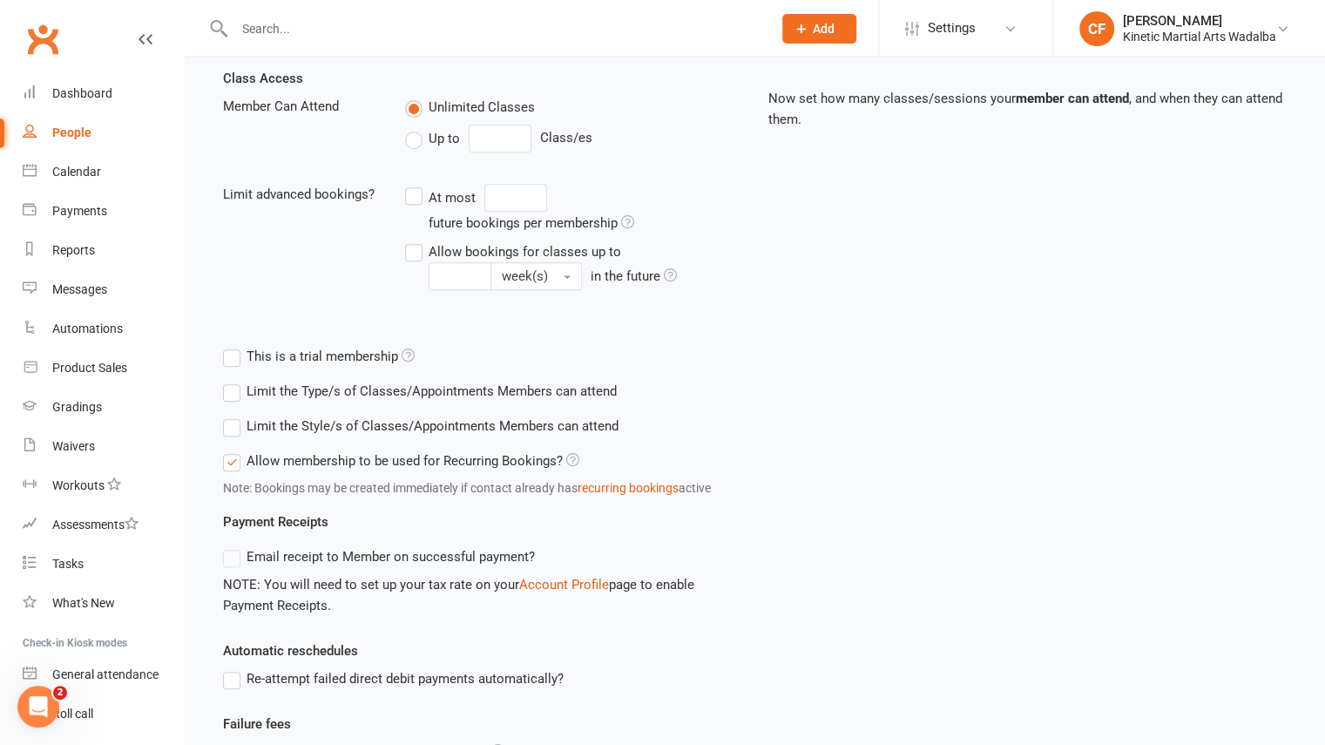
scroll to position [900, 0]
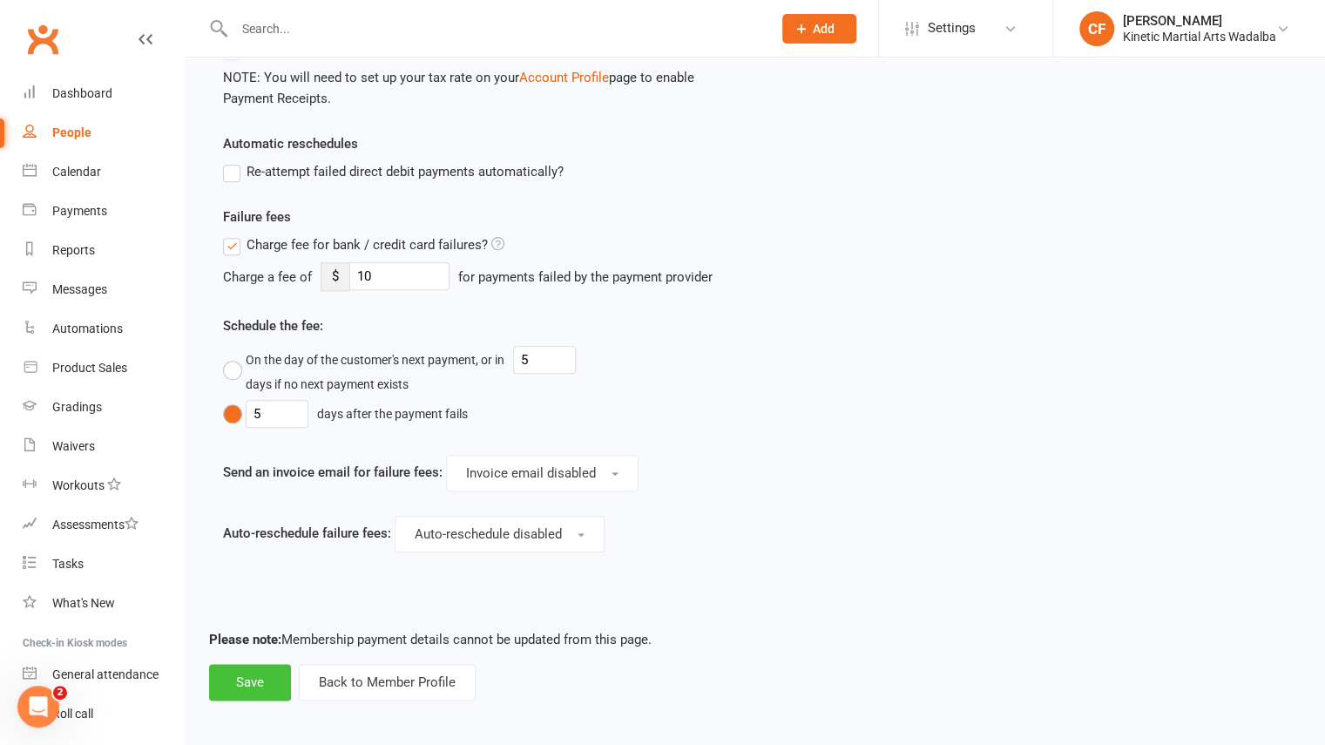
click at [244, 691] on button "Save" at bounding box center [250, 682] width 82 height 37
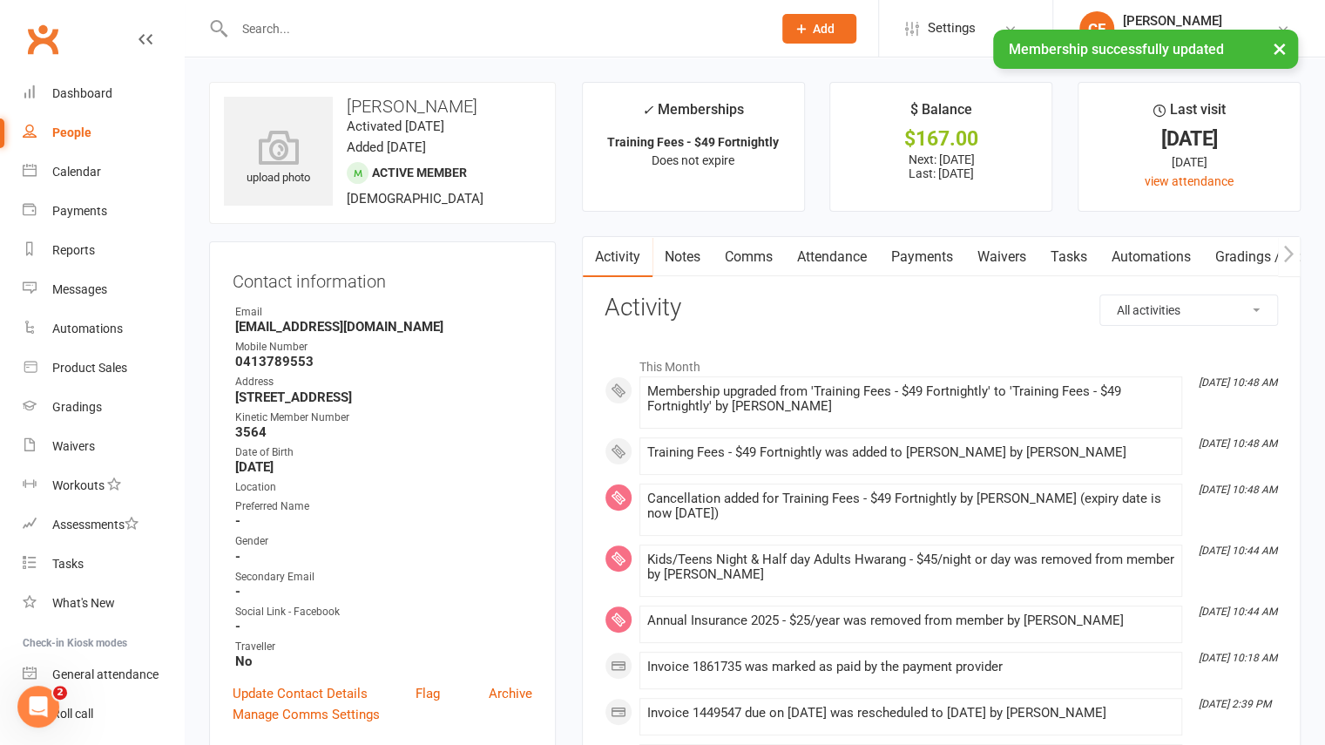
click at [923, 264] on link "Payments" at bounding box center [922, 257] width 86 height 40
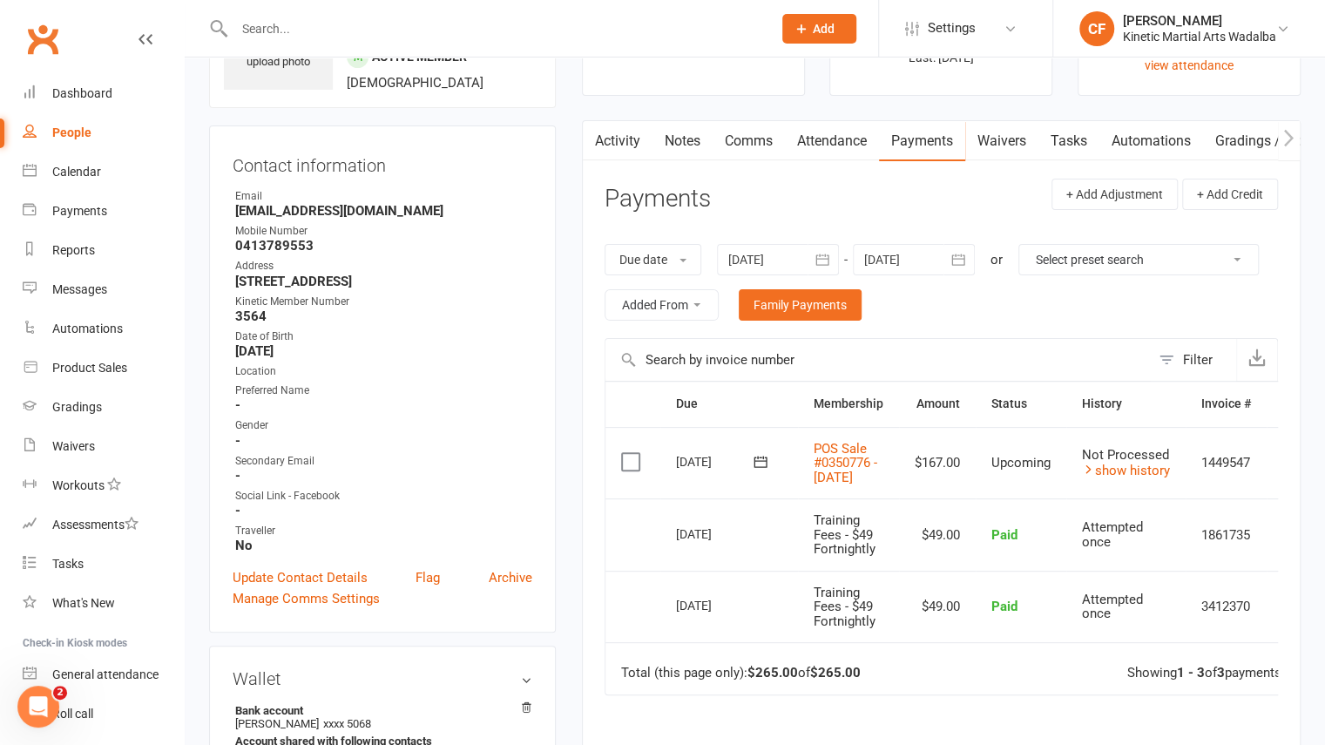
scroll to position [82, 0]
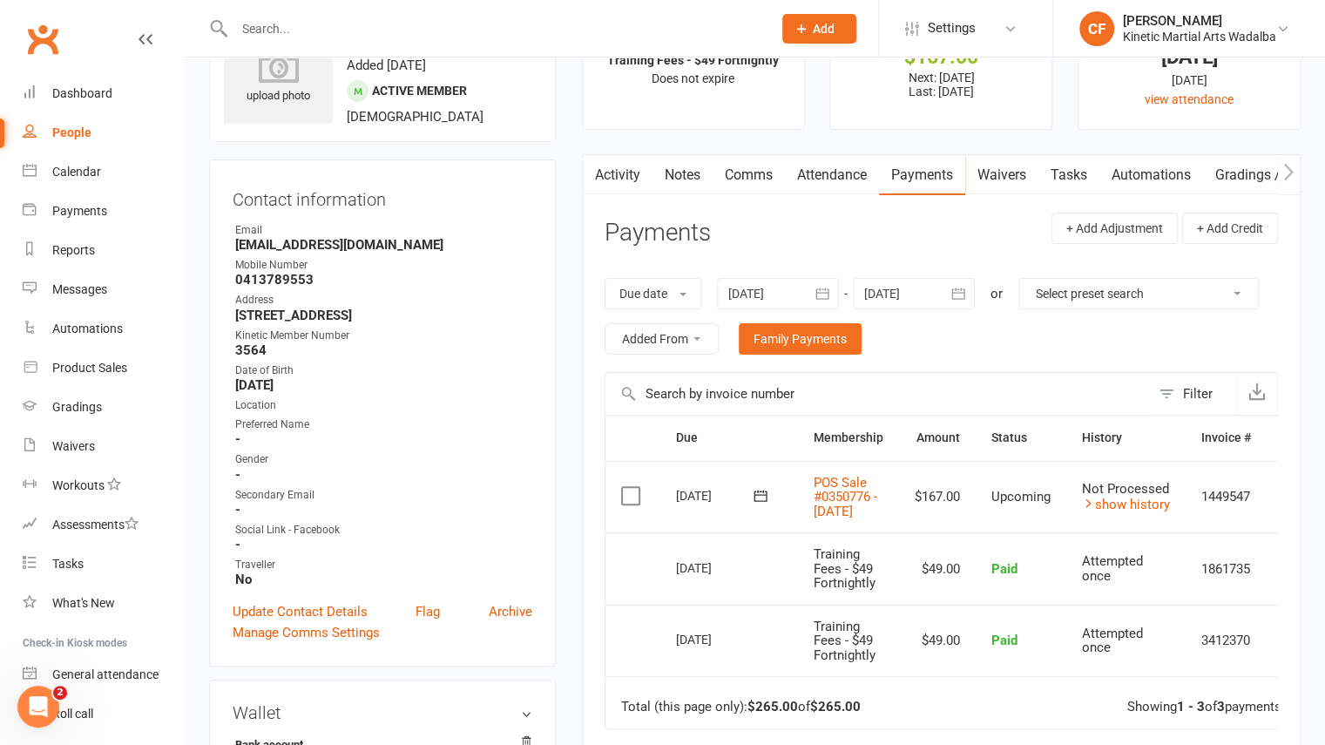
click at [961, 295] on icon "button" at bounding box center [957, 293] width 17 height 17
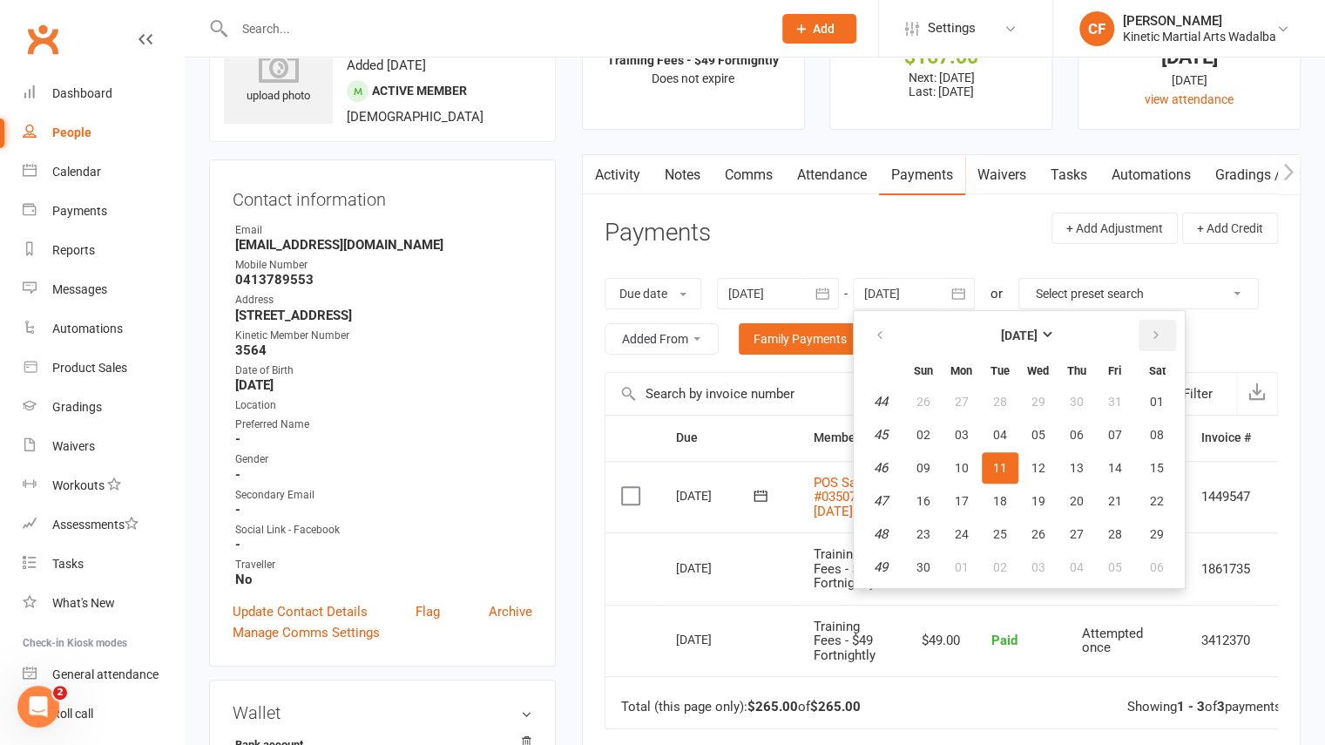
click at [1158, 342] on button "button" at bounding box center [1156, 335] width 37 height 31
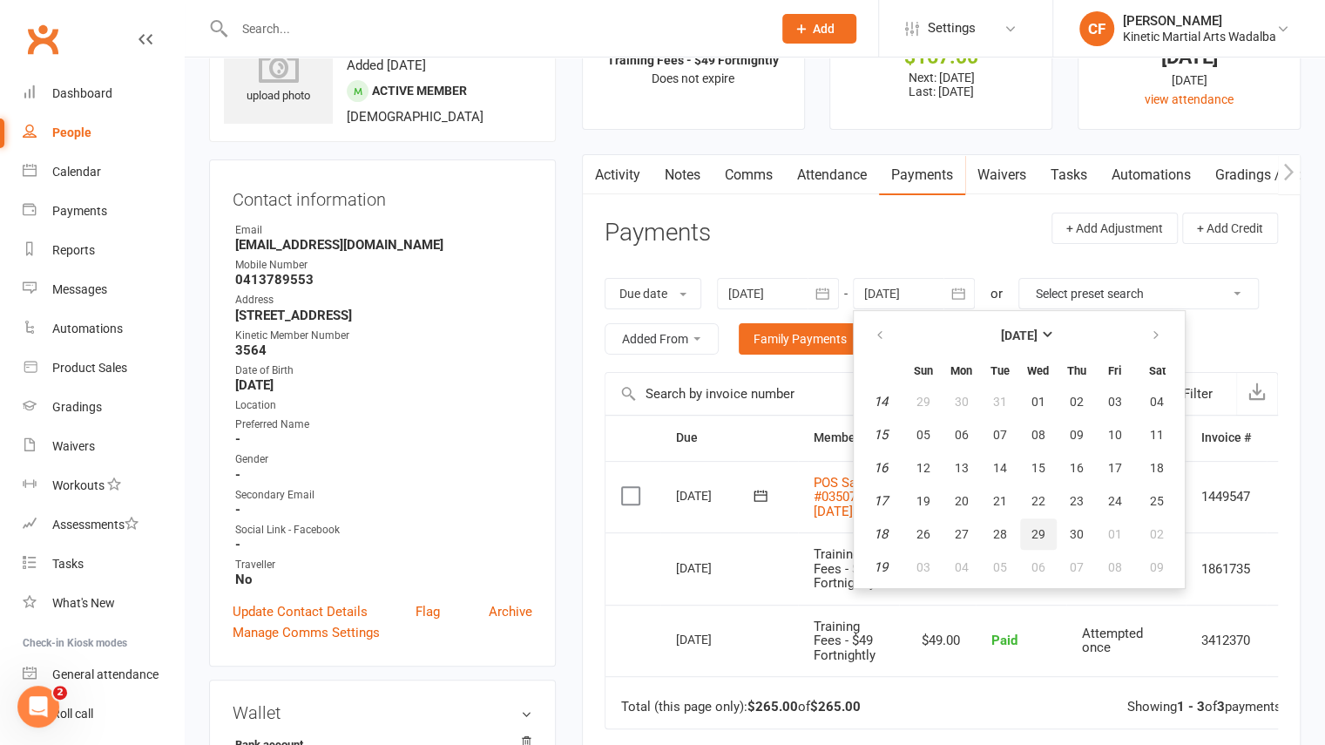
click at [1036, 528] on span "29" at bounding box center [1038, 534] width 14 height 14
type input "29 Apr 2026"
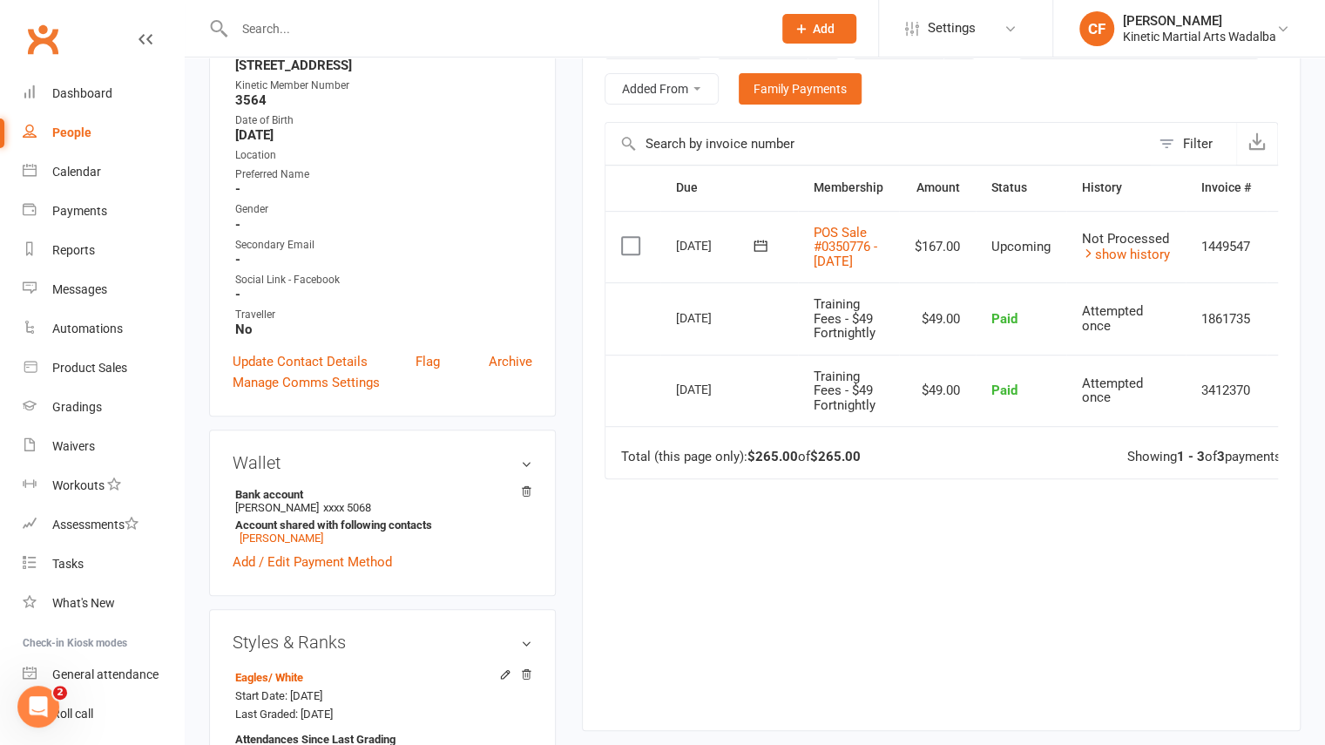
scroll to position [0, 0]
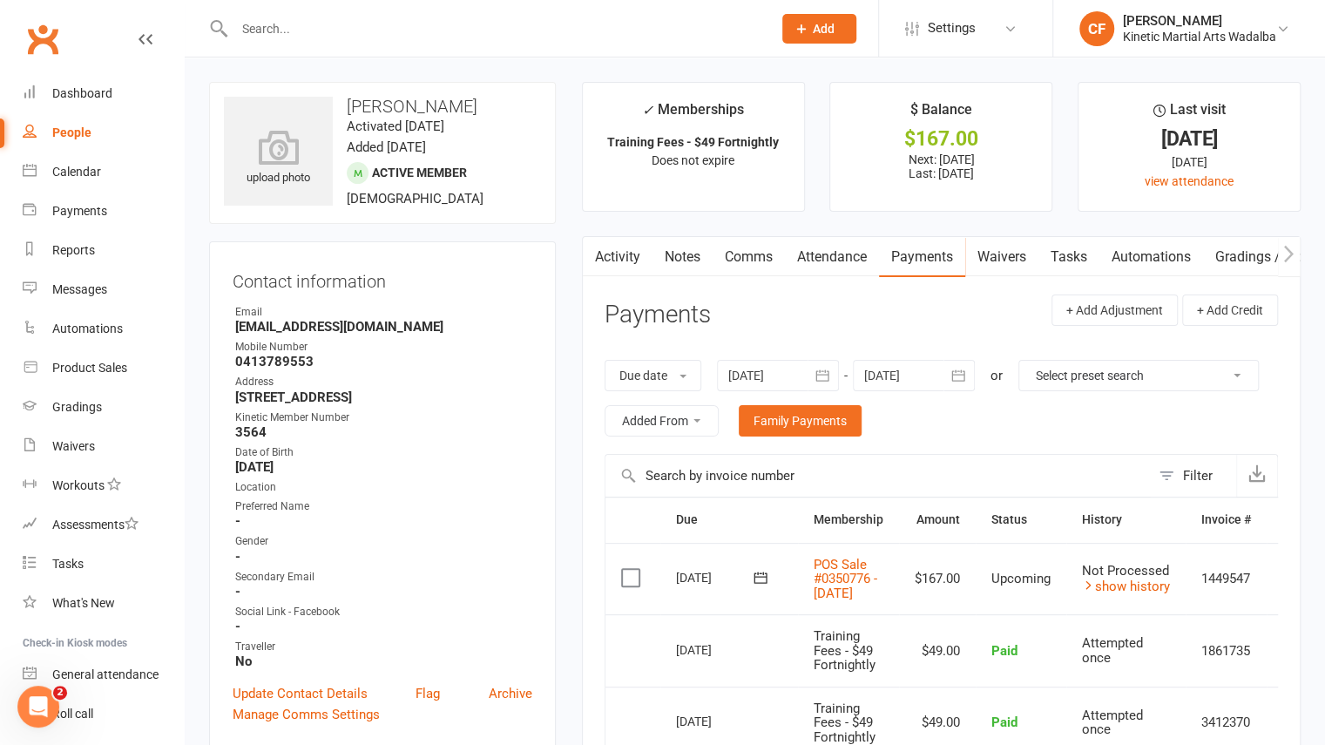
click at [955, 367] on icon "button" at bounding box center [957, 375] width 17 height 17
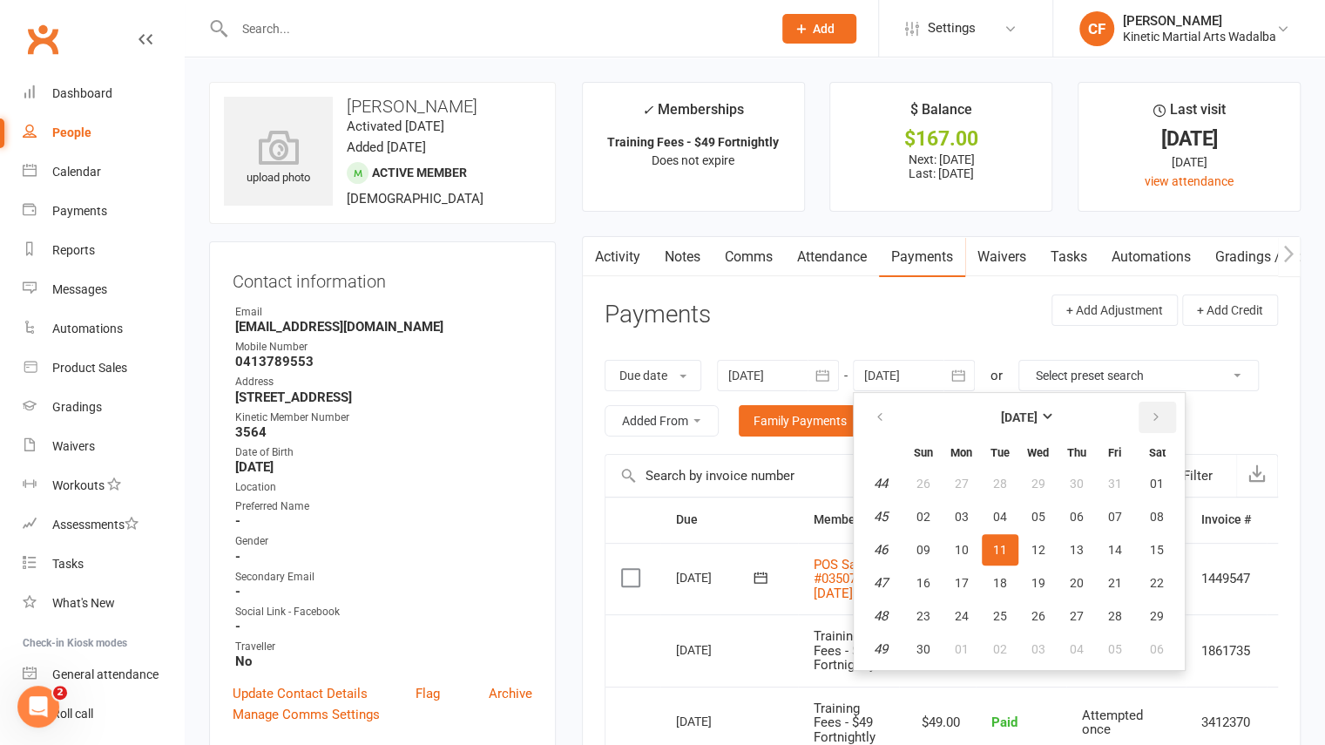
click at [1150, 408] on button "button" at bounding box center [1156, 416] width 37 height 31
click at [1030, 571] on button "25" at bounding box center [1038, 582] width 37 height 31
type input "[DATE]"
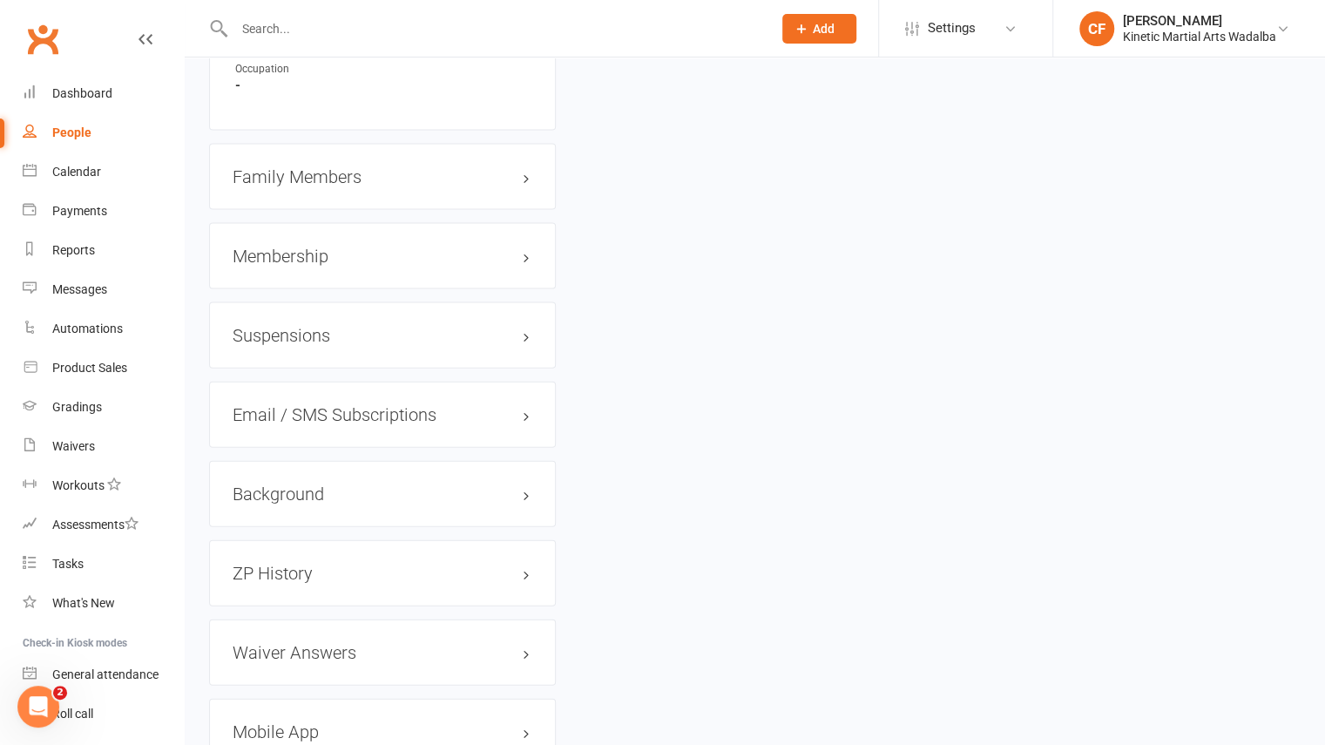
scroll to position [2151, 0]
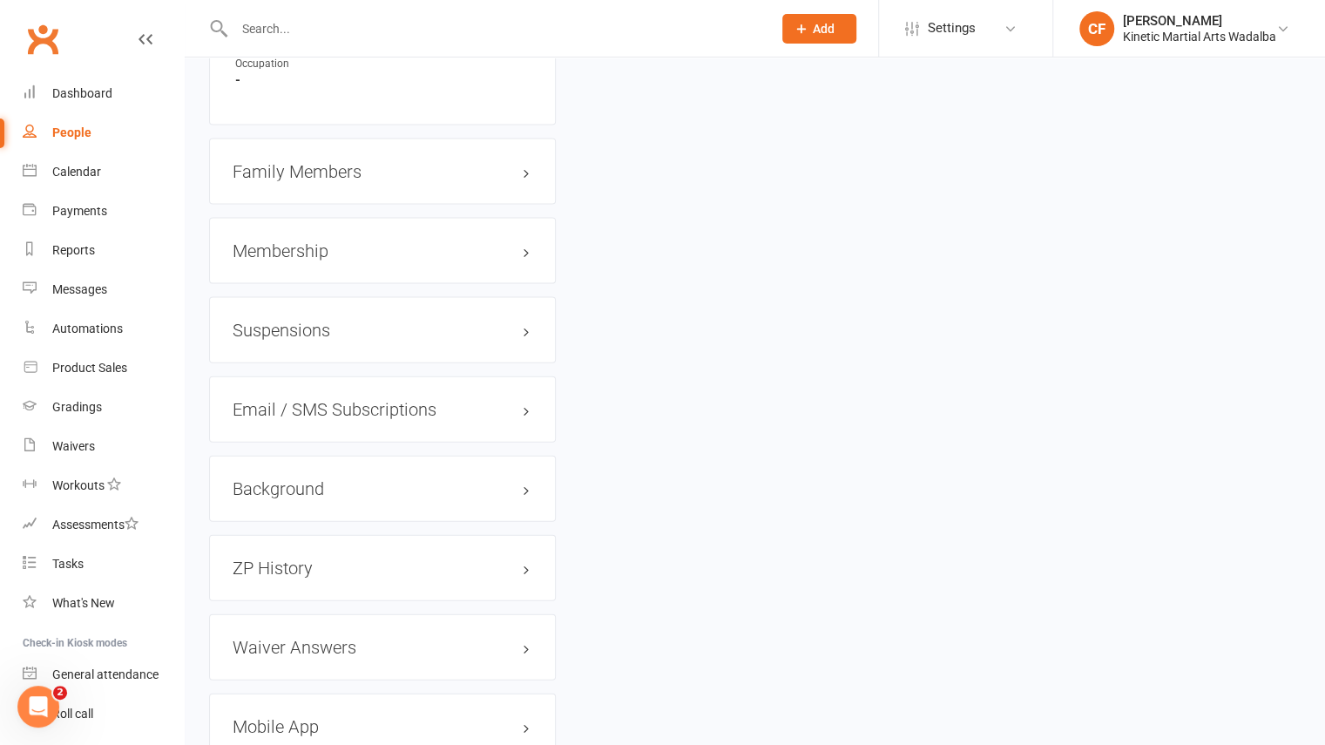
click at [317, 260] on h3 "Membership" at bounding box center [383, 250] width 300 height 19
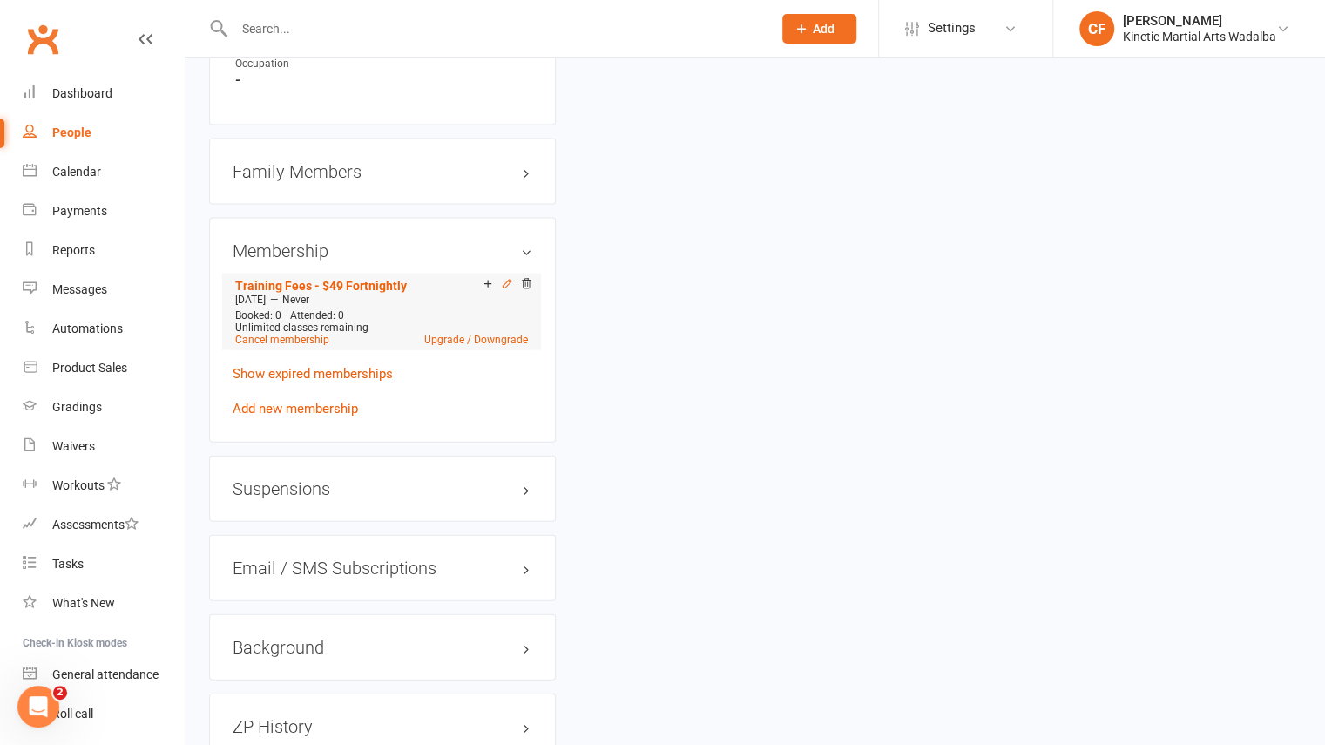
click at [504, 287] on icon at bounding box center [507, 284] width 8 height 8
